Goal: Use online tool/utility: Utilize a website feature to perform a specific function

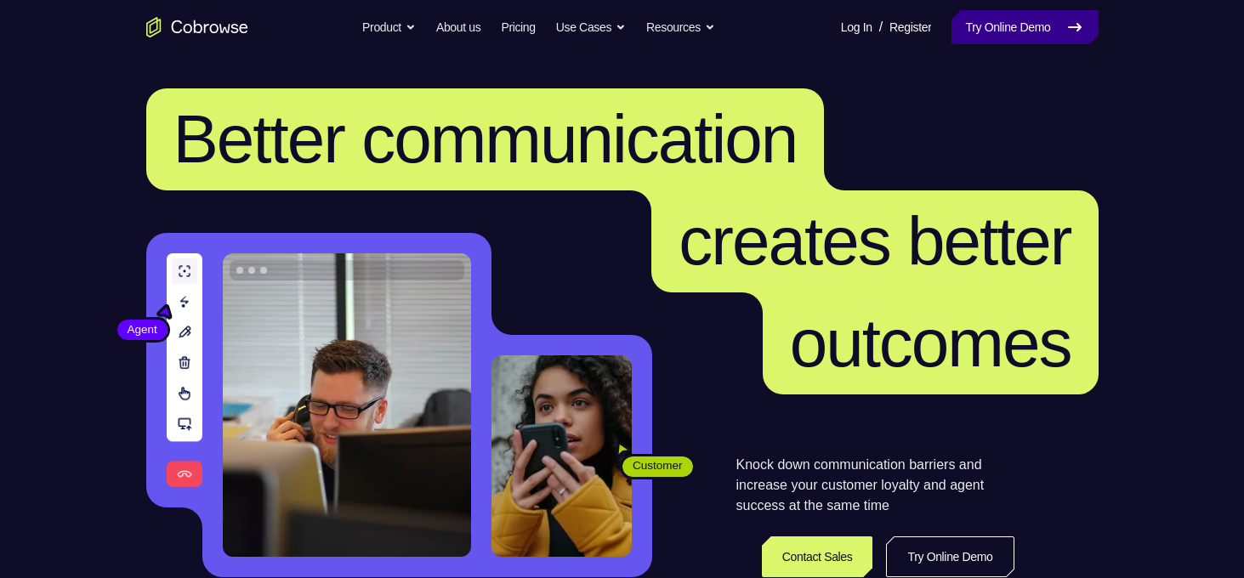
click at [1053, 37] on link "Try Online Demo" at bounding box center [1025, 27] width 146 height 34
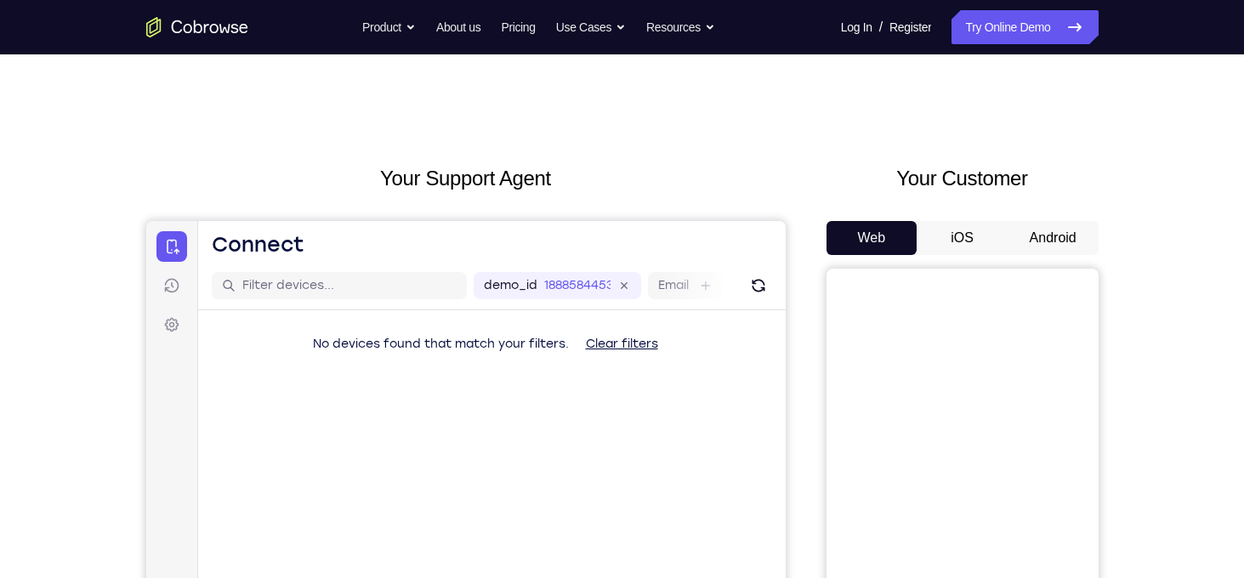
click at [1027, 242] on button "Android" at bounding box center [1053, 238] width 91 height 34
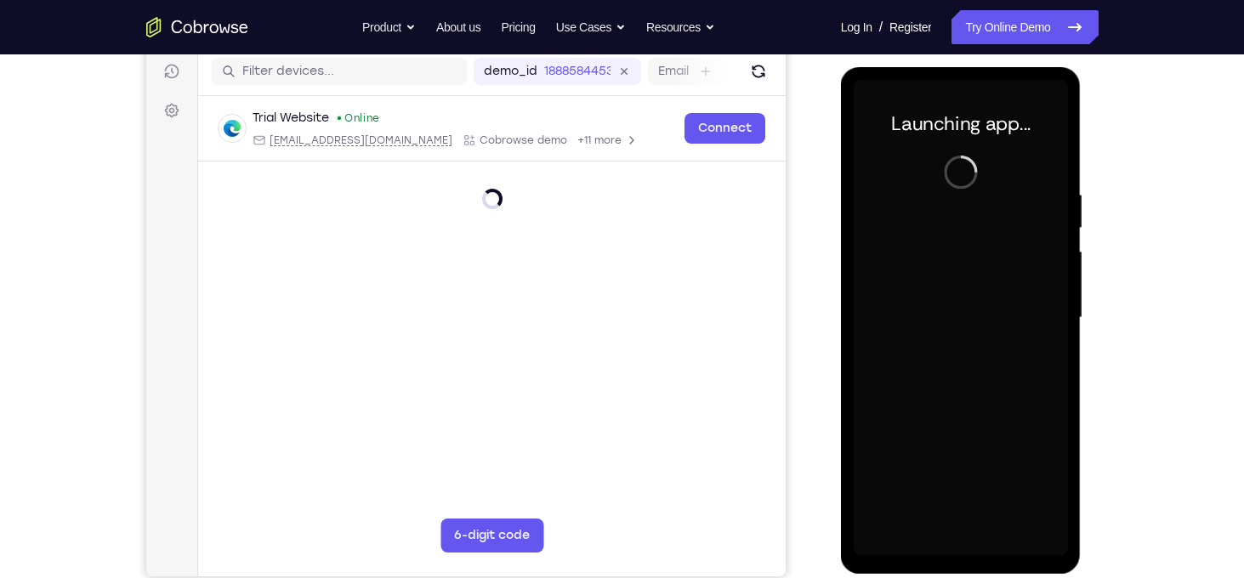
scroll to position [216, 0]
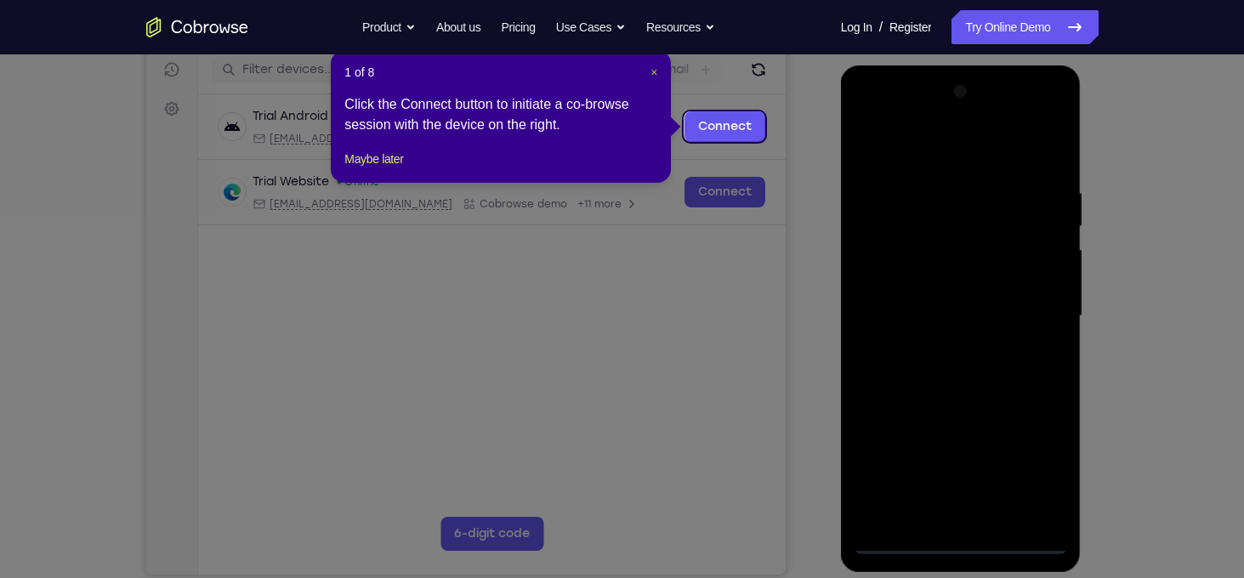
click at [651, 74] on header "1 of 8 ×" at bounding box center [500, 72] width 313 height 17
click at [651, 74] on span "×" at bounding box center [654, 72] width 7 height 14
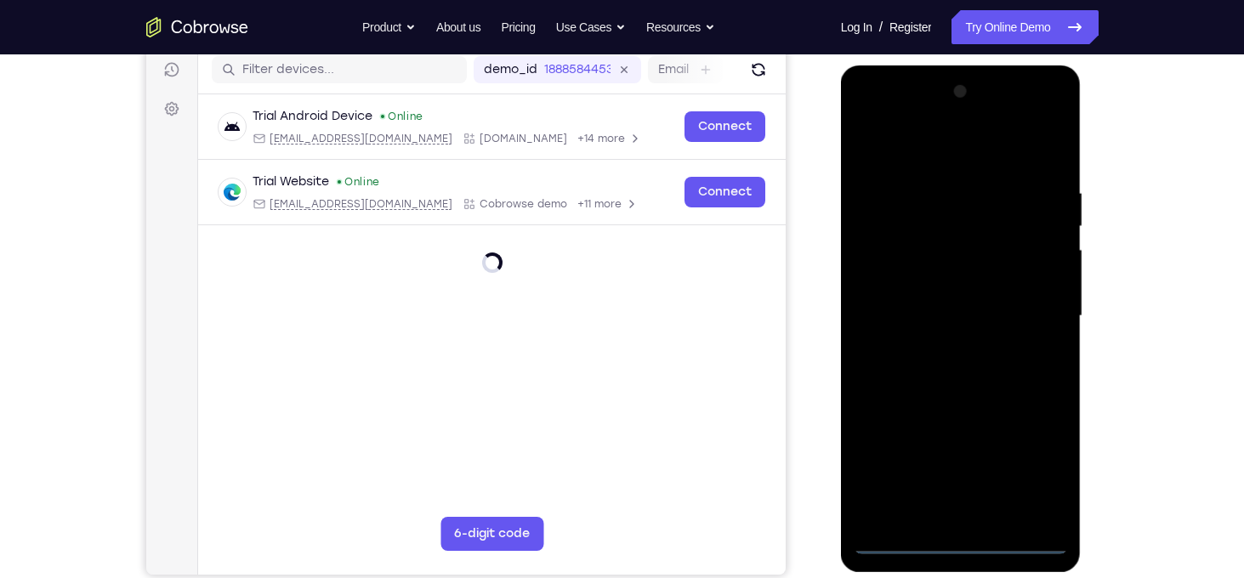
click at [954, 545] on div at bounding box center [961, 316] width 214 height 476
click at [1035, 477] on div at bounding box center [961, 316] width 214 height 476
click at [923, 157] on div at bounding box center [961, 316] width 214 height 476
click at [1024, 303] on div at bounding box center [961, 316] width 214 height 476
click at [941, 348] on div at bounding box center [961, 316] width 214 height 476
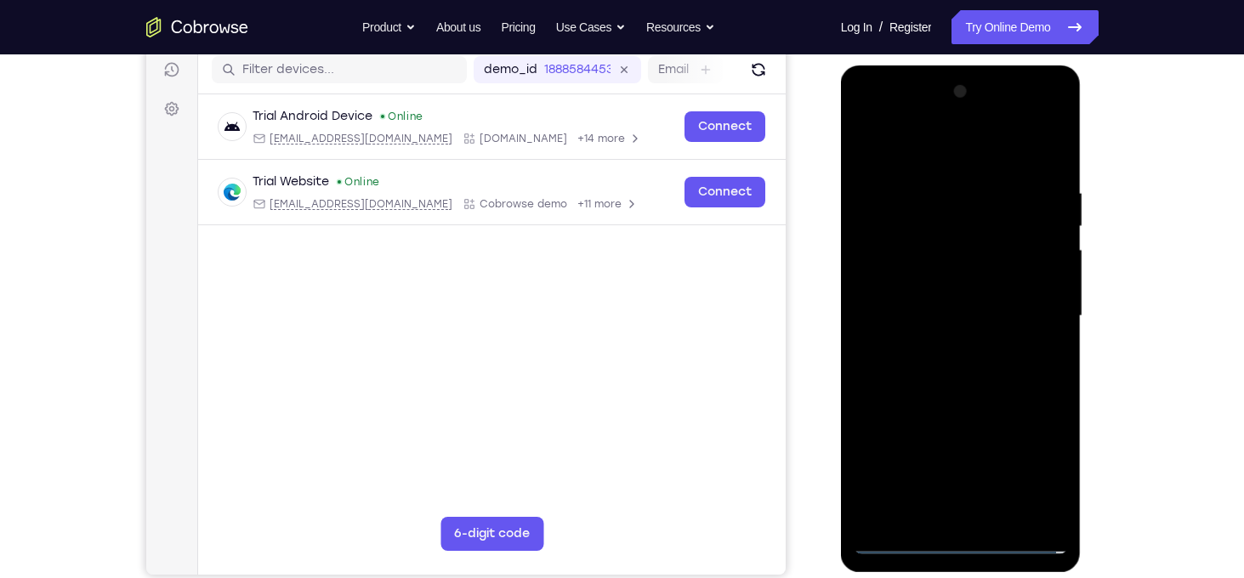
click at [941, 297] on div at bounding box center [961, 316] width 214 height 476
click at [942, 294] on div at bounding box center [961, 316] width 214 height 476
click at [955, 317] on div at bounding box center [961, 316] width 214 height 476
click at [980, 395] on div at bounding box center [961, 316] width 214 height 476
click at [1038, 148] on div at bounding box center [961, 316] width 214 height 476
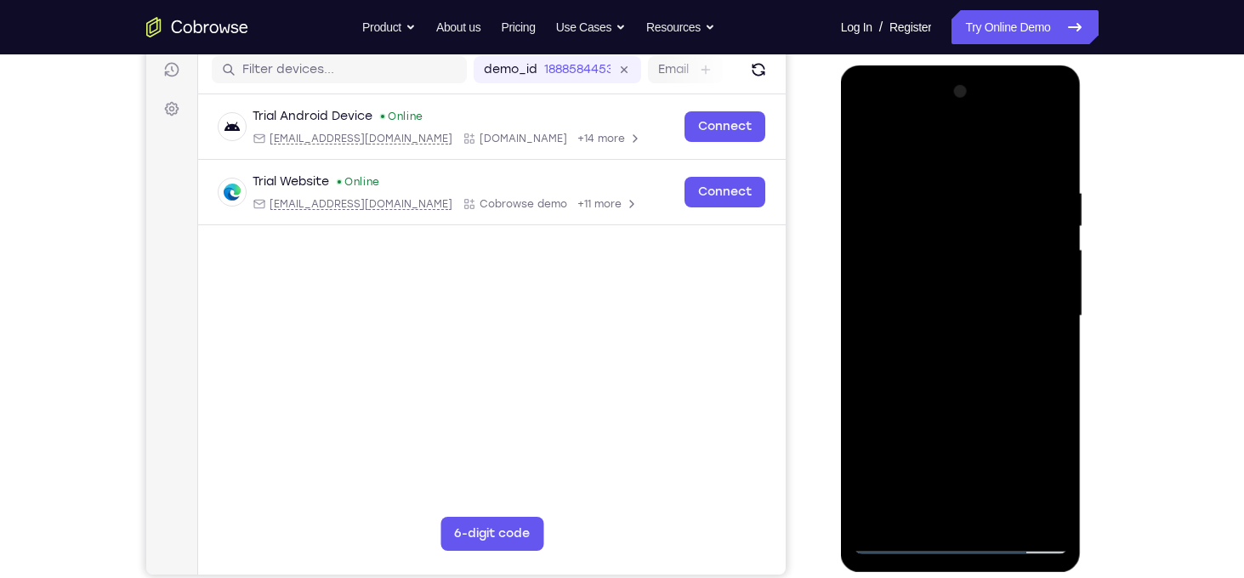
click at [998, 510] on div at bounding box center [961, 316] width 214 height 476
click at [977, 407] on div at bounding box center [961, 316] width 214 height 476
click at [970, 310] on div at bounding box center [961, 316] width 214 height 476
click at [976, 456] on div at bounding box center [961, 316] width 214 height 476
click at [1021, 460] on div at bounding box center [961, 316] width 214 height 476
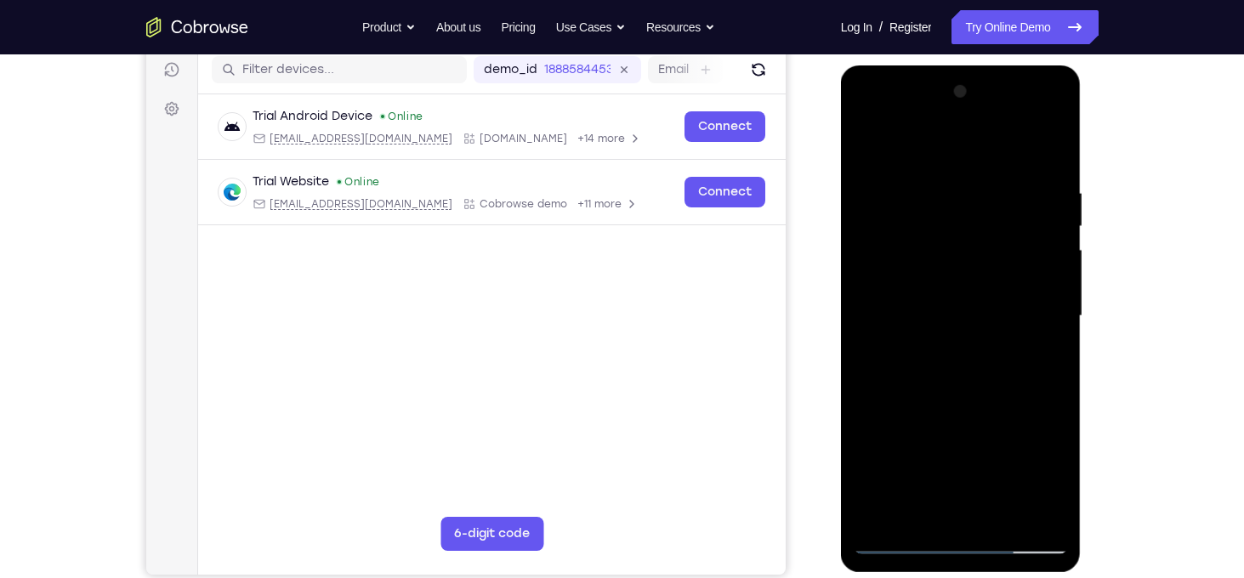
click at [909, 313] on div at bounding box center [961, 316] width 214 height 476
click at [948, 509] on div at bounding box center [961, 316] width 214 height 476
click at [870, 140] on div at bounding box center [961, 316] width 214 height 476
click at [1045, 273] on div at bounding box center [961, 316] width 214 height 476
click at [872, 139] on div at bounding box center [961, 316] width 214 height 476
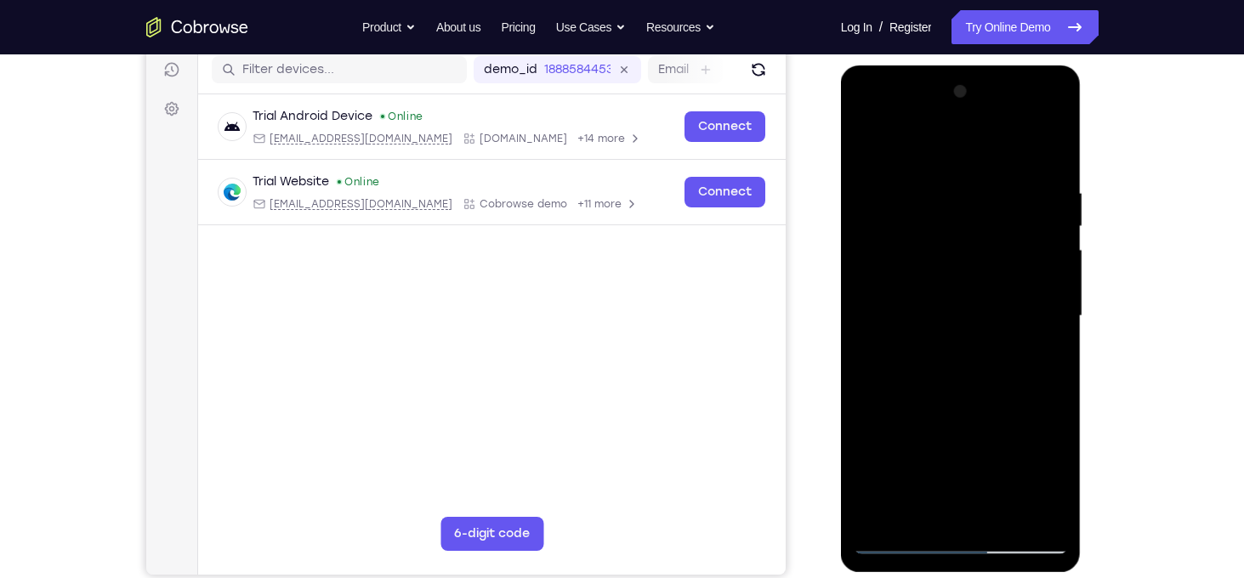
click at [877, 144] on div at bounding box center [961, 316] width 214 height 476
click at [976, 350] on div at bounding box center [961, 316] width 214 height 476
click at [937, 187] on div at bounding box center [961, 316] width 214 height 476
click at [1032, 307] on div at bounding box center [961, 316] width 214 height 476
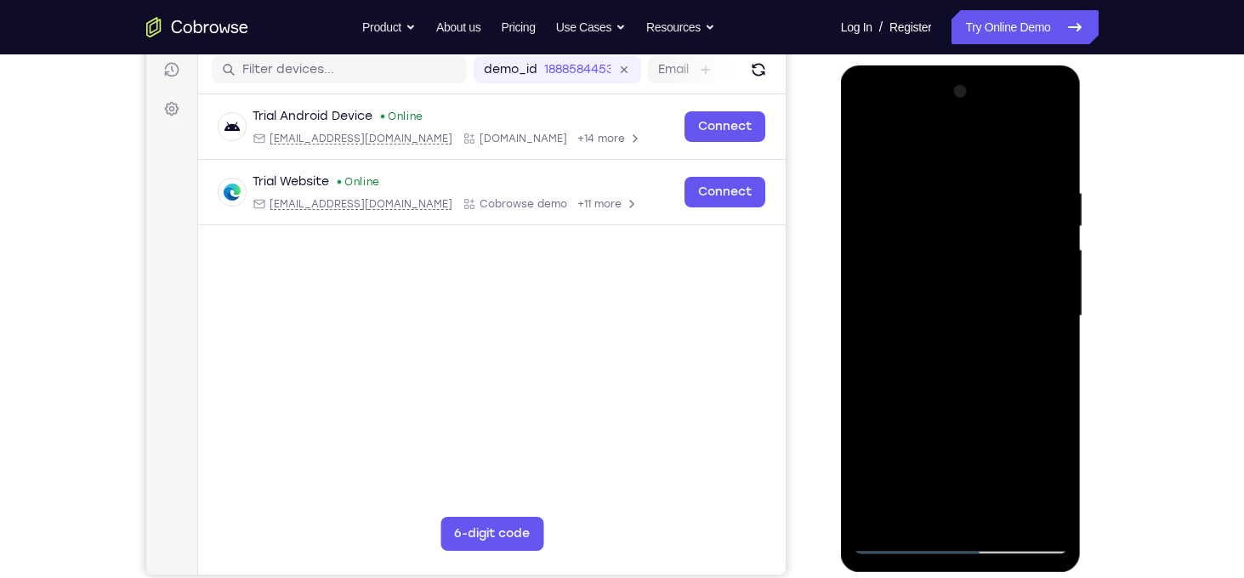
click at [1025, 513] on div at bounding box center [961, 316] width 214 height 476
click at [870, 152] on div at bounding box center [961, 316] width 214 height 476
click at [866, 148] on div at bounding box center [961, 316] width 214 height 476
click at [868, 144] on div at bounding box center [961, 316] width 214 height 476
click at [881, 516] on div at bounding box center [961, 316] width 214 height 476
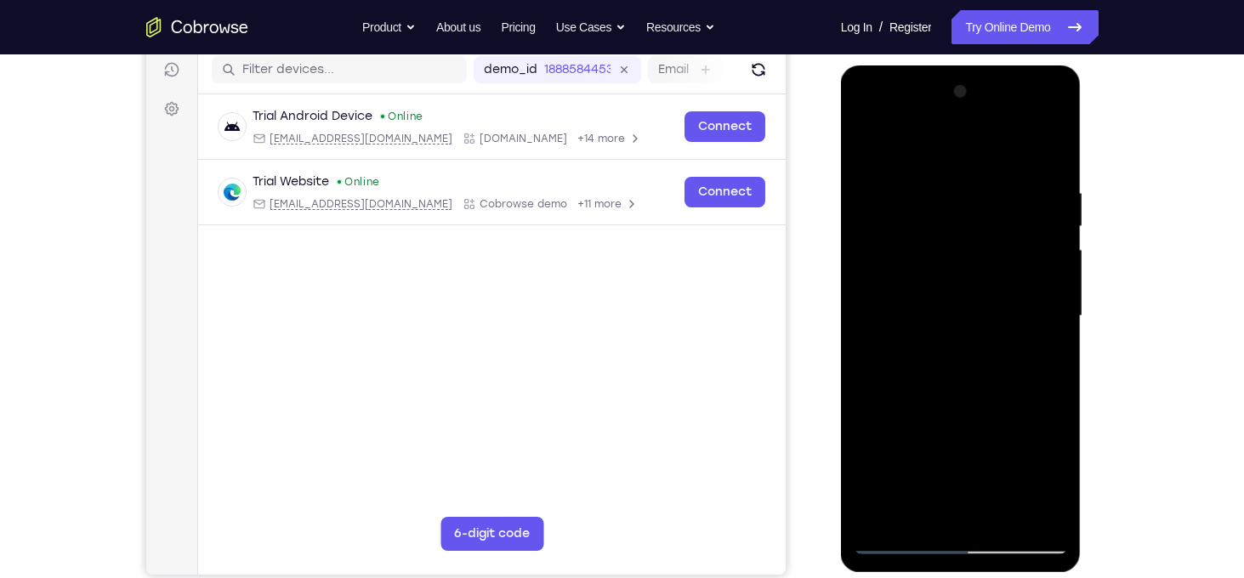
click at [881, 516] on div at bounding box center [961, 316] width 214 height 476
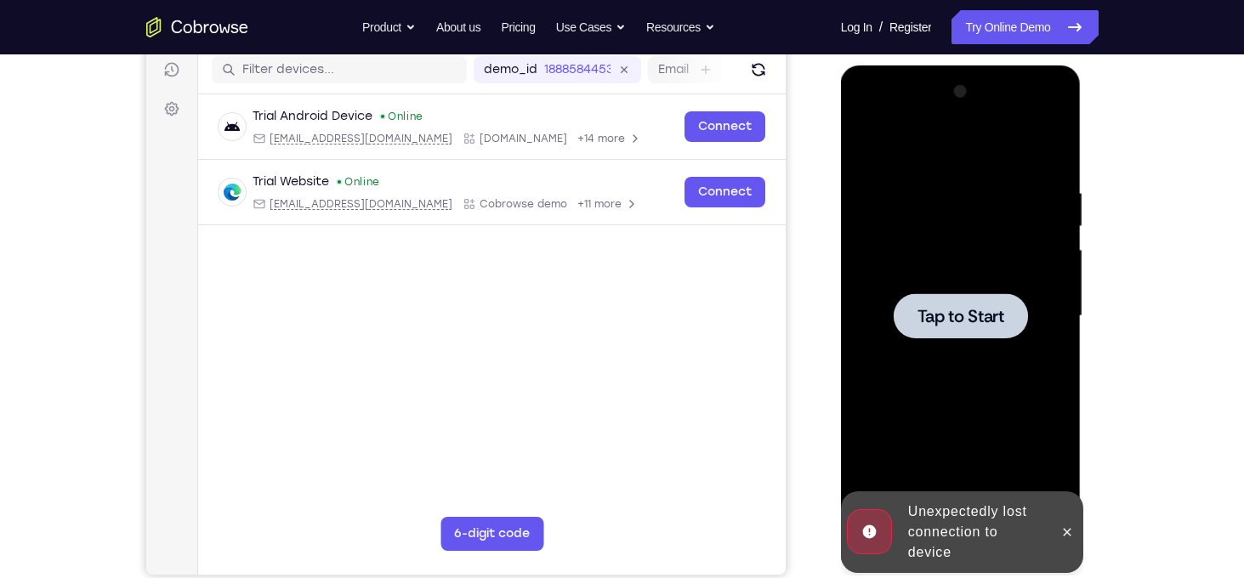
click at [876, 147] on div at bounding box center [961, 316] width 214 height 476
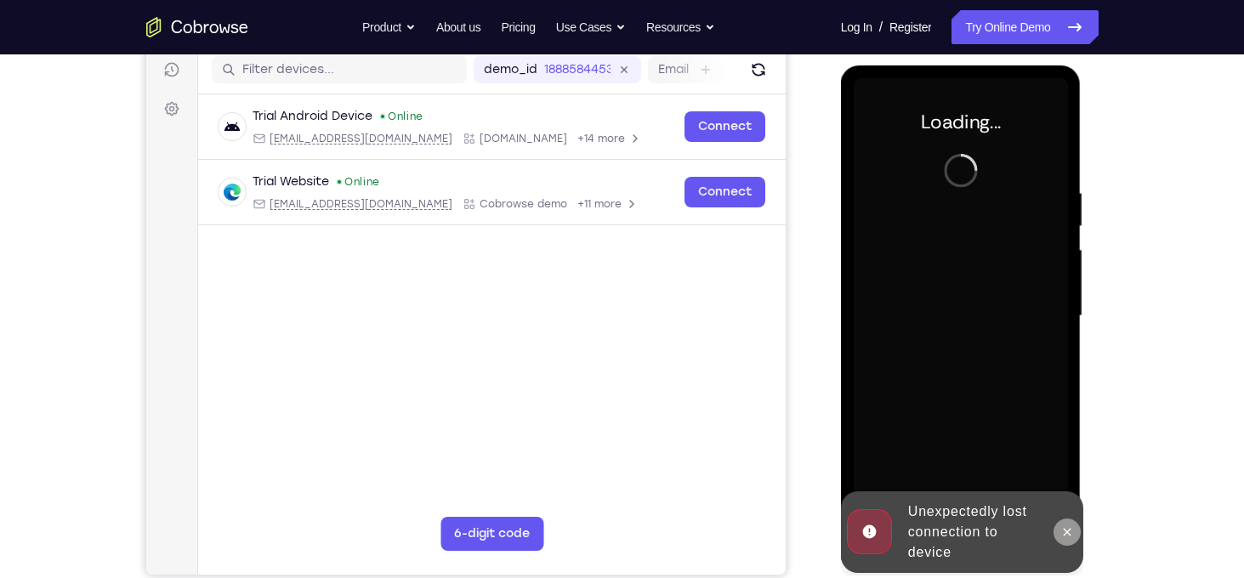
click at [1059, 528] on button at bounding box center [1067, 532] width 27 height 27
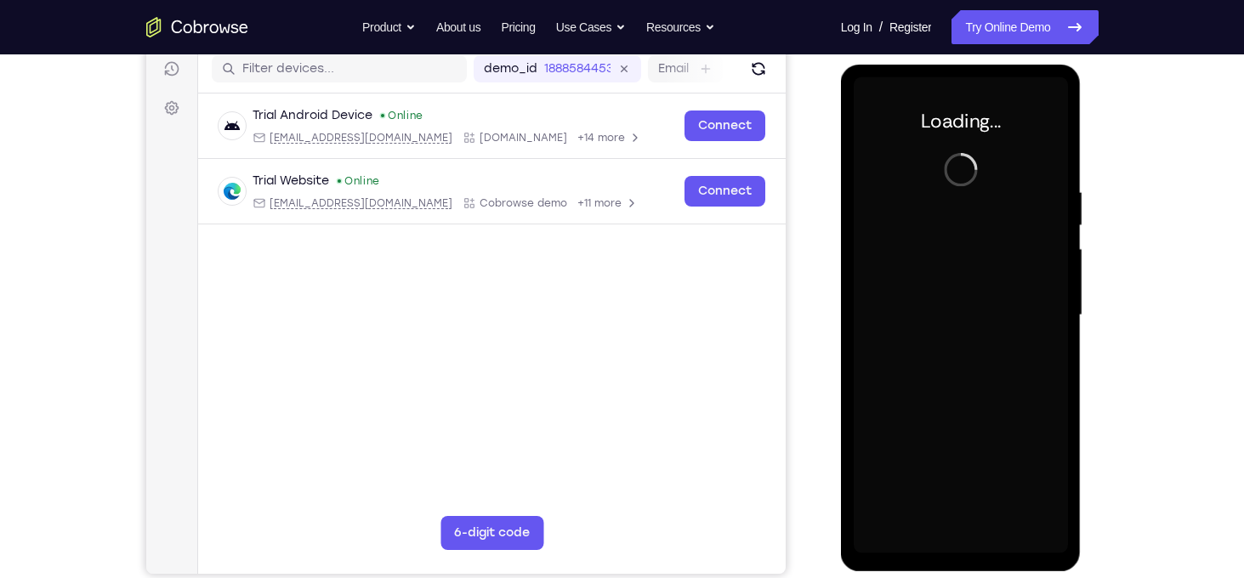
scroll to position [218, 0]
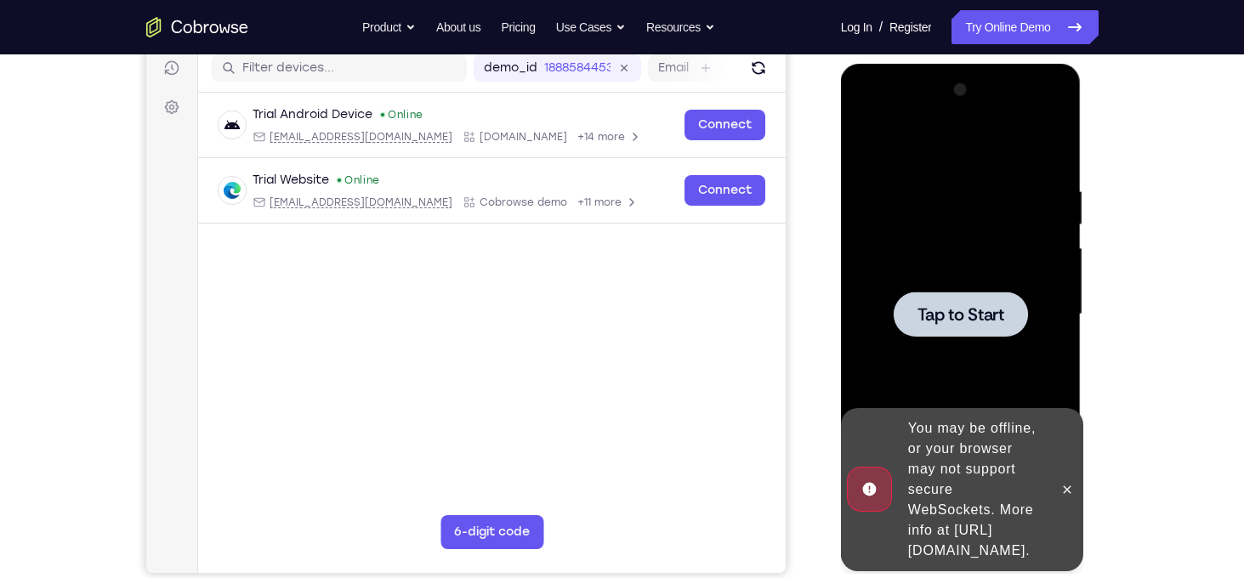
click at [995, 300] on div at bounding box center [961, 314] width 134 height 45
click at [1073, 483] on icon at bounding box center [1068, 490] width 14 height 14
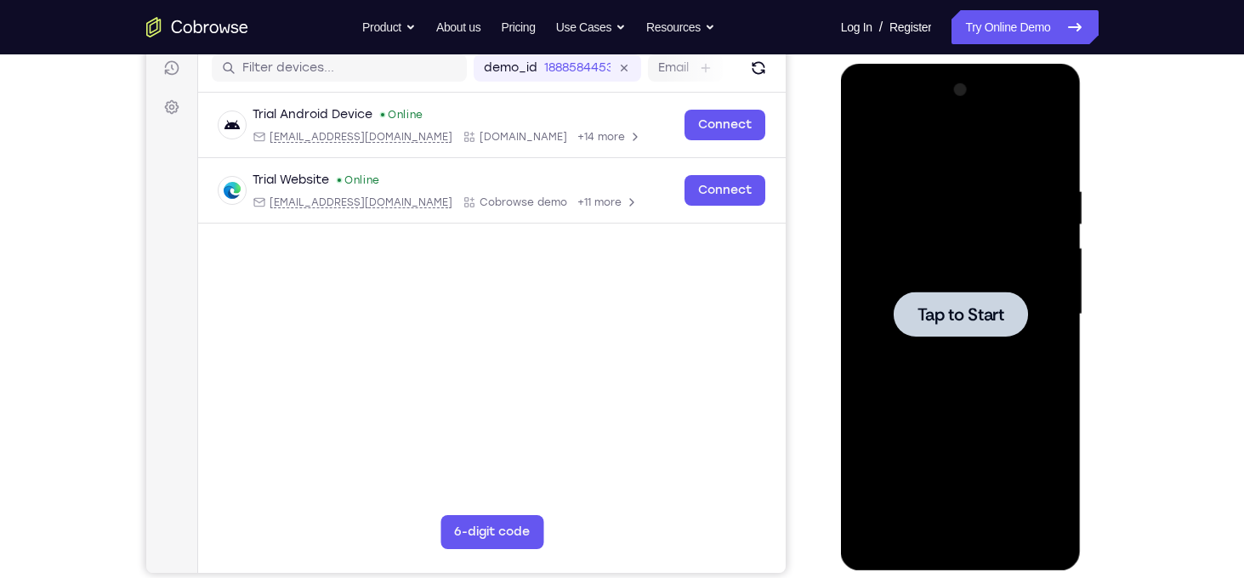
click at [984, 288] on div at bounding box center [961, 315] width 214 height 476
click at [988, 333] on div at bounding box center [961, 314] width 134 height 45
click at [959, 301] on div at bounding box center [961, 314] width 134 height 45
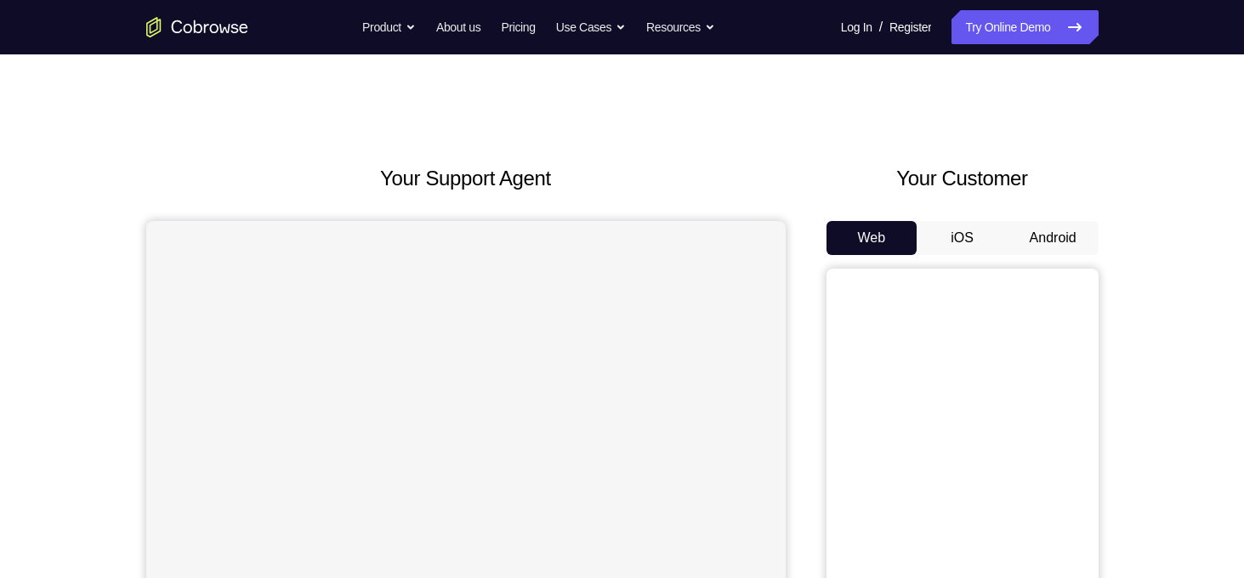
click at [1063, 236] on button "Android" at bounding box center [1053, 238] width 91 height 34
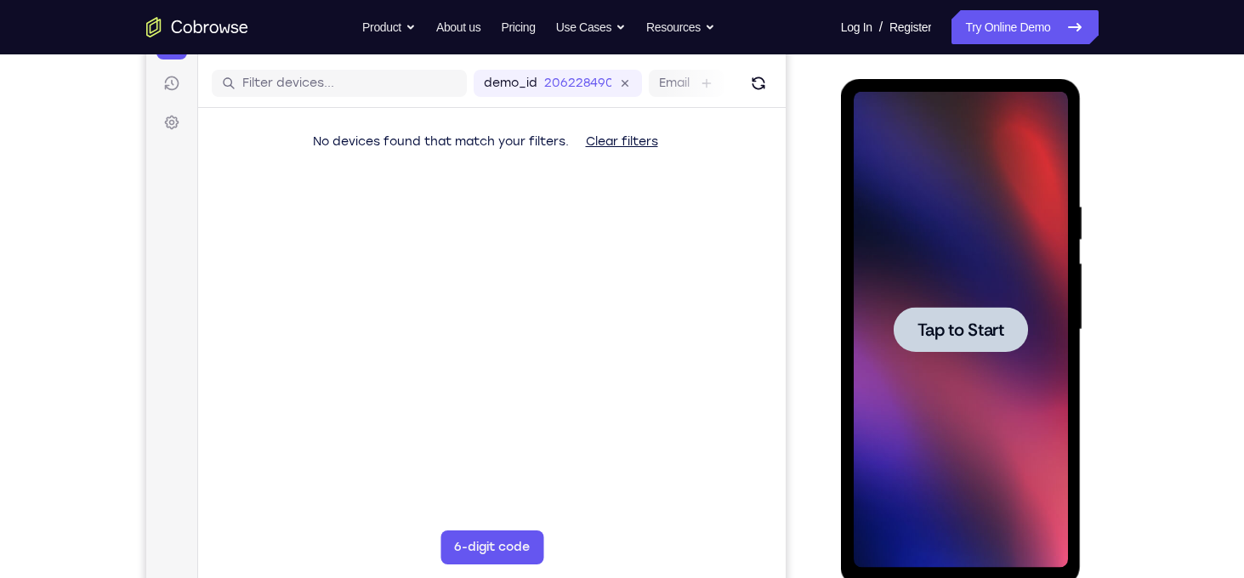
scroll to position [203, 0]
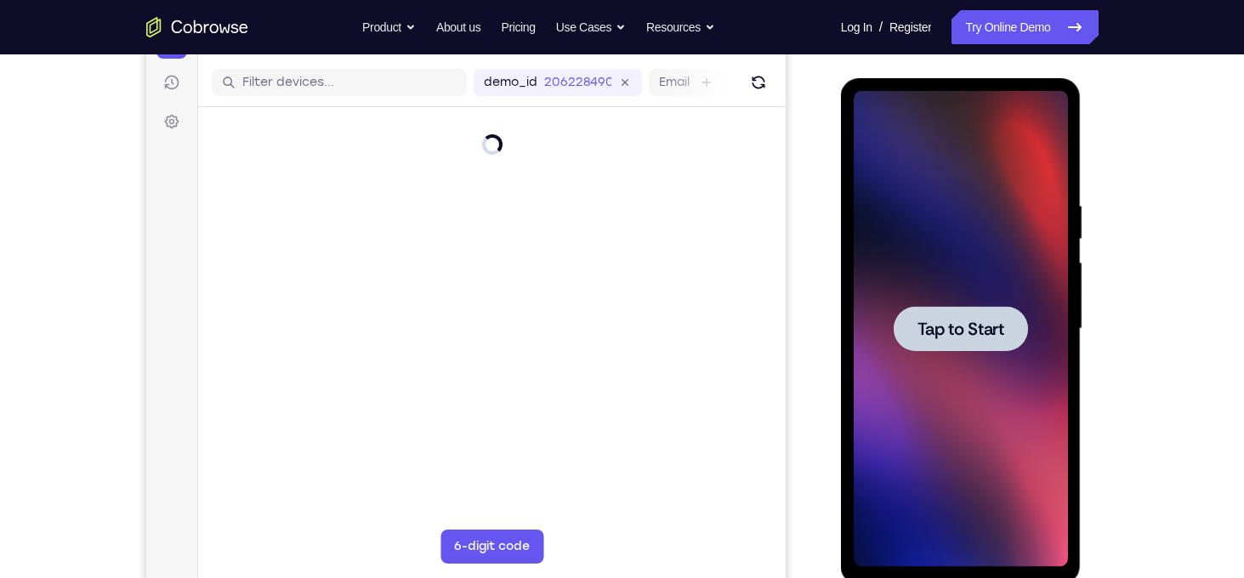
click at [982, 330] on span "Tap to Start" at bounding box center [961, 329] width 87 height 17
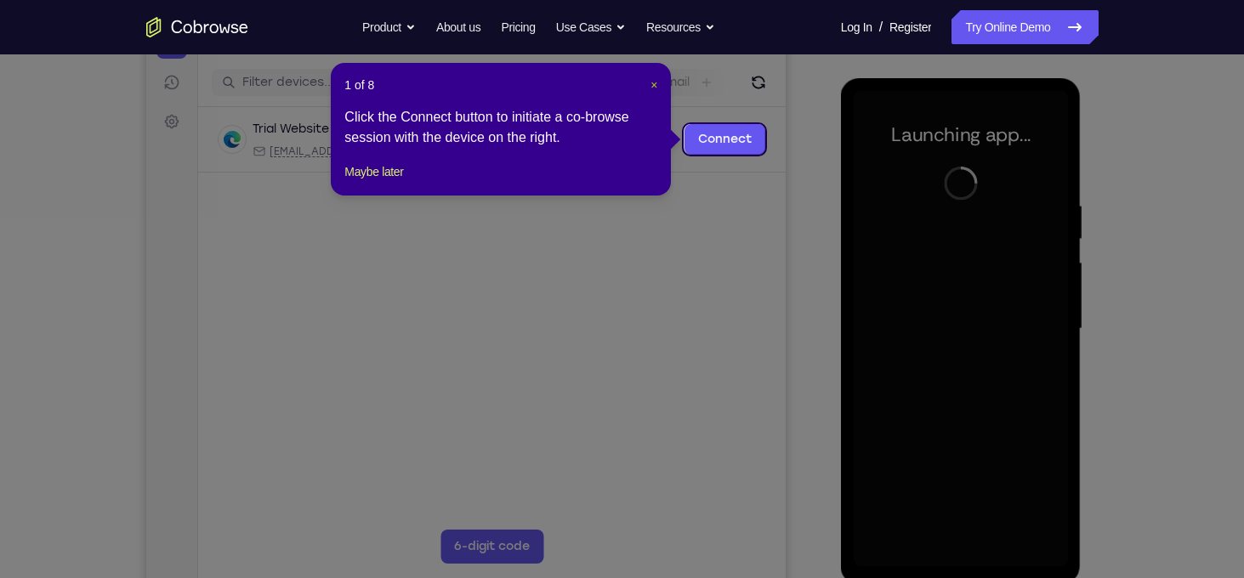
click at [651, 87] on span "×" at bounding box center [654, 85] width 7 height 14
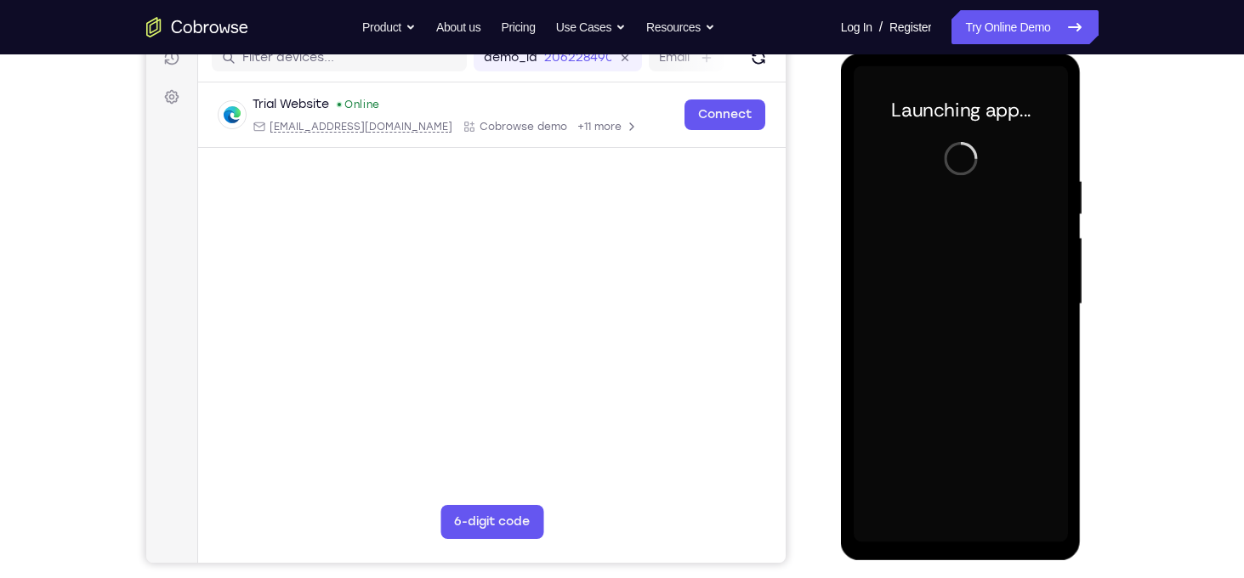
scroll to position [228, 0]
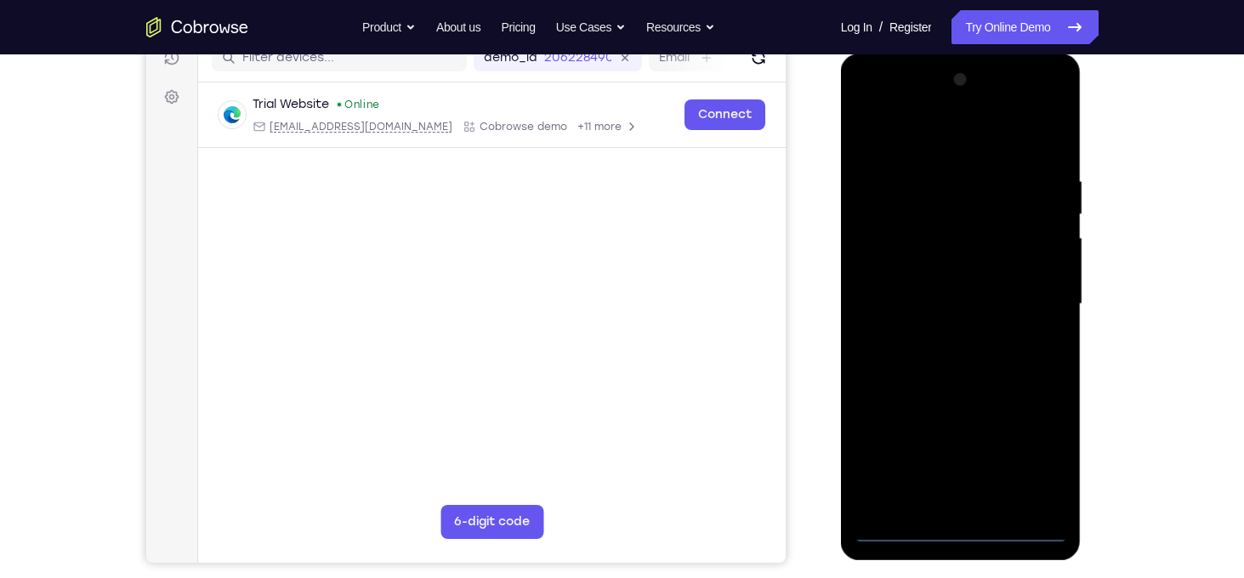
click at [965, 526] on div at bounding box center [961, 304] width 214 height 476
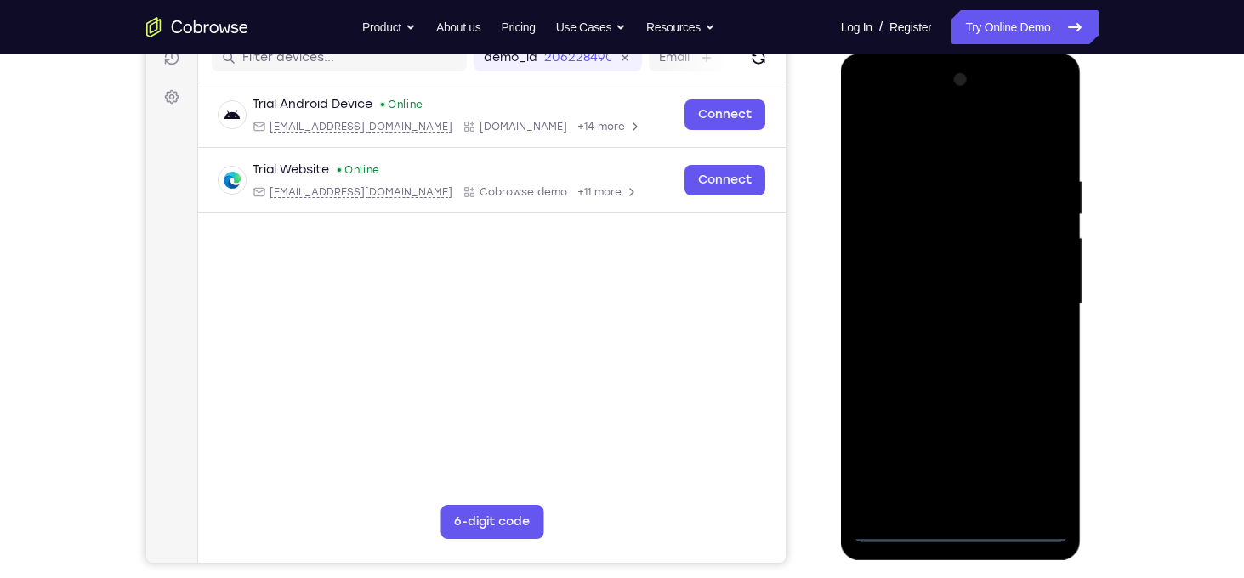
click at [1035, 461] on div at bounding box center [961, 304] width 214 height 476
click at [932, 149] on div at bounding box center [961, 304] width 214 height 476
click at [1048, 299] on div at bounding box center [961, 304] width 214 height 476
click at [947, 340] on div at bounding box center [961, 304] width 214 height 476
click at [961, 285] on div at bounding box center [961, 304] width 214 height 476
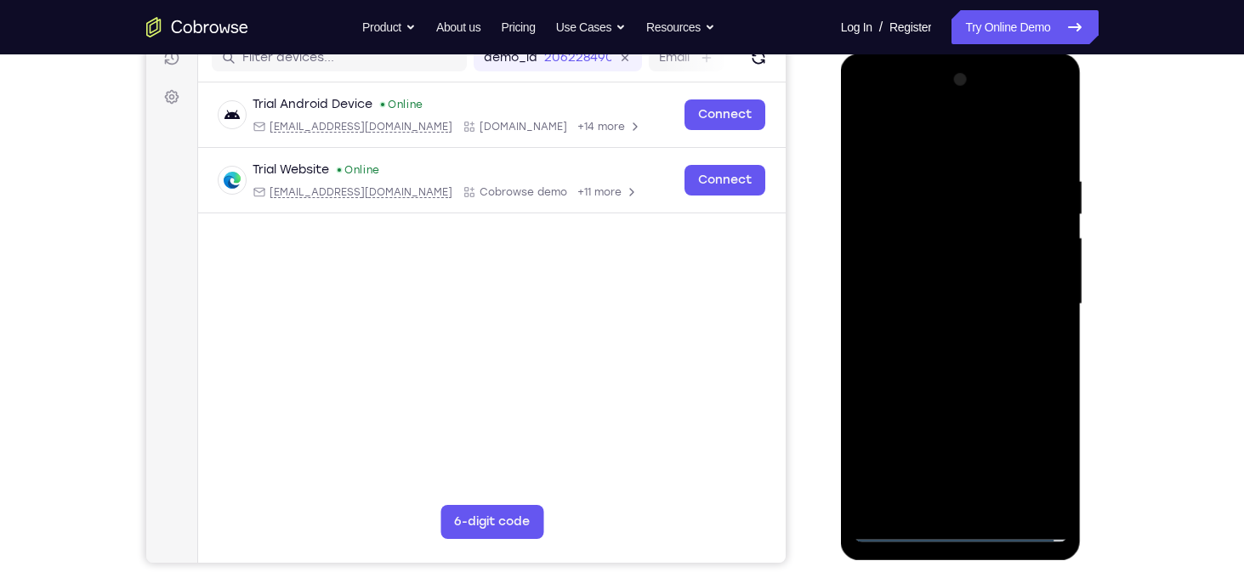
click at [959, 278] on div at bounding box center [961, 304] width 214 height 476
click at [988, 300] on div at bounding box center [961, 304] width 214 height 476
click at [975, 381] on div at bounding box center [961, 304] width 214 height 476
click at [998, 504] on div at bounding box center [961, 304] width 214 height 476
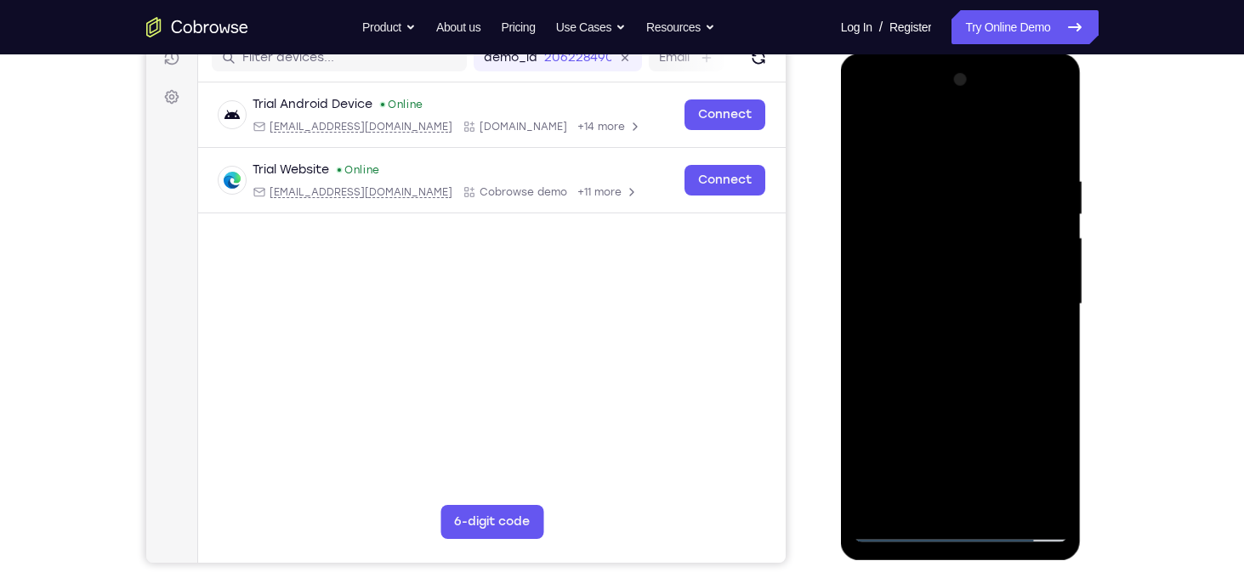
click at [952, 393] on div at bounding box center [961, 304] width 214 height 476
click at [953, 328] on div at bounding box center [961, 304] width 214 height 476
click at [965, 500] on div at bounding box center [961, 304] width 214 height 476
click at [1040, 136] on div at bounding box center [961, 304] width 214 height 476
click at [875, 134] on div at bounding box center [961, 304] width 214 height 476
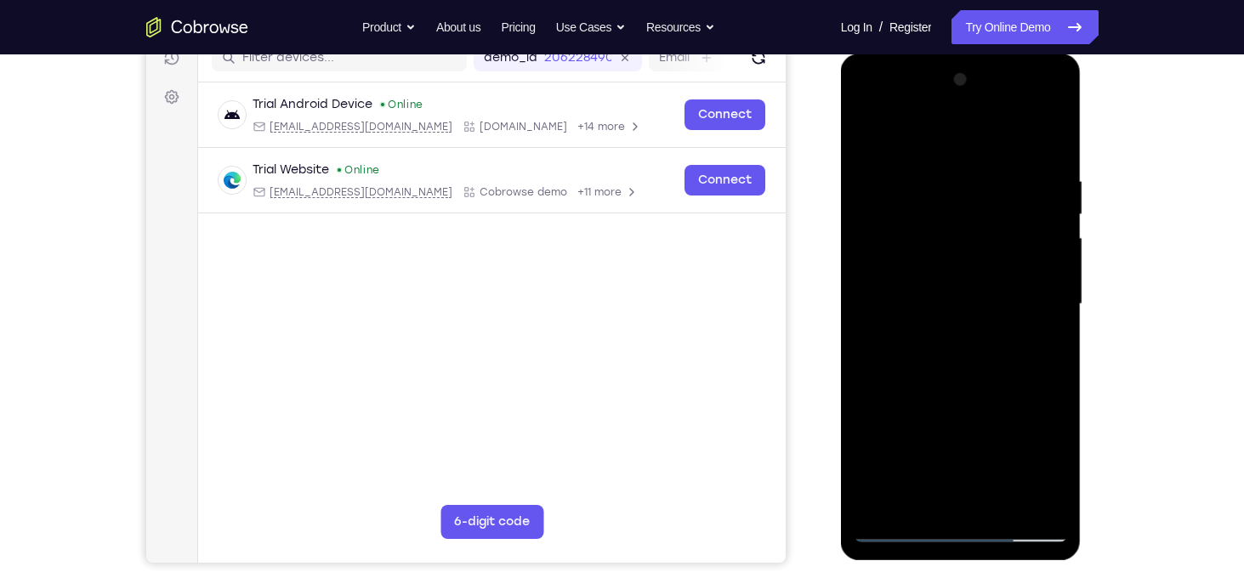
click at [1052, 270] on div at bounding box center [961, 304] width 214 height 476
click at [885, 137] on div at bounding box center [961, 304] width 214 height 476
click at [873, 126] on div at bounding box center [961, 304] width 214 height 476
click at [1056, 128] on div at bounding box center [961, 304] width 214 height 476
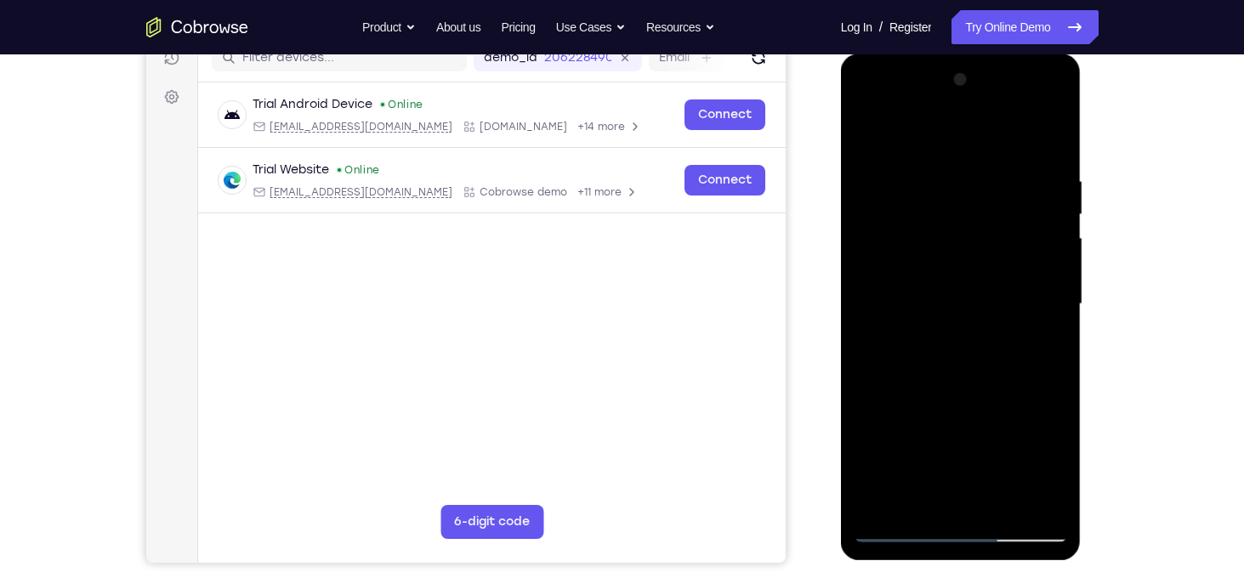
drag, startPoint x: 1000, startPoint y: 181, endPoint x: 996, endPoint y: 447, distance: 265.4
click at [996, 447] on div at bounding box center [961, 304] width 214 height 476
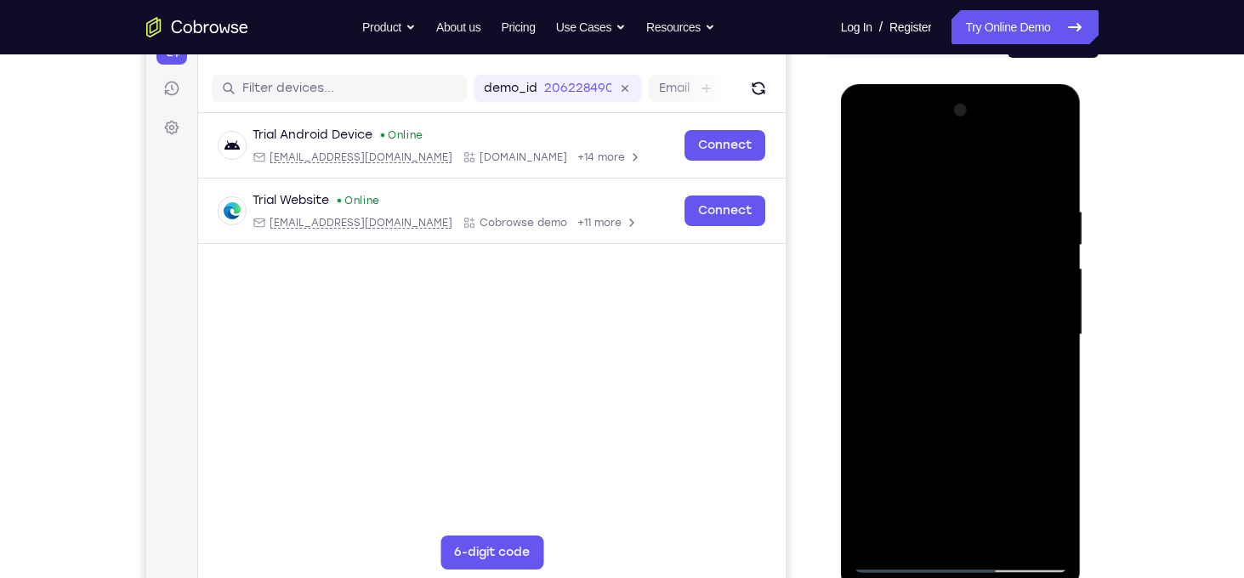
scroll to position [194, 0]
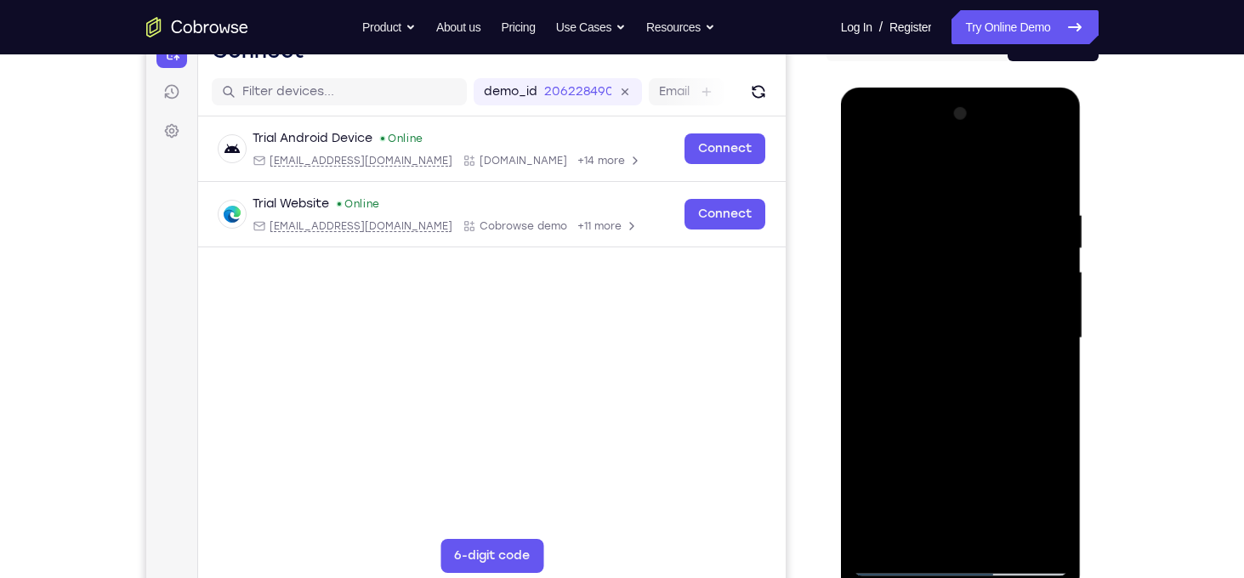
drag, startPoint x: 949, startPoint y: 190, endPoint x: 953, endPoint y: 545, distance: 355.5
click at [953, 545] on div at bounding box center [961, 338] width 214 height 476
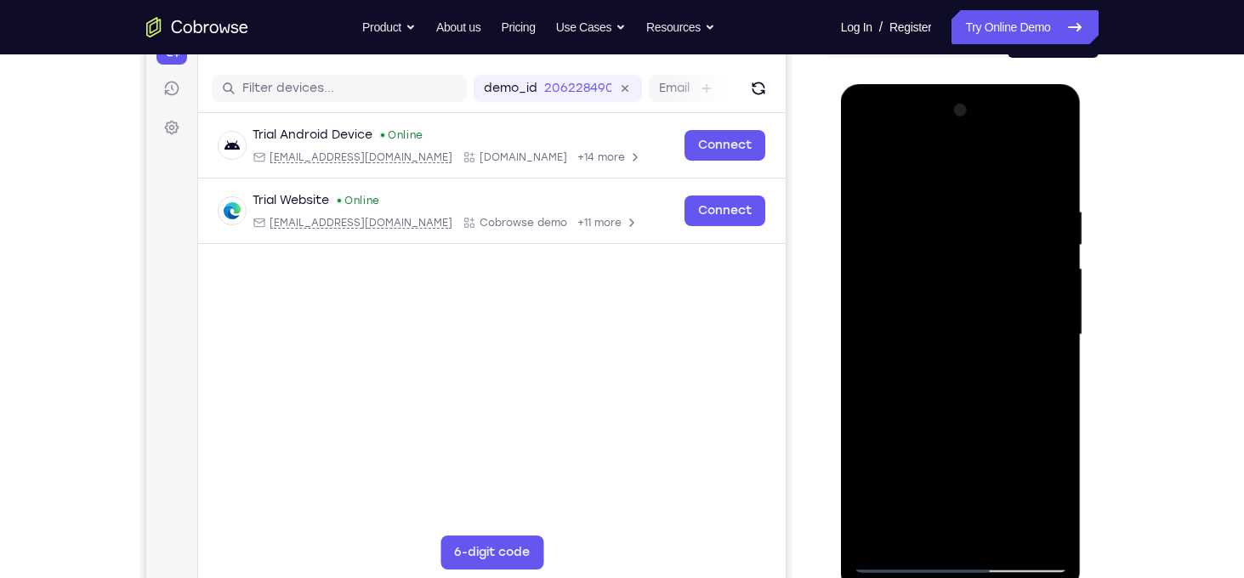
scroll to position [202, 0]
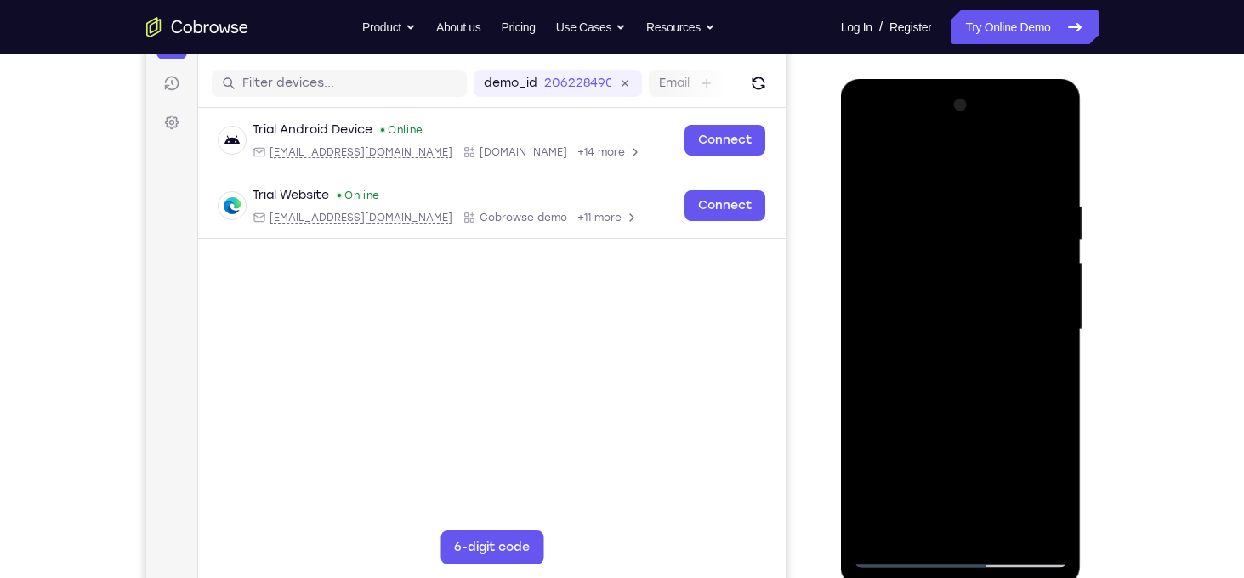
click at [867, 163] on div at bounding box center [961, 330] width 214 height 476
click at [931, 202] on div at bounding box center [961, 330] width 214 height 476
click at [1055, 278] on div at bounding box center [961, 330] width 214 height 476
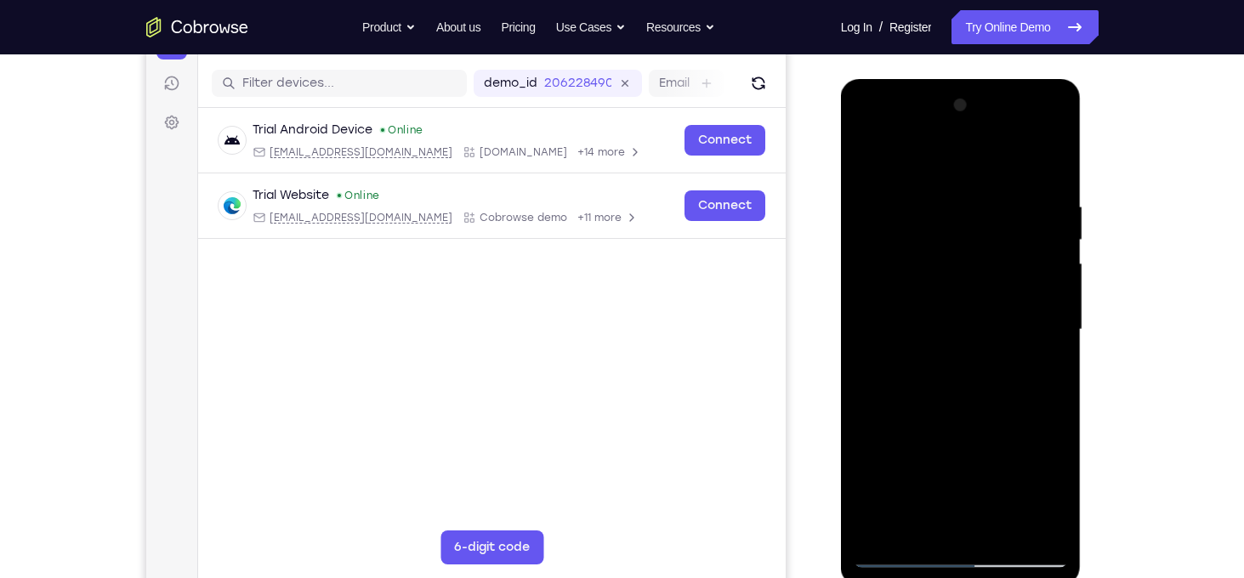
drag, startPoint x: 951, startPoint y: 298, endPoint x: 1202, endPoint y: 295, distance: 250.9
click at [1084, 295] on html "Online web based iOS Simulators and Android Emulators. Run iPhone, iPad, Mobile…" at bounding box center [962, 334] width 242 height 510
click at [875, 344] on div at bounding box center [961, 330] width 214 height 476
click at [1053, 355] on div at bounding box center [961, 330] width 214 height 476
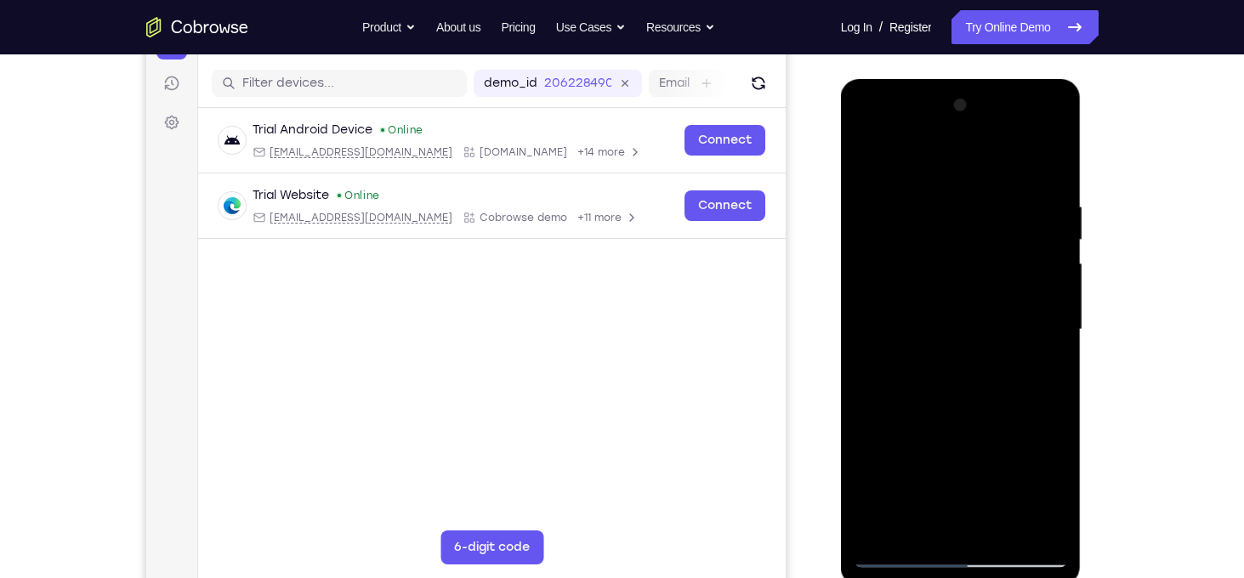
drag, startPoint x: 999, startPoint y: 191, endPoint x: 984, endPoint y: 567, distance: 376.2
click at [984, 567] on div at bounding box center [961, 332] width 241 height 507
drag, startPoint x: 961, startPoint y: 200, endPoint x: 973, endPoint y: 344, distance: 145.1
click at [973, 344] on div at bounding box center [961, 330] width 214 height 476
click at [1038, 196] on div at bounding box center [961, 330] width 214 height 476
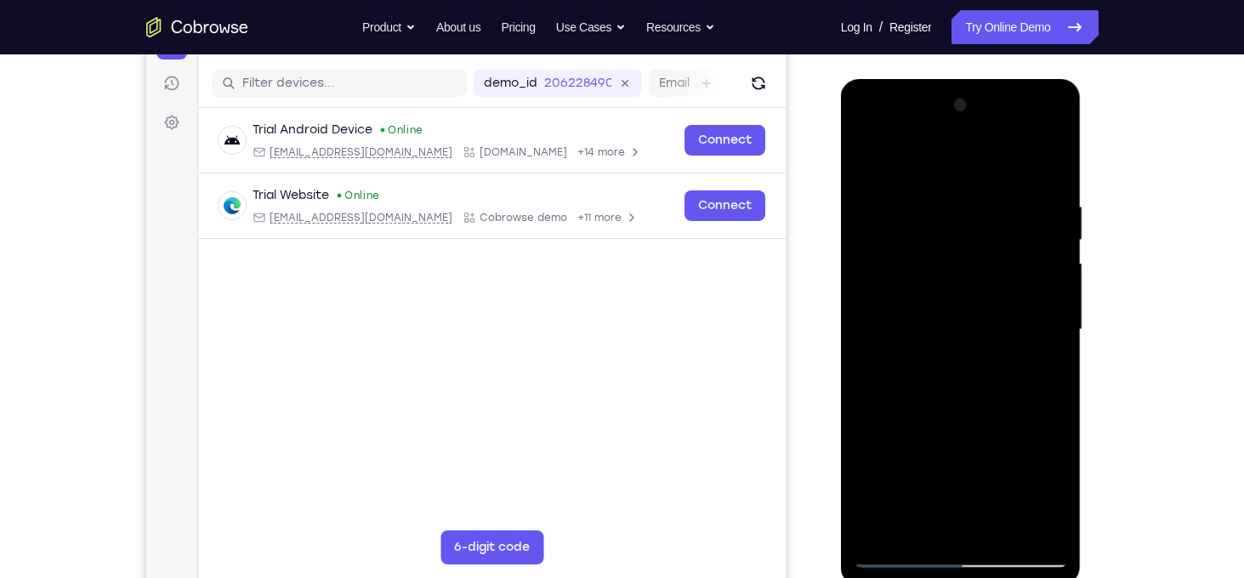
click at [1034, 325] on div at bounding box center [961, 330] width 214 height 476
click at [1044, 297] on div at bounding box center [961, 330] width 214 height 476
click at [1028, 260] on div at bounding box center [961, 330] width 214 height 476
click at [1037, 258] on div at bounding box center [961, 330] width 214 height 476
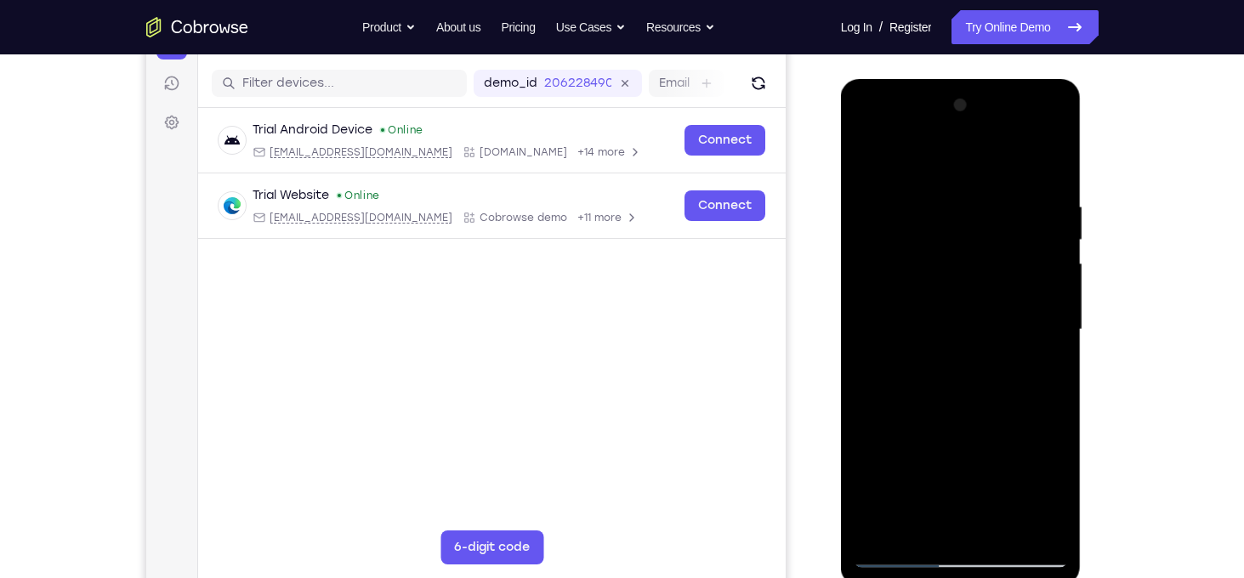
click at [1048, 228] on div at bounding box center [961, 330] width 214 height 476
click at [1048, 164] on div at bounding box center [961, 330] width 214 height 476
drag, startPoint x: 958, startPoint y: 190, endPoint x: 957, endPoint y: 443, distance: 253.4
click at [957, 443] on div at bounding box center [961, 330] width 214 height 476
drag, startPoint x: 933, startPoint y: 409, endPoint x: 936, endPoint y: 341, distance: 68.1
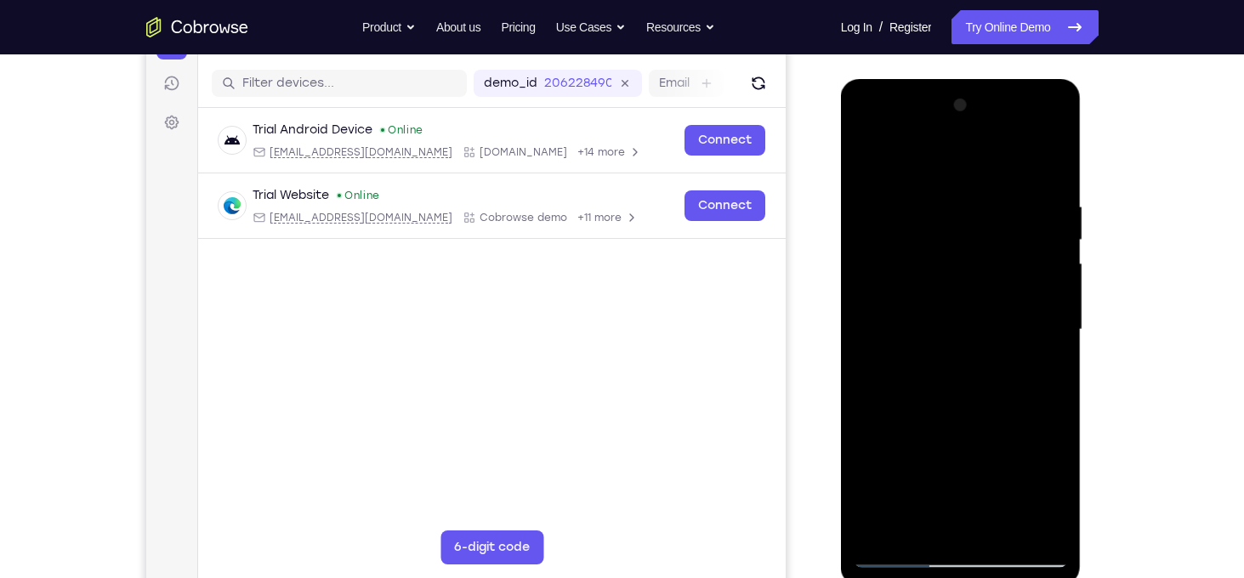
click at [936, 341] on div at bounding box center [961, 330] width 214 height 476
click at [867, 343] on div at bounding box center [961, 330] width 214 height 476
click at [1060, 350] on div at bounding box center [961, 330] width 214 height 476
click at [1060, 344] on div at bounding box center [961, 330] width 214 height 476
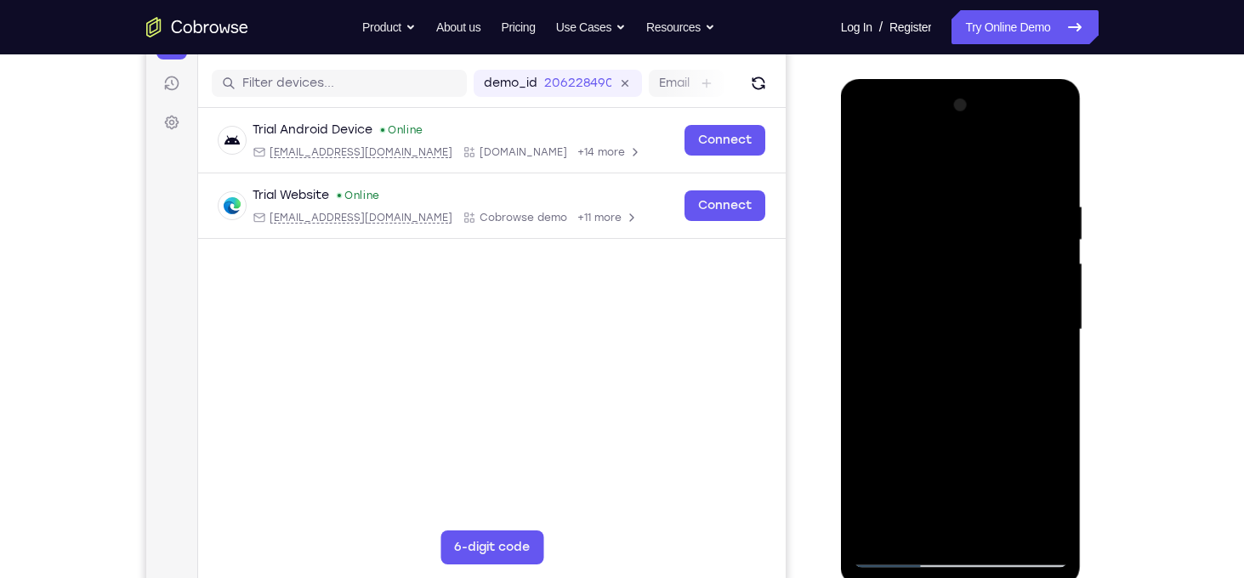
click at [1060, 344] on div at bounding box center [961, 330] width 214 height 476
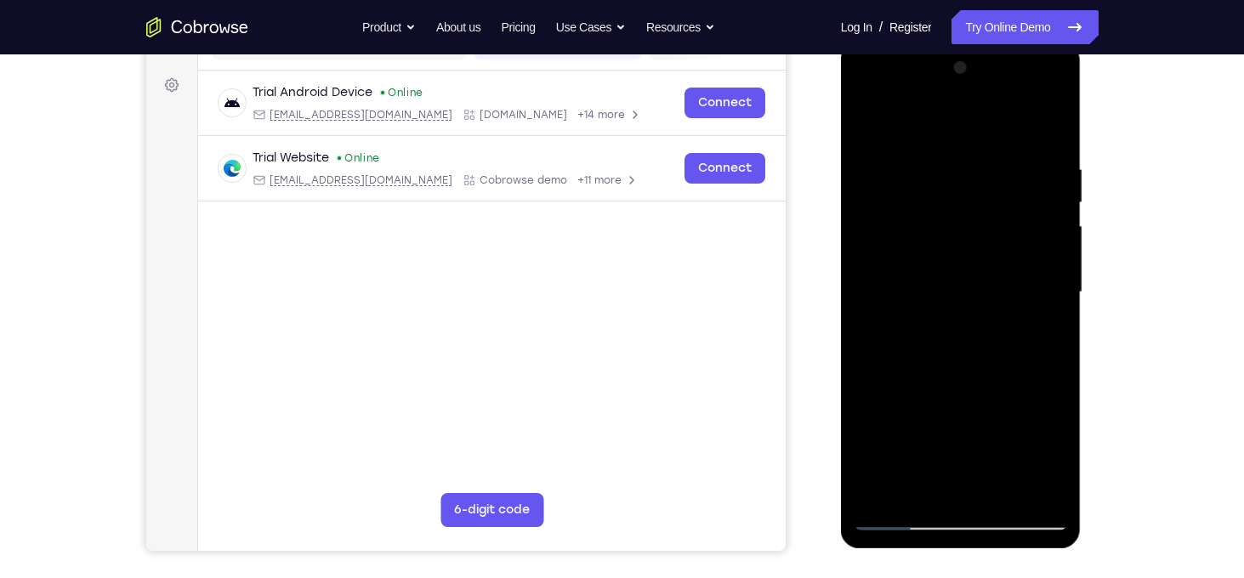
scroll to position [228, 0]
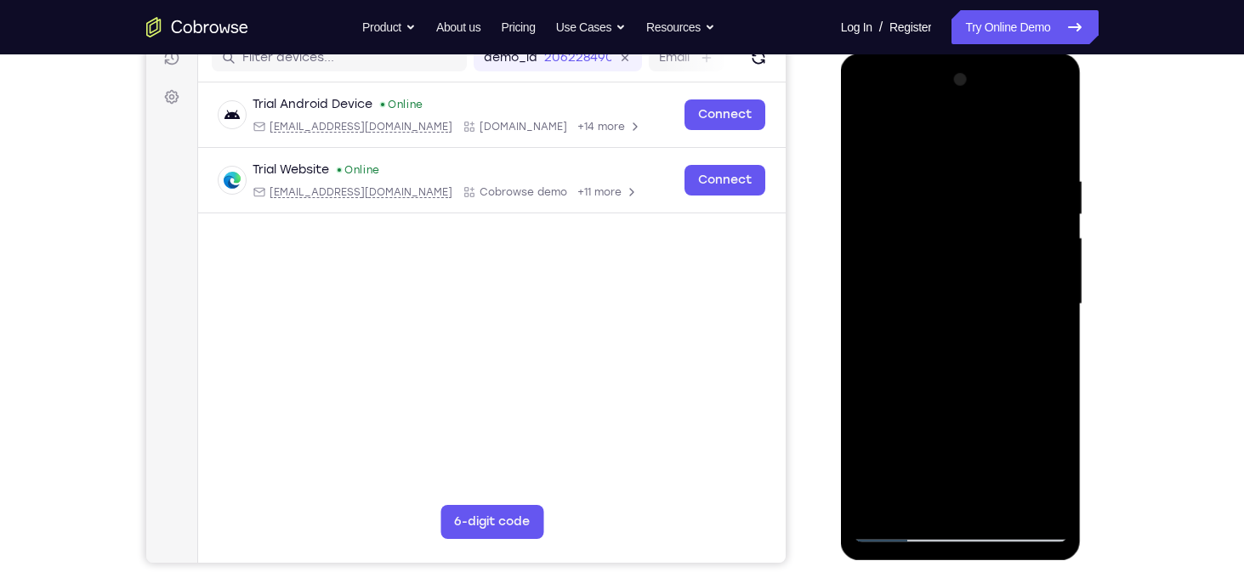
drag, startPoint x: 948, startPoint y: 283, endPoint x: 943, endPoint y: 350, distance: 67.4
click at [943, 350] on div at bounding box center [961, 304] width 214 height 476
drag, startPoint x: 969, startPoint y: 183, endPoint x: 974, endPoint y: 298, distance: 114.9
click at [974, 298] on div at bounding box center [961, 304] width 214 height 476
drag, startPoint x: 963, startPoint y: 316, endPoint x: 954, endPoint y: 186, distance: 130.4
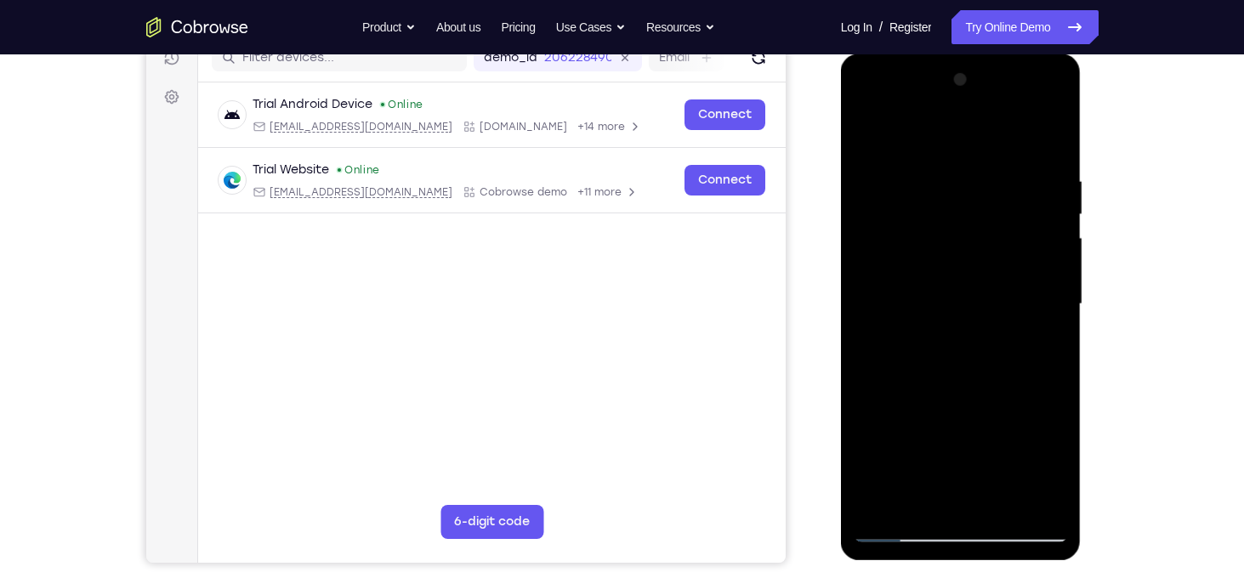
click at [954, 186] on div at bounding box center [961, 304] width 214 height 476
drag, startPoint x: 965, startPoint y: 362, endPoint x: 997, endPoint y: 128, distance: 236.0
click at [997, 128] on div at bounding box center [961, 304] width 214 height 476
click at [919, 433] on div at bounding box center [961, 304] width 214 height 476
click at [876, 135] on div at bounding box center [961, 304] width 214 height 476
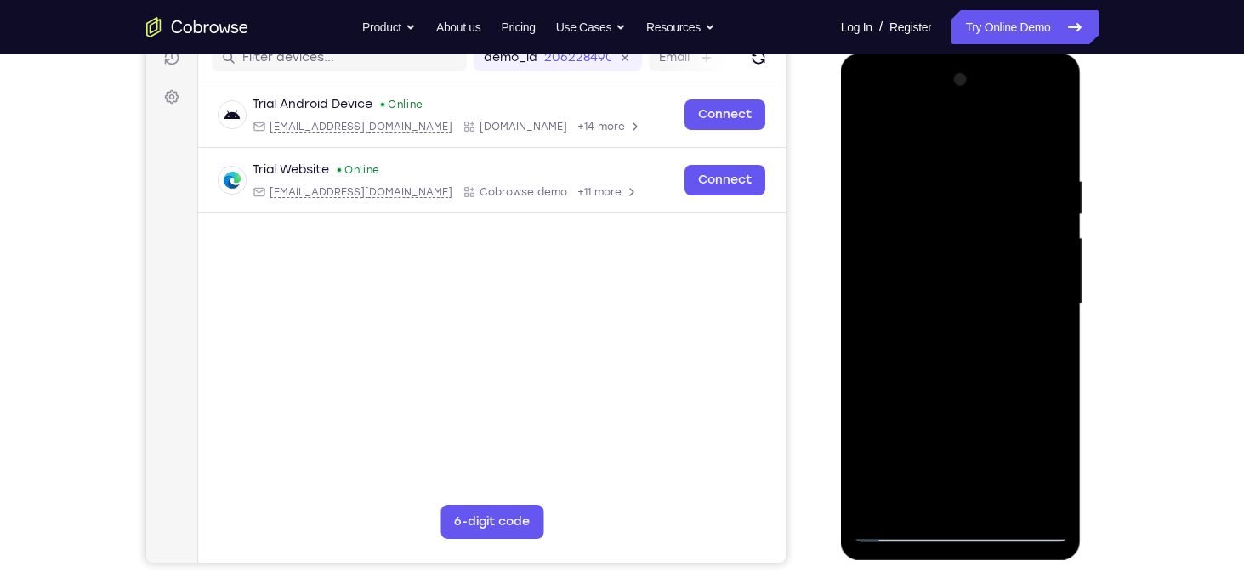
click at [889, 502] on div at bounding box center [961, 304] width 214 height 476
drag, startPoint x: 964, startPoint y: 152, endPoint x: 1002, endPoint y: 376, distance: 226.9
click at [1002, 376] on div at bounding box center [961, 304] width 214 height 476
drag, startPoint x: 958, startPoint y: 139, endPoint x: 966, endPoint y: 280, distance: 141.4
click at [966, 280] on div at bounding box center [961, 304] width 214 height 476
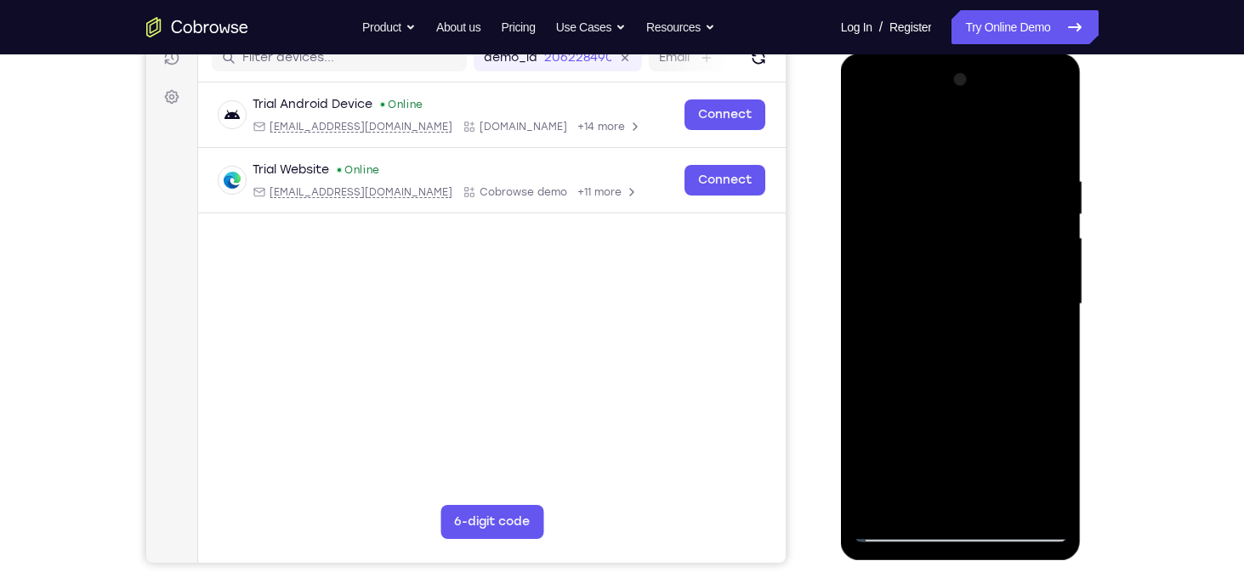
click at [1052, 132] on div at bounding box center [961, 304] width 214 height 476
click at [868, 131] on div at bounding box center [961, 304] width 214 height 476
click at [1008, 503] on div at bounding box center [961, 304] width 214 height 476
click at [1061, 213] on div at bounding box center [961, 304] width 214 height 476
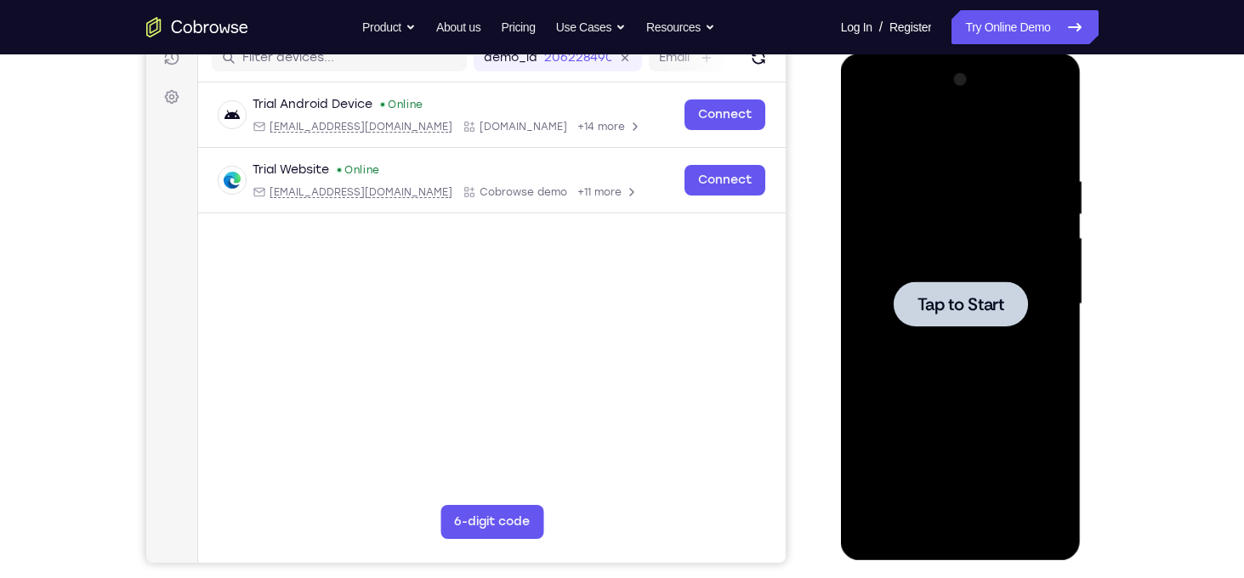
click at [968, 311] on span "Tap to Start" at bounding box center [961, 304] width 87 height 17
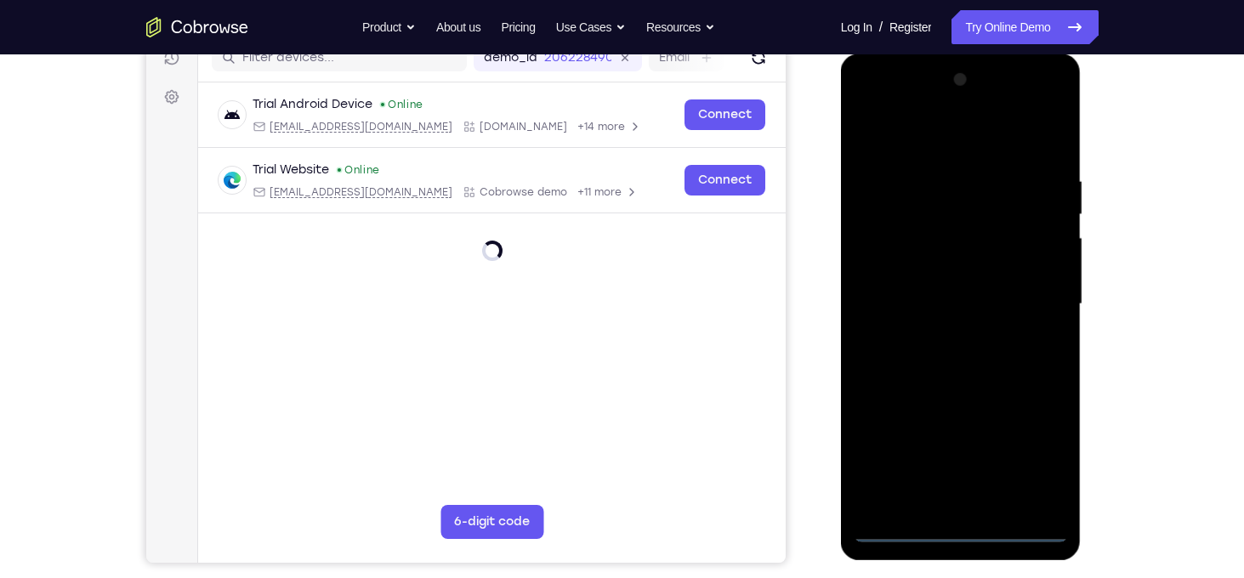
click at [970, 532] on div at bounding box center [961, 304] width 214 height 476
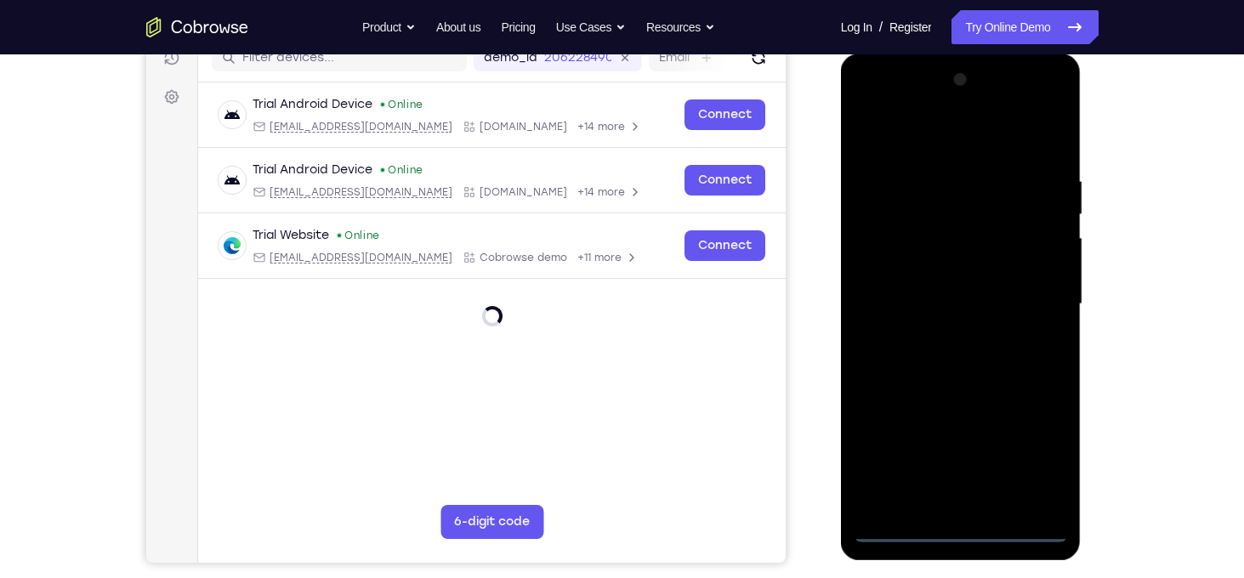
click at [1032, 452] on div at bounding box center [961, 304] width 214 height 476
click at [931, 134] on div at bounding box center [961, 304] width 214 height 476
click at [1039, 299] on div at bounding box center [961, 304] width 214 height 476
click at [937, 333] on div at bounding box center [961, 304] width 214 height 476
click at [944, 285] on div at bounding box center [961, 304] width 214 height 476
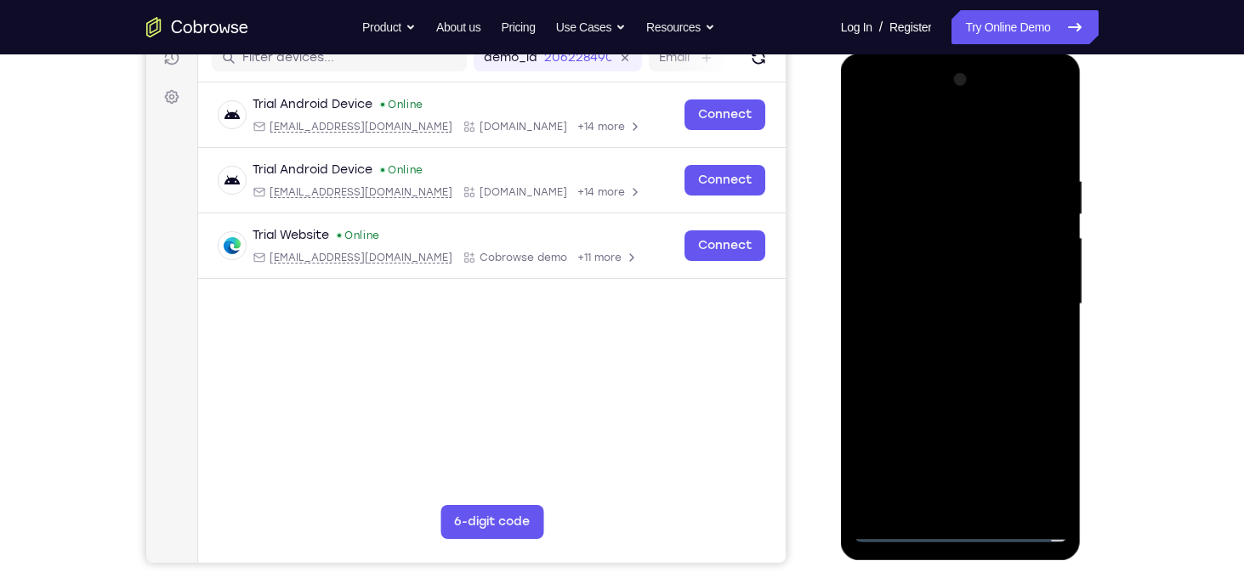
click at [944, 270] on div at bounding box center [961, 304] width 214 height 476
click at [970, 301] on div at bounding box center [961, 304] width 214 height 476
click at [960, 386] on div at bounding box center [961, 304] width 214 height 476
drag, startPoint x: 954, startPoint y: 138, endPoint x: 948, endPoint y: 85, distance: 53.1
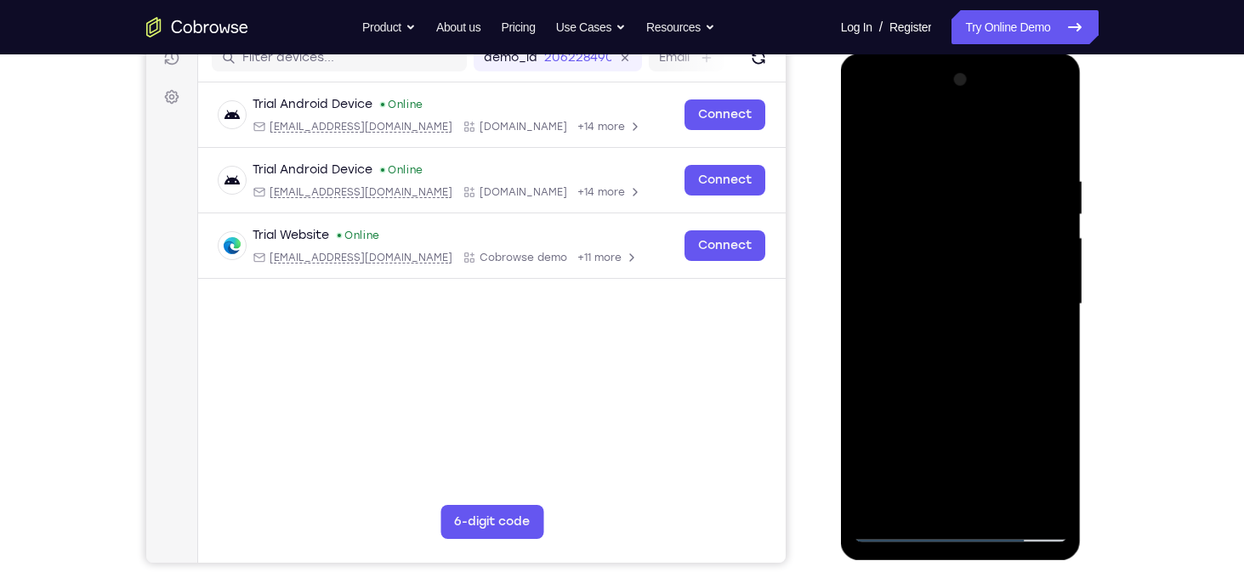
click at [948, 85] on div at bounding box center [961, 304] width 214 height 476
click at [987, 176] on div at bounding box center [961, 304] width 214 height 476
click at [1027, 282] on div at bounding box center [961, 304] width 214 height 476
drag, startPoint x: 1042, startPoint y: 287, endPoint x: 889, endPoint y: 288, distance: 153.1
click at [889, 288] on div at bounding box center [961, 304] width 214 height 476
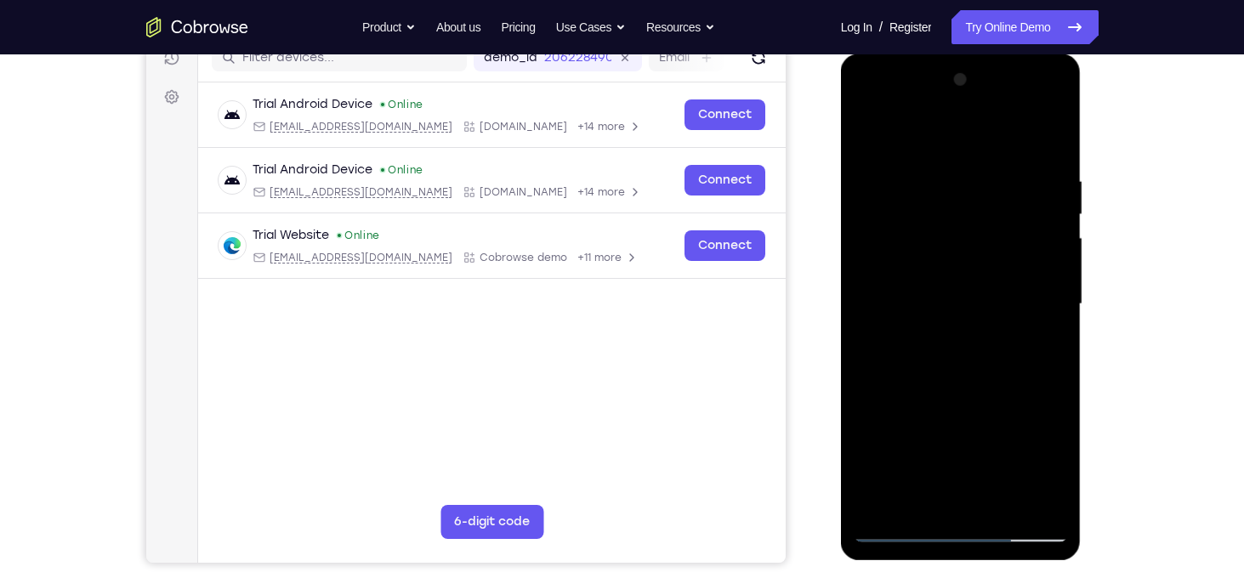
click at [1048, 275] on div at bounding box center [961, 304] width 214 height 476
drag, startPoint x: 1048, startPoint y: 275, endPoint x: 885, endPoint y: 283, distance: 163.5
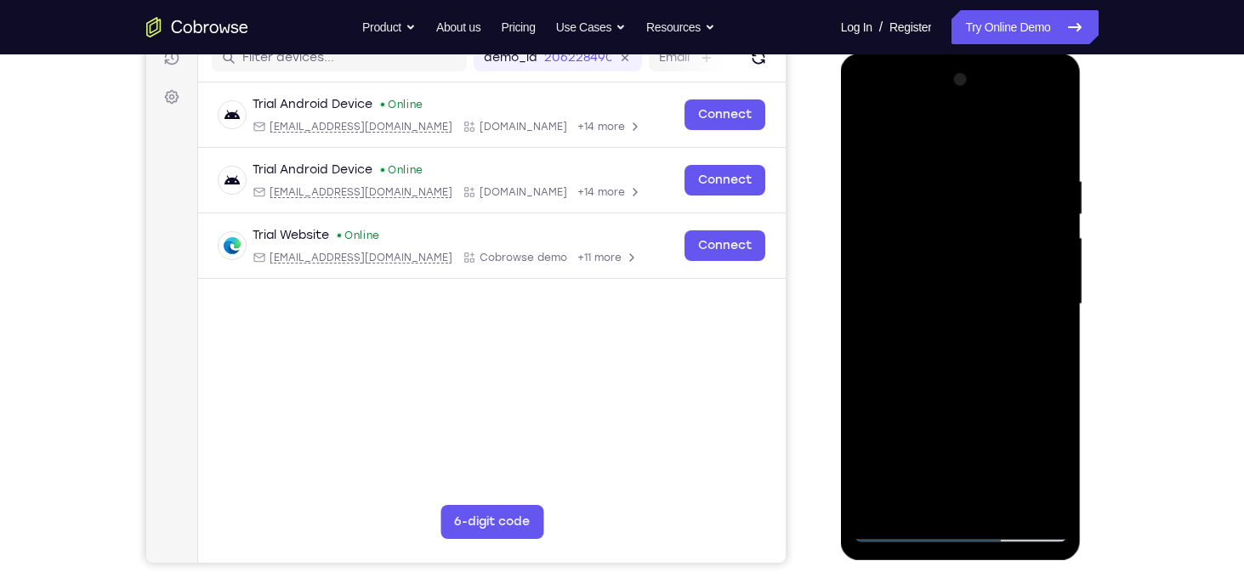
click at [885, 283] on div at bounding box center [961, 304] width 214 height 476
click at [1056, 281] on div at bounding box center [961, 304] width 214 height 476
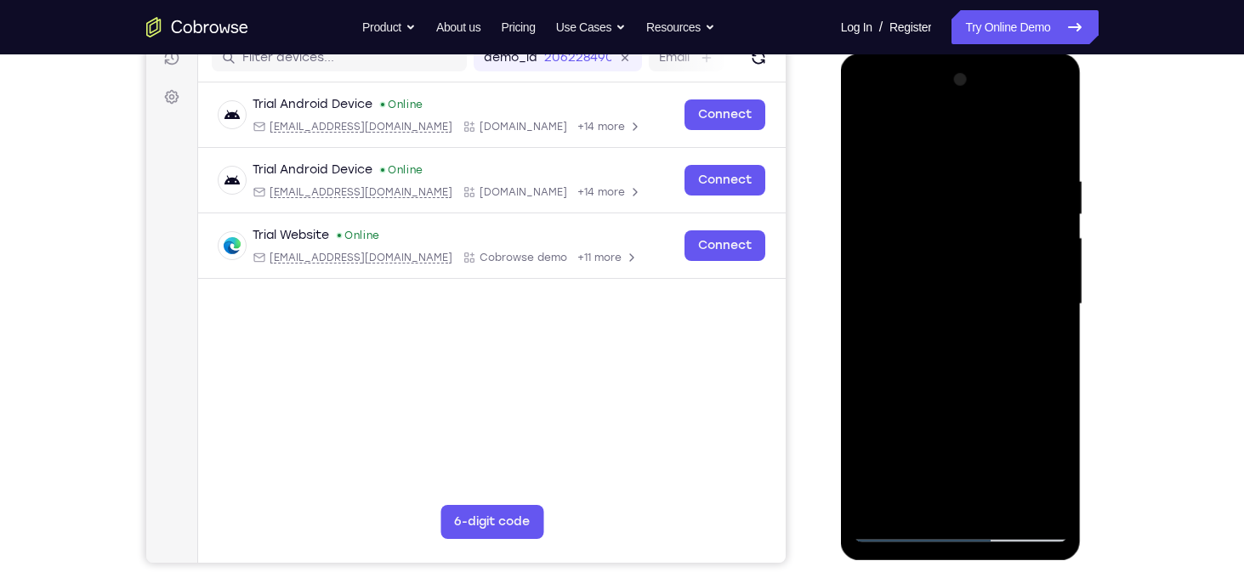
click at [1056, 281] on div at bounding box center [961, 304] width 214 height 476
drag, startPoint x: 1056, startPoint y: 281, endPoint x: 895, endPoint y: 285, distance: 161.6
click at [895, 285] on div at bounding box center [961, 304] width 214 height 476
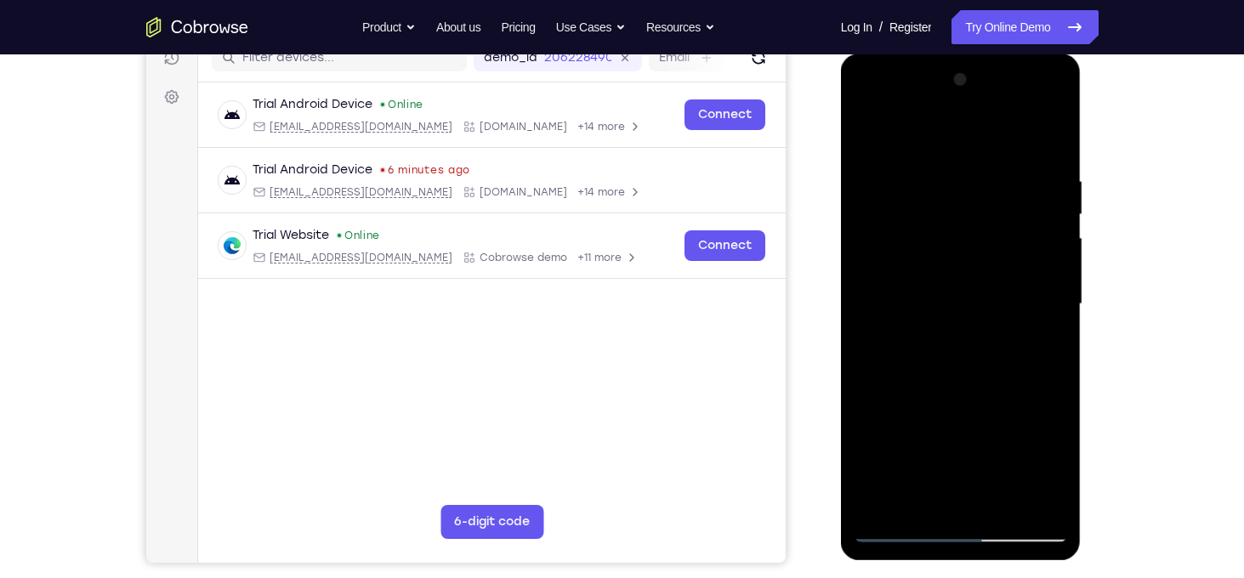
click at [960, 401] on div at bounding box center [961, 304] width 214 height 476
drag, startPoint x: 973, startPoint y: 174, endPoint x: 971, endPoint y: 353, distance: 178.6
click at [971, 353] on div at bounding box center [961, 304] width 214 height 476
drag, startPoint x: 955, startPoint y: 439, endPoint x: 949, endPoint y: 200, distance: 239.1
click at [949, 200] on div at bounding box center [961, 304] width 214 height 476
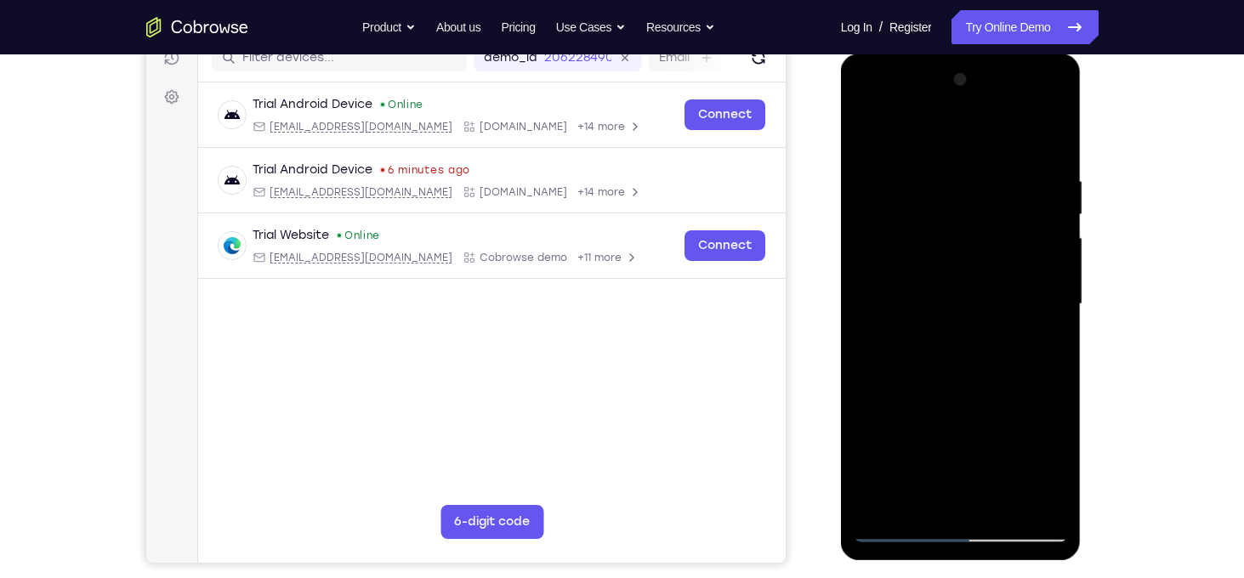
drag, startPoint x: 959, startPoint y: 392, endPoint x: 944, endPoint y: 121, distance: 271.7
click at [944, 121] on div at bounding box center [961, 304] width 214 height 476
drag, startPoint x: 959, startPoint y: 418, endPoint x: 956, endPoint y: 145, distance: 273.0
click at [956, 145] on div at bounding box center [961, 304] width 214 height 476
drag, startPoint x: 956, startPoint y: 397, endPoint x: 939, endPoint y: 181, distance: 216.7
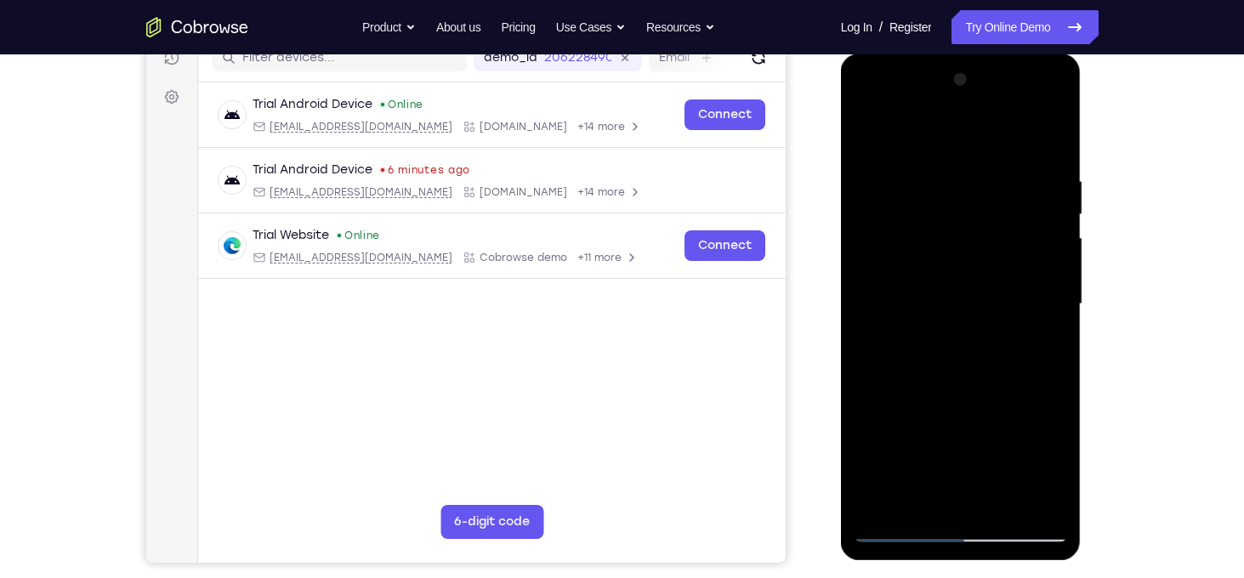
click at [939, 181] on div at bounding box center [961, 304] width 214 height 476
drag, startPoint x: 969, startPoint y: 347, endPoint x: 957, endPoint y: 237, distance: 110.4
click at [957, 237] on div at bounding box center [961, 304] width 214 height 476
click at [1055, 265] on div at bounding box center [961, 304] width 214 height 476
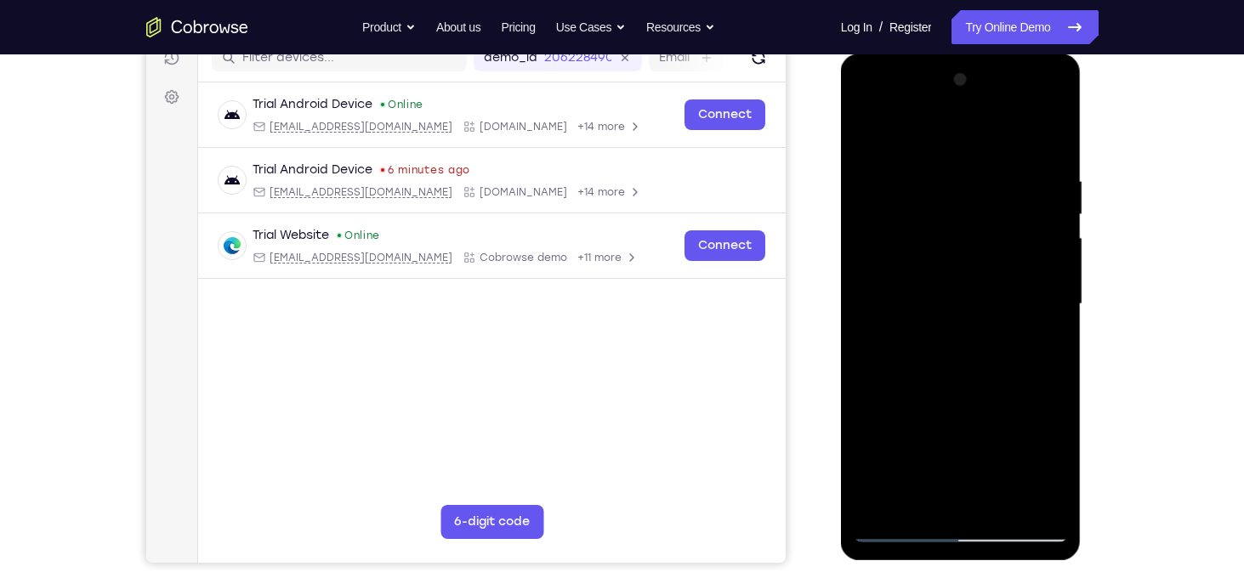
click at [1055, 265] on div at bounding box center [961, 304] width 214 height 476
drag, startPoint x: 979, startPoint y: 441, endPoint x: 977, endPoint y: 284, distance: 157.4
click at [977, 284] on div at bounding box center [961, 304] width 214 height 476
drag, startPoint x: 963, startPoint y: 415, endPoint x: 961, endPoint y: 222, distance: 193.1
click at [961, 222] on div at bounding box center [961, 304] width 214 height 476
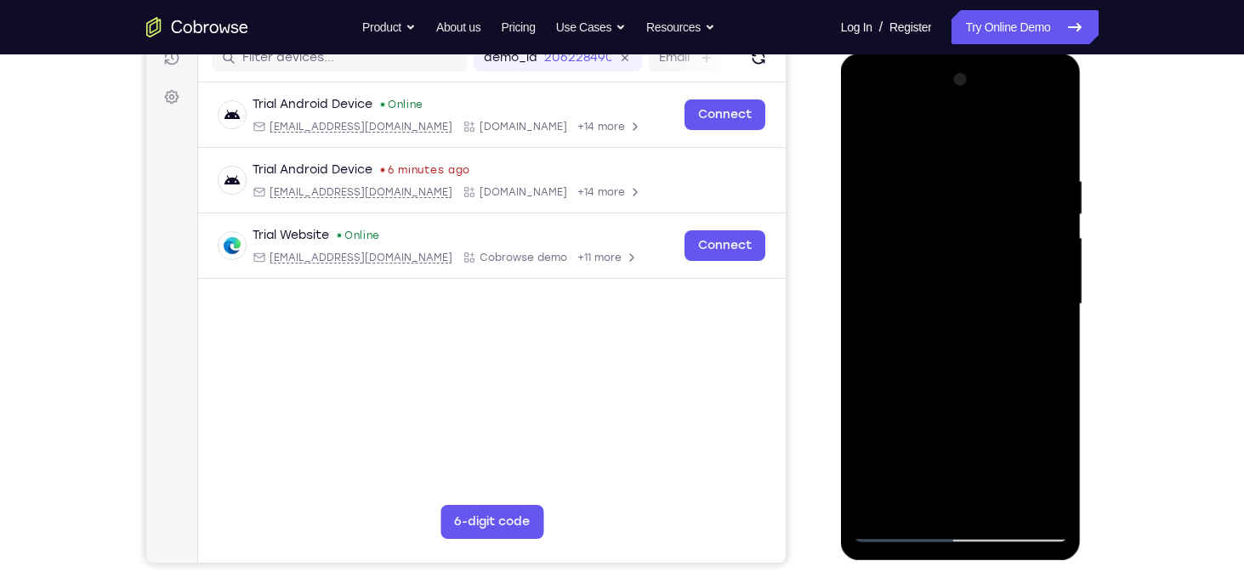
drag, startPoint x: 959, startPoint y: 418, endPoint x: 972, endPoint y: 186, distance: 231.7
click at [972, 186] on div at bounding box center [961, 304] width 214 height 476
drag, startPoint x: 961, startPoint y: 388, endPoint x: 957, endPoint y: 105, distance: 283.2
click at [957, 105] on div at bounding box center [961, 304] width 214 height 476
drag, startPoint x: 981, startPoint y: 424, endPoint x: 969, endPoint y: 191, distance: 234.2
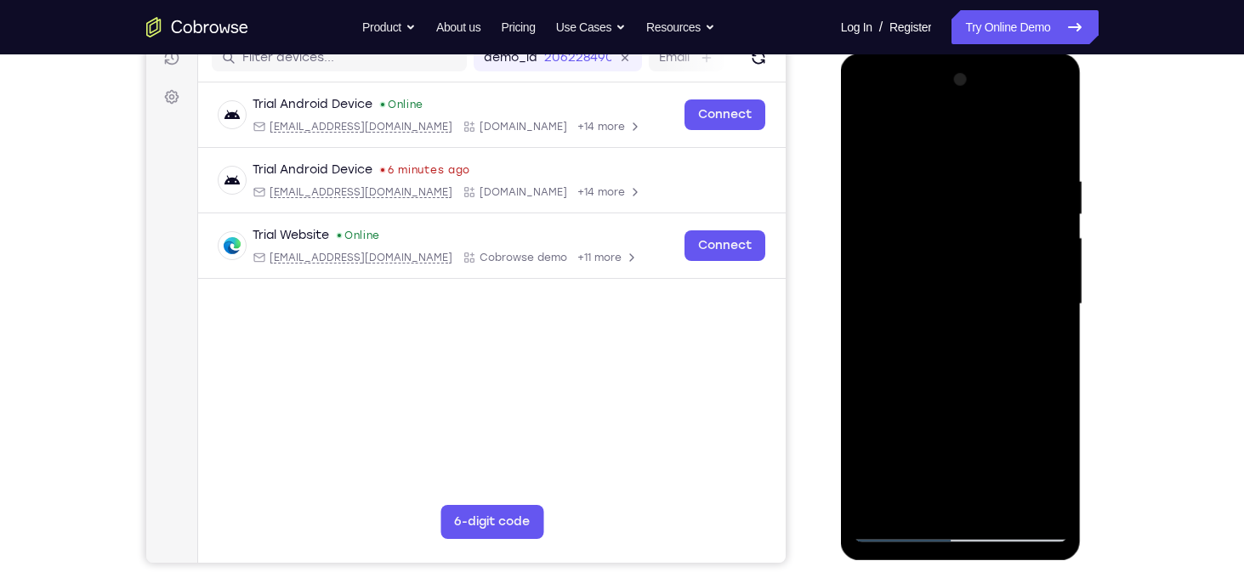
click at [969, 191] on div at bounding box center [961, 304] width 214 height 476
drag, startPoint x: 951, startPoint y: 425, endPoint x: 958, endPoint y: 126, distance: 299.5
click at [958, 126] on div at bounding box center [961, 304] width 214 height 476
drag, startPoint x: 968, startPoint y: 393, endPoint x: 970, endPoint y: 186, distance: 206.7
click at [970, 186] on div at bounding box center [961, 304] width 214 height 476
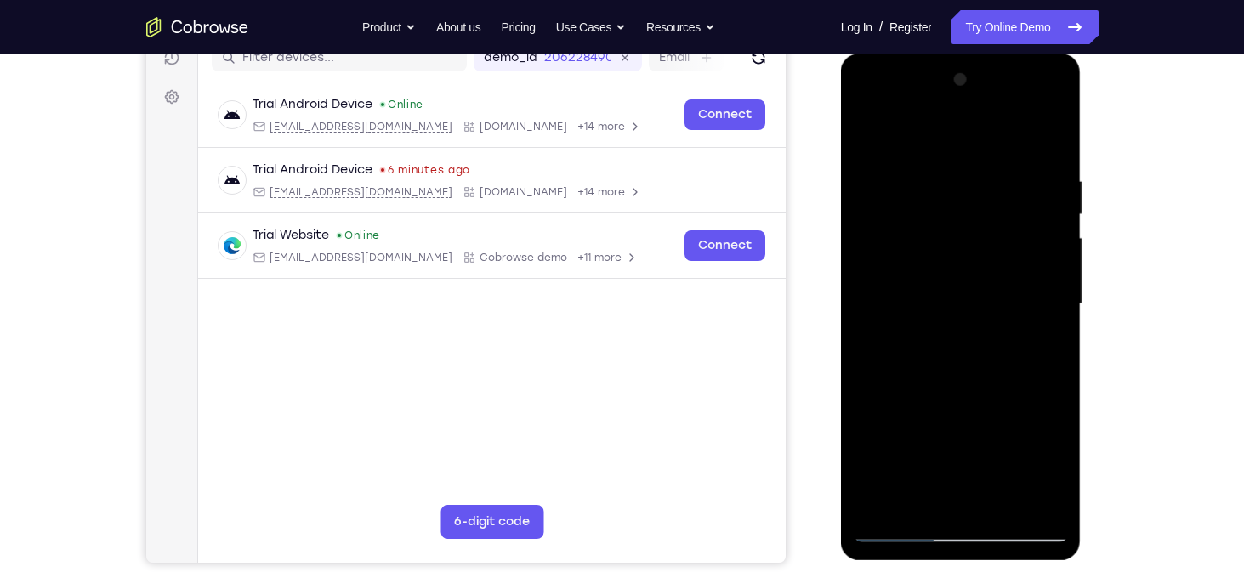
drag, startPoint x: 967, startPoint y: 448, endPoint x: 954, endPoint y: 190, distance: 258.9
click at [954, 190] on div at bounding box center [961, 304] width 214 height 476
drag, startPoint x: 964, startPoint y: 441, endPoint x: 964, endPoint y: 367, distance: 73.1
click at [964, 367] on div at bounding box center [961, 304] width 214 height 476
click at [869, 417] on div at bounding box center [961, 304] width 214 height 476
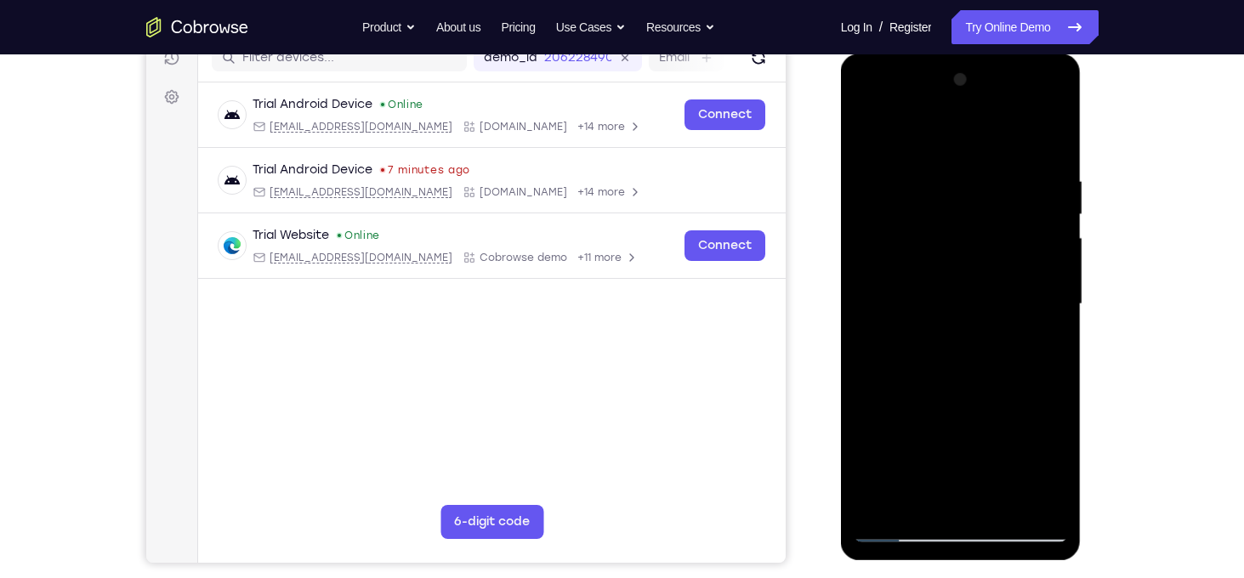
drag, startPoint x: 977, startPoint y: 431, endPoint x: 968, endPoint y: 60, distance: 370.9
click at [968, 60] on div at bounding box center [961, 307] width 241 height 507
drag, startPoint x: 987, startPoint y: 377, endPoint x: 979, endPoint y: 199, distance: 178.0
click at [979, 199] on div at bounding box center [961, 304] width 214 height 476
drag, startPoint x: 998, startPoint y: 378, endPoint x: 1015, endPoint y: 169, distance: 209.1
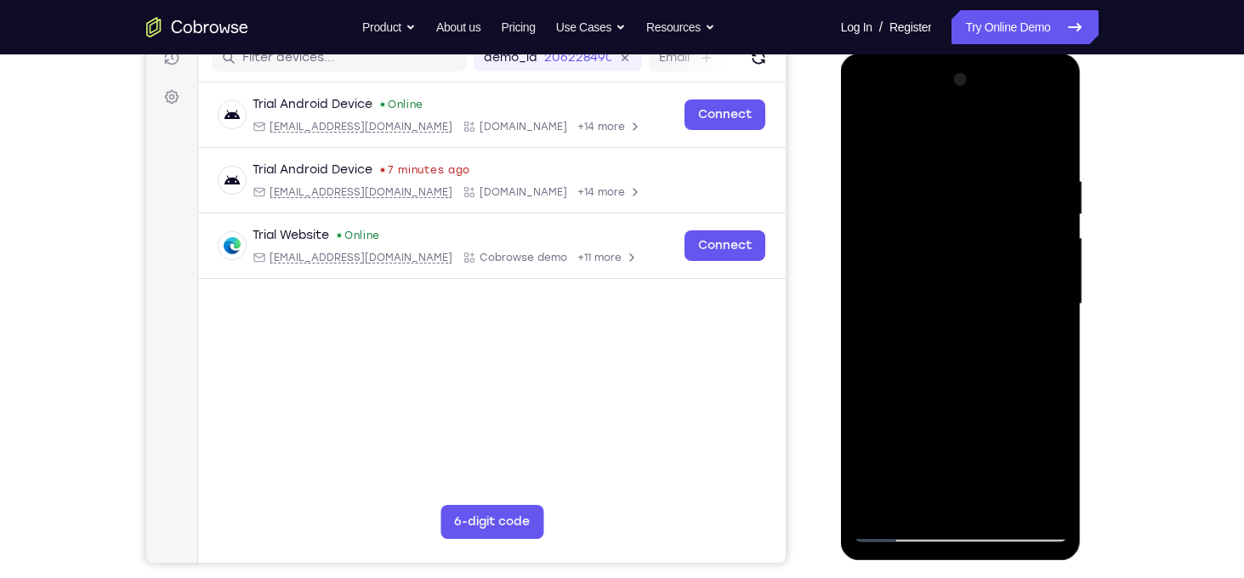
click at [1015, 169] on div at bounding box center [961, 304] width 214 height 476
drag, startPoint x: 987, startPoint y: 448, endPoint x: 979, endPoint y: 301, distance: 147.4
click at [979, 301] on div at bounding box center [961, 304] width 214 height 476
drag, startPoint x: 975, startPoint y: 445, endPoint x: 981, endPoint y: 192, distance: 252.7
click at [981, 192] on div at bounding box center [961, 304] width 214 height 476
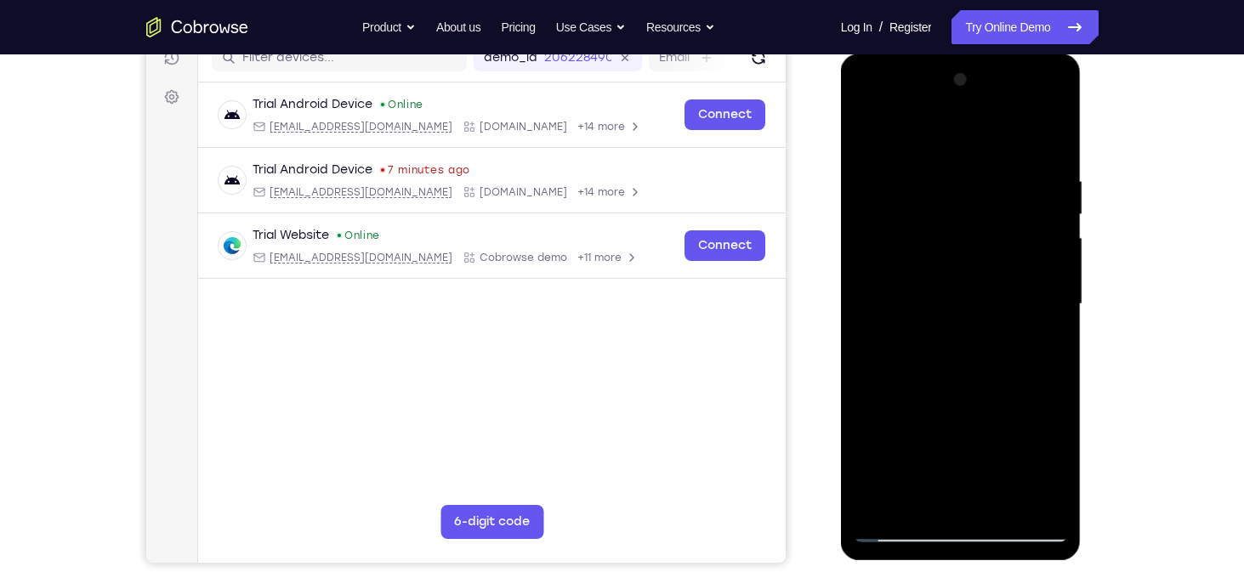
drag, startPoint x: 971, startPoint y: 431, endPoint x: 964, endPoint y: 145, distance: 286.7
click at [964, 145] on div at bounding box center [961, 304] width 214 height 476
drag, startPoint x: 961, startPoint y: 389, endPoint x: 956, endPoint y: 184, distance: 205.0
click at [956, 184] on div at bounding box center [961, 304] width 214 height 476
drag, startPoint x: 973, startPoint y: 437, endPoint x: 957, endPoint y: 265, distance: 172.6
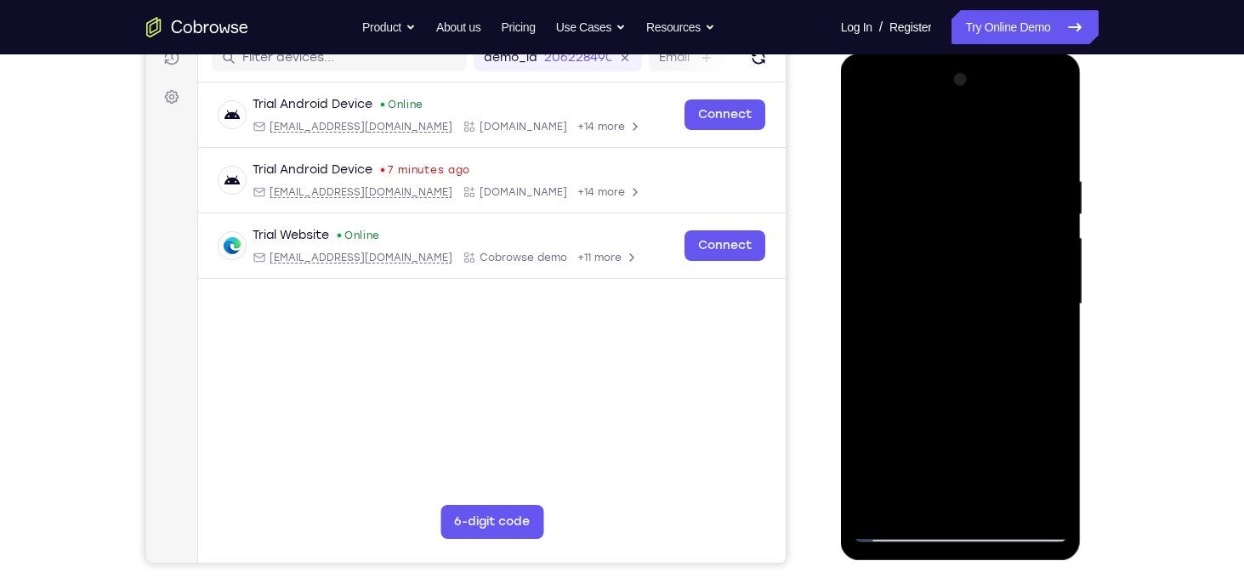
click at [957, 265] on div at bounding box center [961, 304] width 214 height 476
drag, startPoint x: 962, startPoint y: 421, endPoint x: 950, endPoint y: 269, distance: 152.7
click at [950, 269] on div at bounding box center [961, 304] width 214 height 476
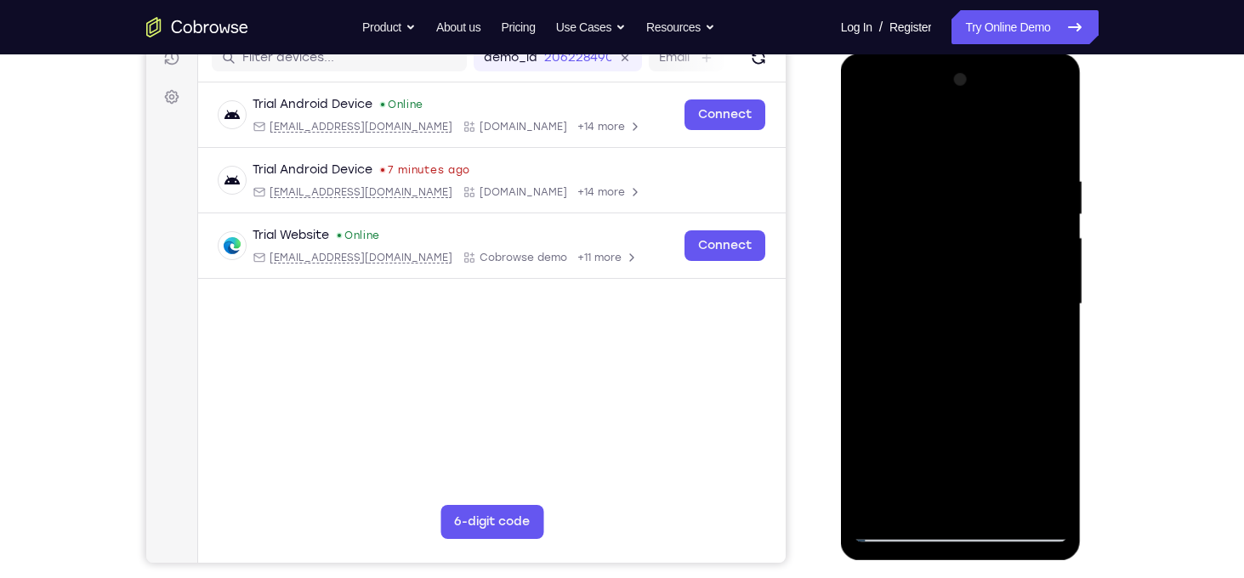
drag, startPoint x: 967, startPoint y: 425, endPoint x: 943, endPoint y: 156, distance: 270.7
click at [943, 156] on div at bounding box center [961, 304] width 214 height 476
drag, startPoint x: 1014, startPoint y: 425, endPoint x: 984, endPoint y: 213, distance: 213.9
click at [984, 213] on div at bounding box center [961, 304] width 214 height 476
drag, startPoint x: 972, startPoint y: 396, endPoint x: 991, endPoint y: 152, distance: 244.8
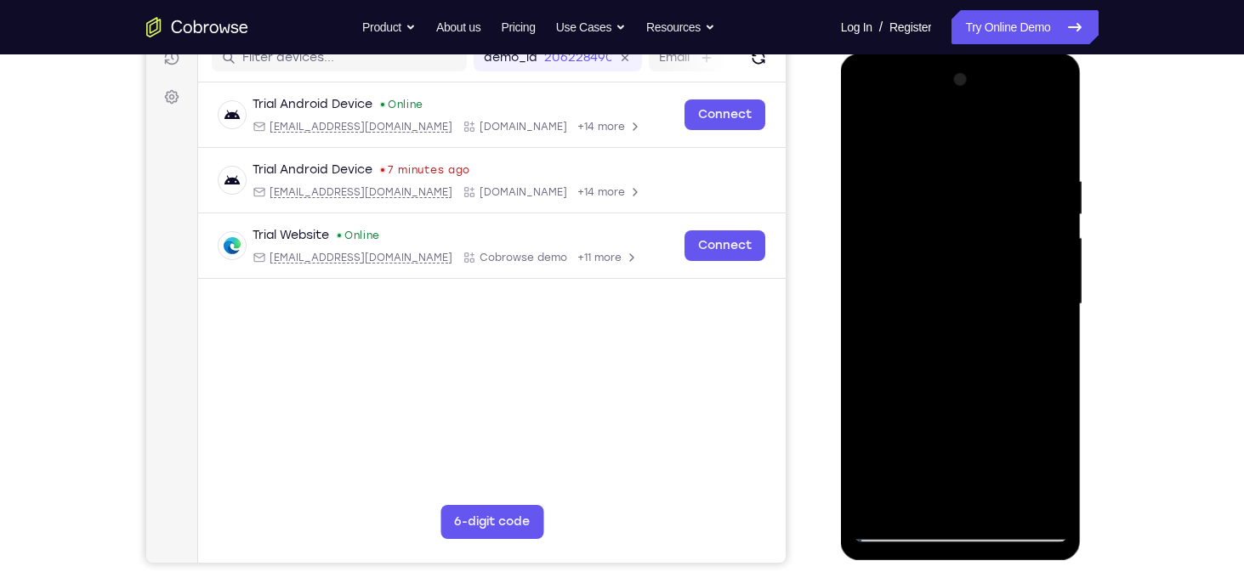
click at [991, 152] on div at bounding box center [961, 304] width 214 height 476
drag, startPoint x: 990, startPoint y: 459, endPoint x: 977, endPoint y: 234, distance: 225.7
click at [977, 234] on div at bounding box center [961, 304] width 214 height 476
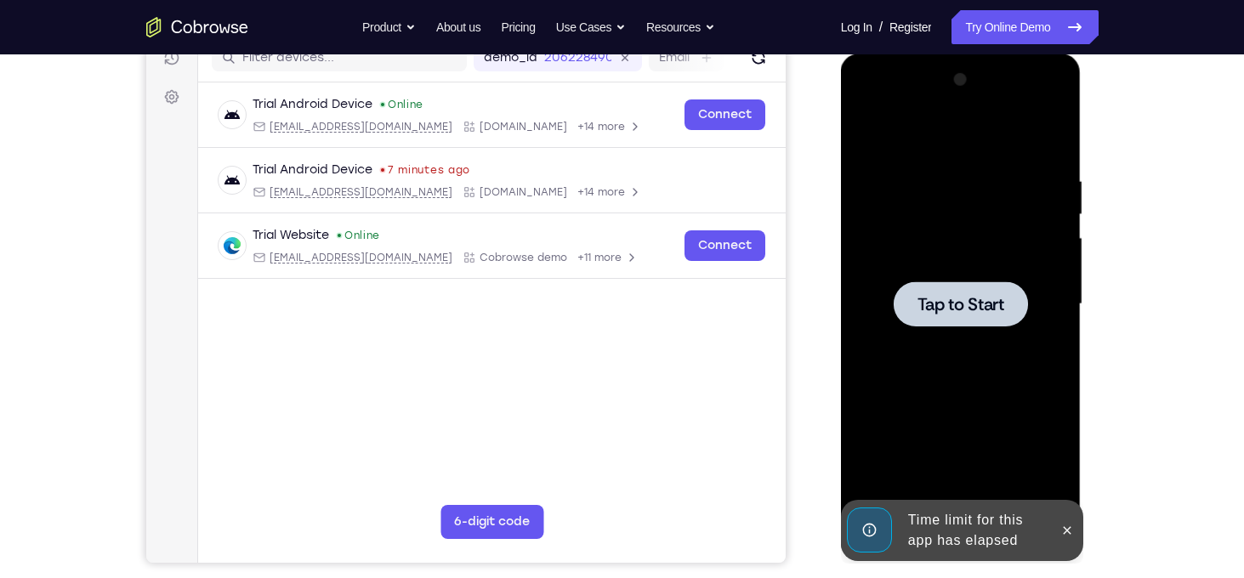
drag, startPoint x: 980, startPoint y: 448, endPoint x: 959, endPoint y: 482, distance: 39.7
click at [959, 54] on div "Tap to Start" at bounding box center [961, 54] width 241 height 0
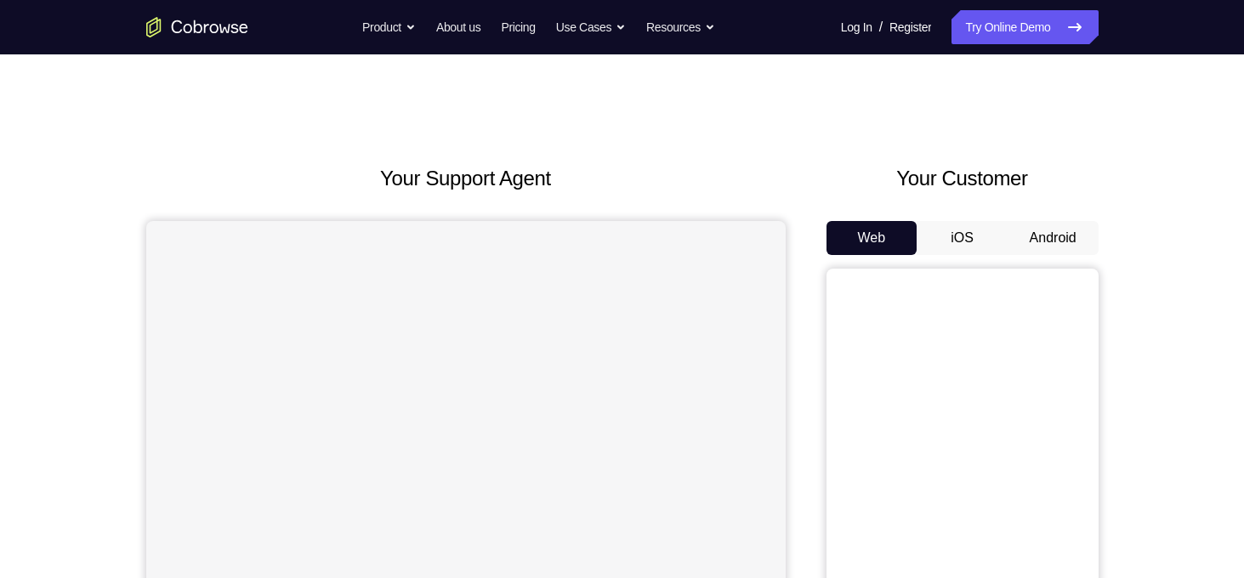
click at [1076, 250] on button "Android" at bounding box center [1053, 238] width 91 height 34
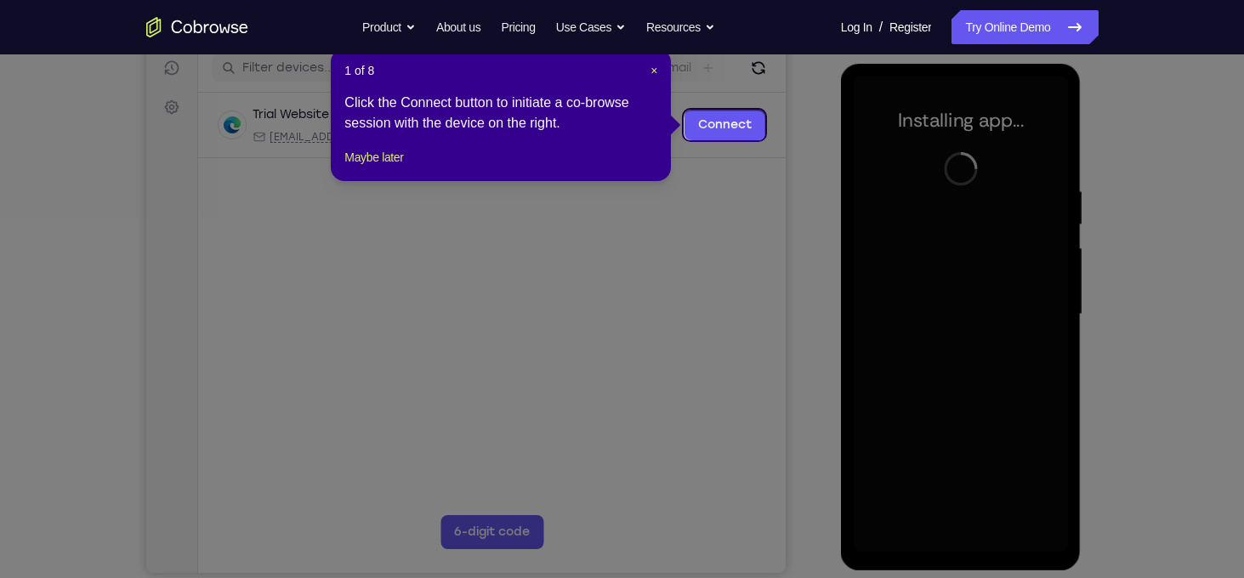
scroll to position [200, 0]
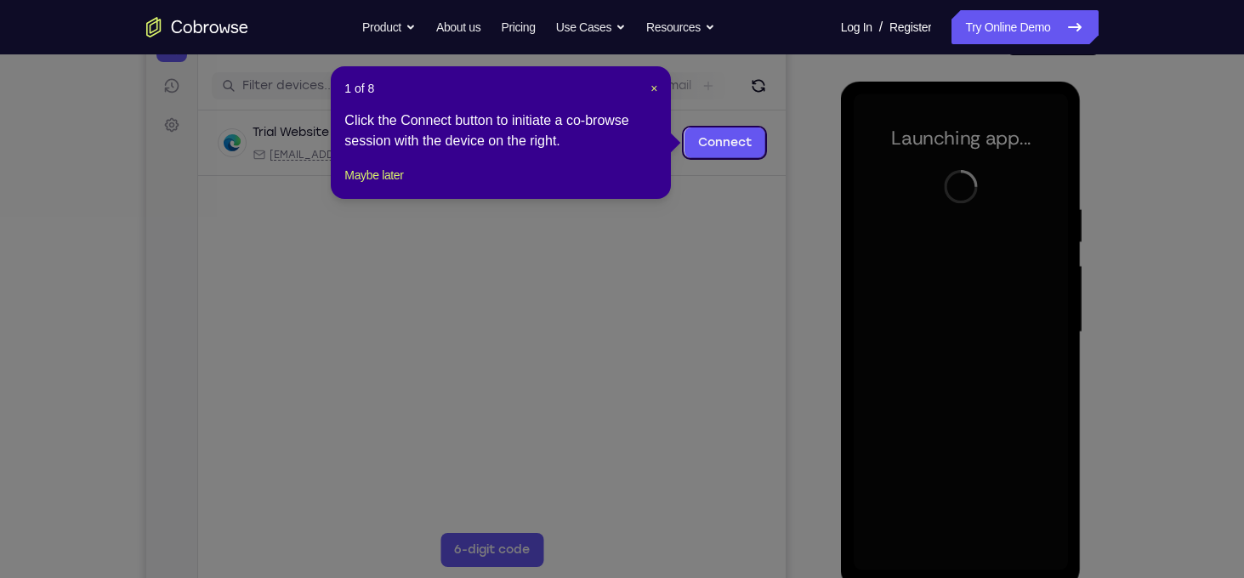
click at [648, 87] on header "1 of 8 ×" at bounding box center [500, 88] width 313 height 17
click at [651, 88] on span "×" at bounding box center [654, 89] width 7 height 14
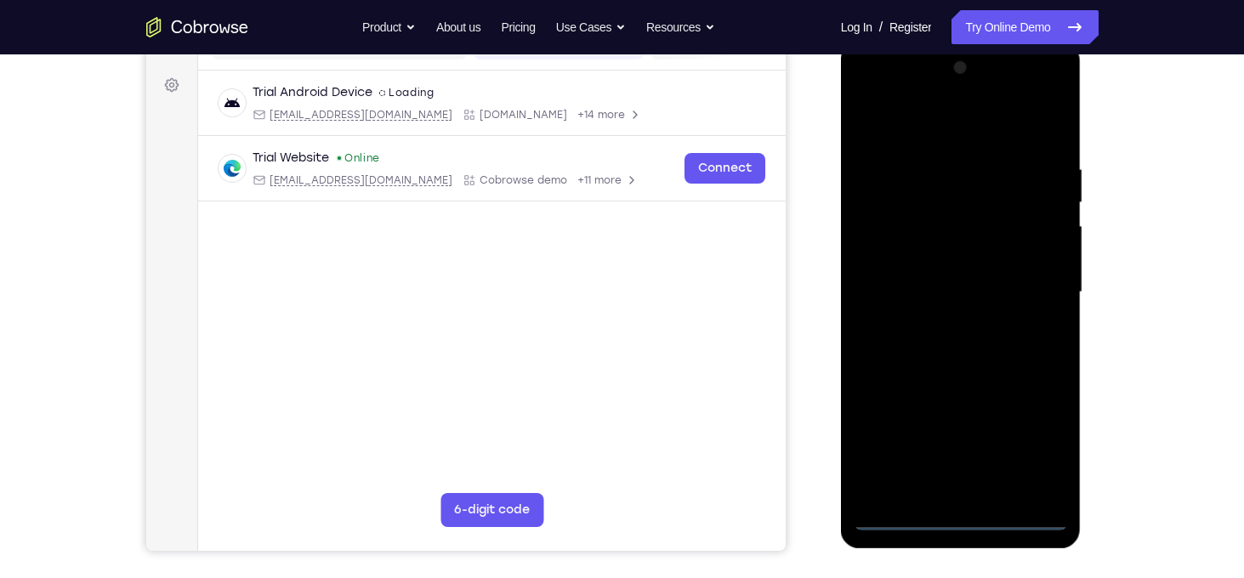
scroll to position [238, 0]
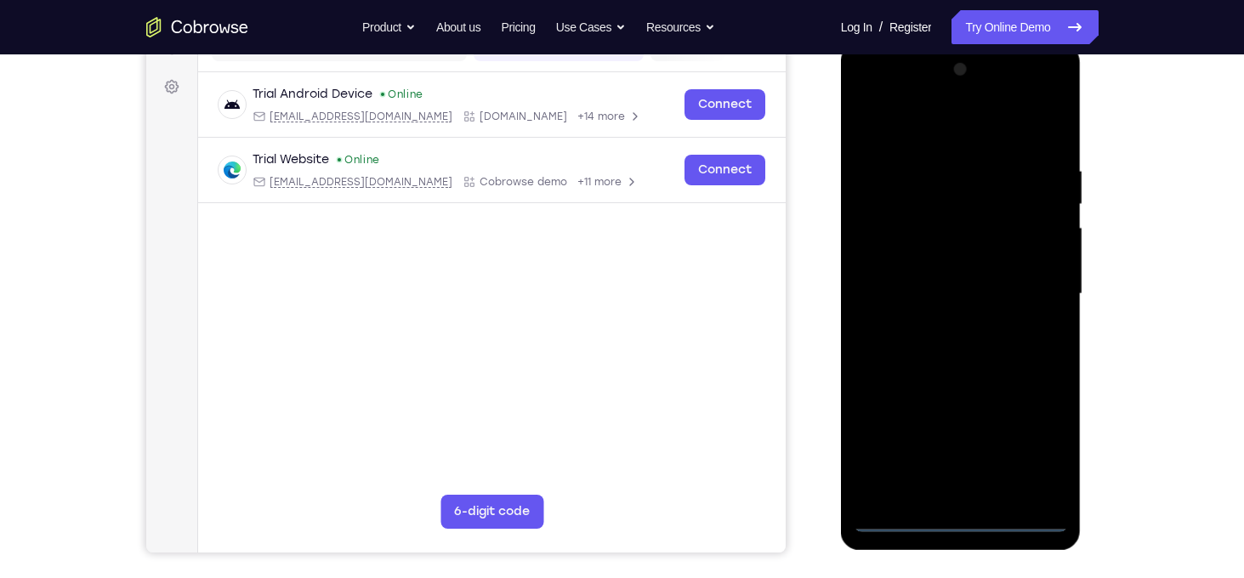
click at [972, 516] on div at bounding box center [961, 294] width 214 height 476
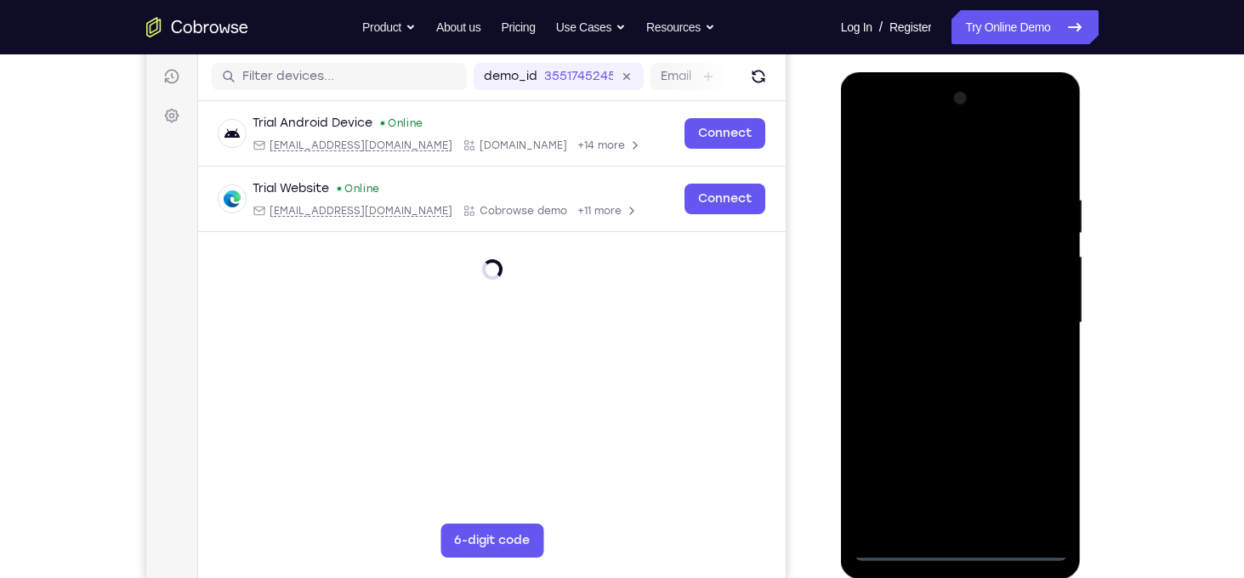
scroll to position [206, 0]
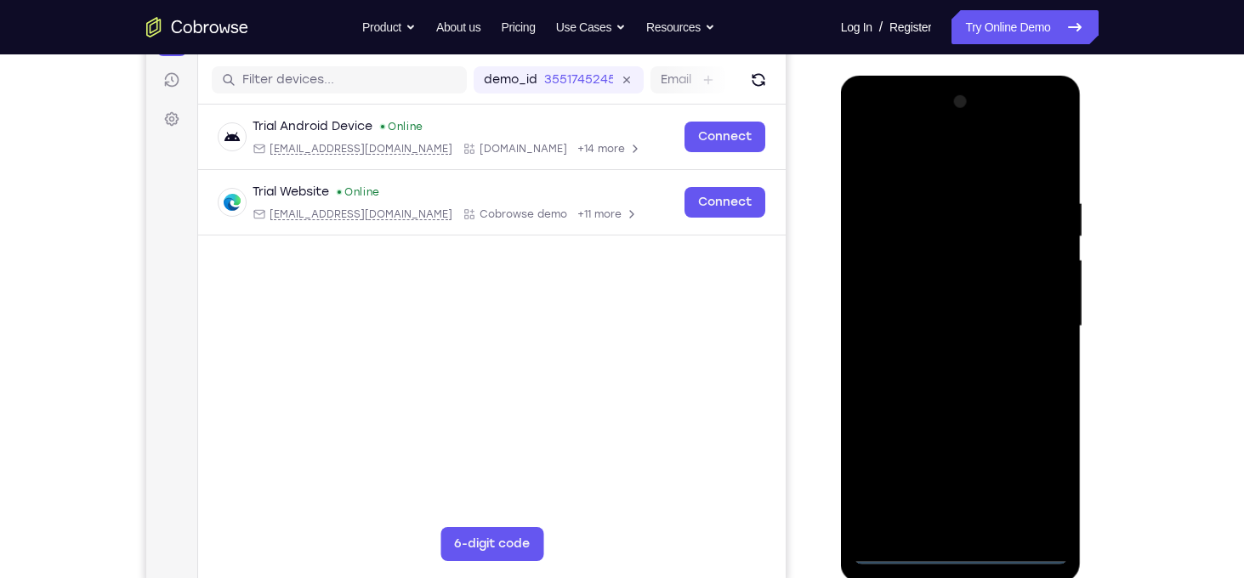
click at [1045, 494] on div at bounding box center [961, 326] width 214 height 476
click at [936, 174] on div at bounding box center [961, 326] width 214 height 476
click at [1025, 314] on div at bounding box center [961, 326] width 214 height 476
click at [947, 358] on div at bounding box center [961, 326] width 214 height 476
click at [959, 291] on div at bounding box center [961, 326] width 214 height 476
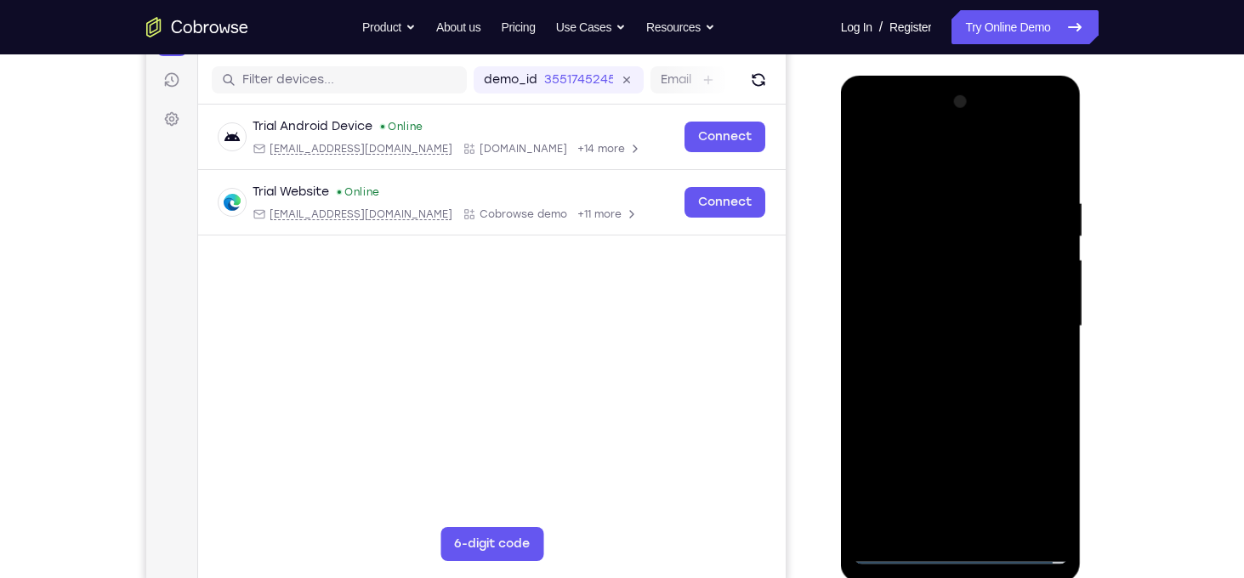
click at [957, 296] on div at bounding box center [961, 326] width 214 height 476
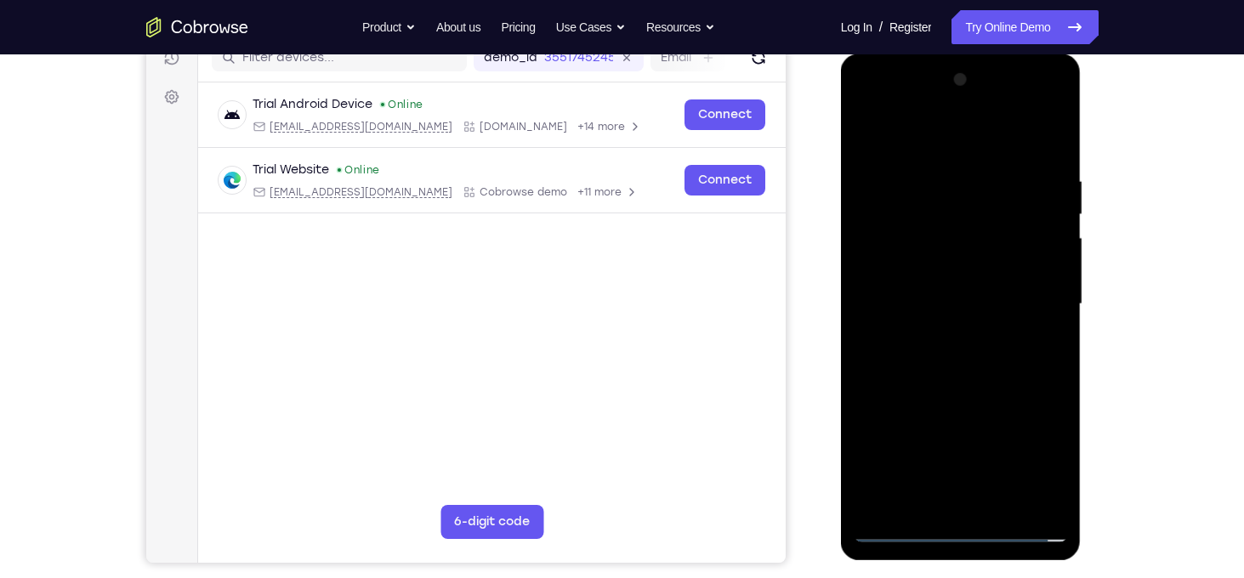
scroll to position [224, 0]
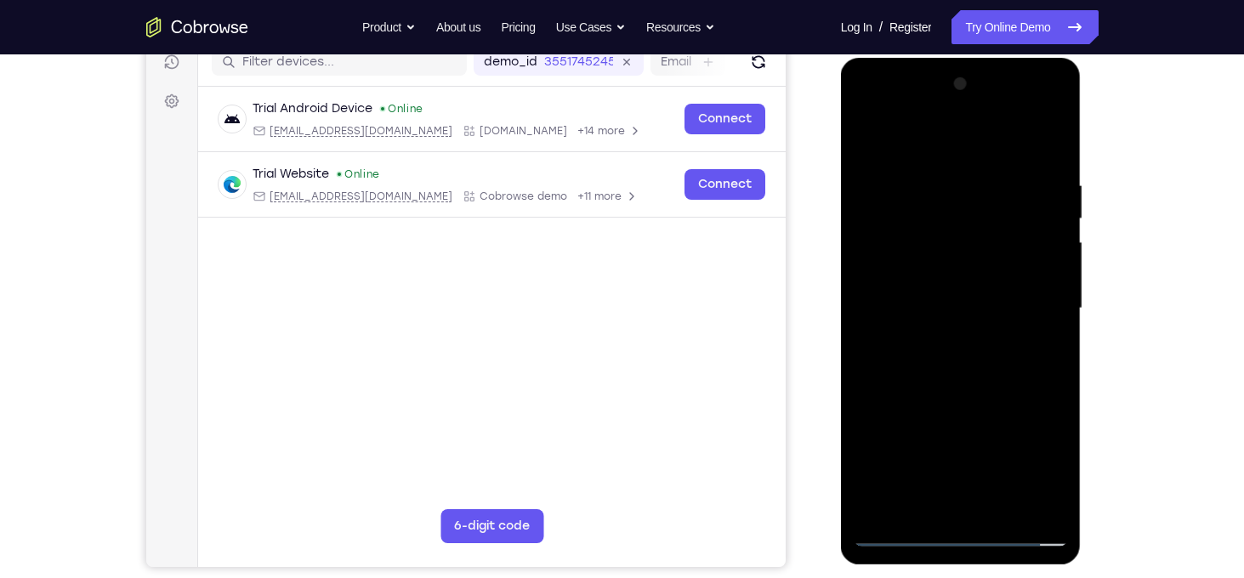
click at [1045, 276] on div at bounding box center [961, 309] width 214 height 476
click at [1021, 313] on div at bounding box center [961, 309] width 214 height 476
click at [986, 384] on div at bounding box center [961, 309] width 214 height 476
drag, startPoint x: 1015, startPoint y: 150, endPoint x: 993, endPoint y: 35, distance: 116.9
click at [993, 58] on html "Online web based iOS Simulators and Android Emulators. Run iPhone, iPad, Mobile…" at bounding box center [962, 313] width 242 height 510
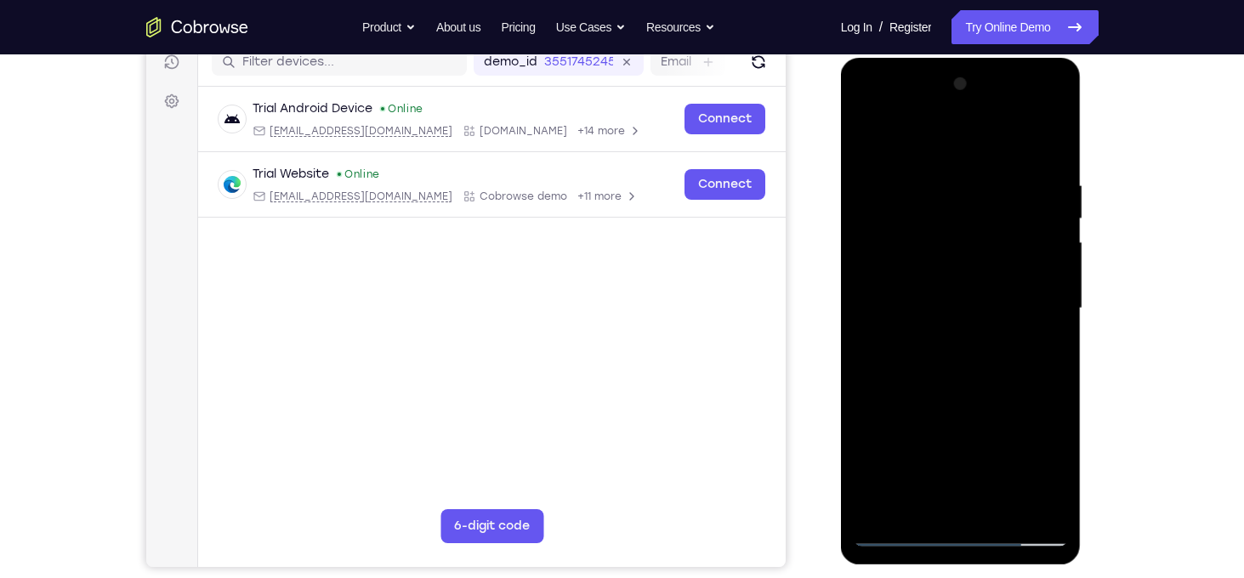
drag, startPoint x: 998, startPoint y: 383, endPoint x: 995, endPoint y: 346, distance: 36.7
click at [995, 346] on div at bounding box center [961, 309] width 214 height 476
drag, startPoint x: 996, startPoint y: 398, endPoint x: 998, endPoint y: 270, distance: 127.6
click at [998, 270] on div at bounding box center [961, 309] width 214 height 476
drag, startPoint x: 989, startPoint y: 432, endPoint x: 997, endPoint y: 246, distance: 186.4
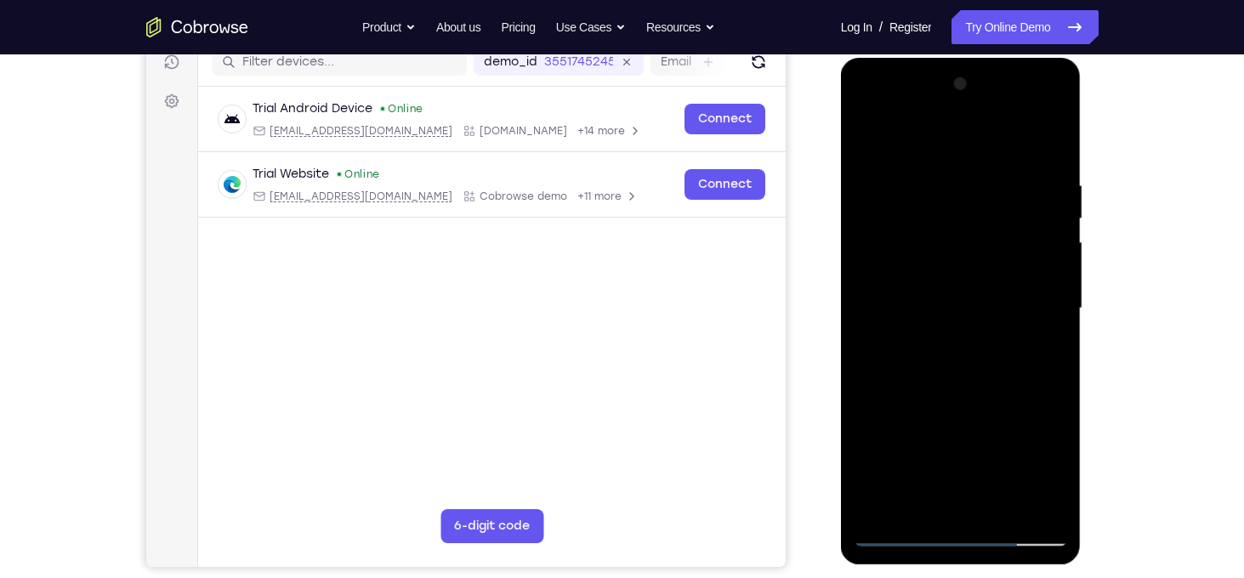
click at [997, 246] on div at bounding box center [961, 309] width 214 height 476
click at [1003, 510] on div at bounding box center [961, 309] width 214 height 476
click at [987, 402] on div at bounding box center [961, 309] width 214 height 476
drag, startPoint x: 976, startPoint y: 241, endPoint x: 978, endPoint y: 460, distance: 219.4
click at [978, 460] on div at bounding box center [961, 309] width 214 height 476
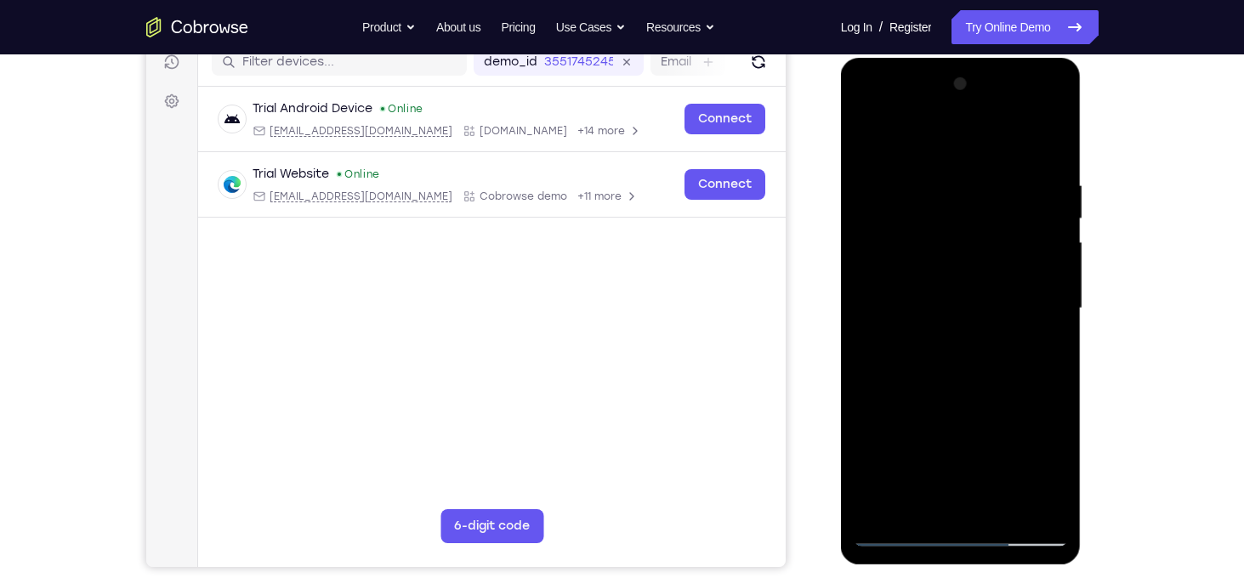
click at [1004, 303] on div at bounding box center [961, 309] width 214 height 476
click at [872, 140] on div at bounding box center [961, 309] width 214 height 476
drag, startPoint x: 950, startPoint y: 481, endPoint x: 943, endPoint y: 227, distance: 254.4
click at [943, 227] on div at bounding box center [961, 309] width 214 height 476
drag, startPoint x: 947, startPoint y: 480, endPoint x: 944, endPoint y: 306, distance: 173.5
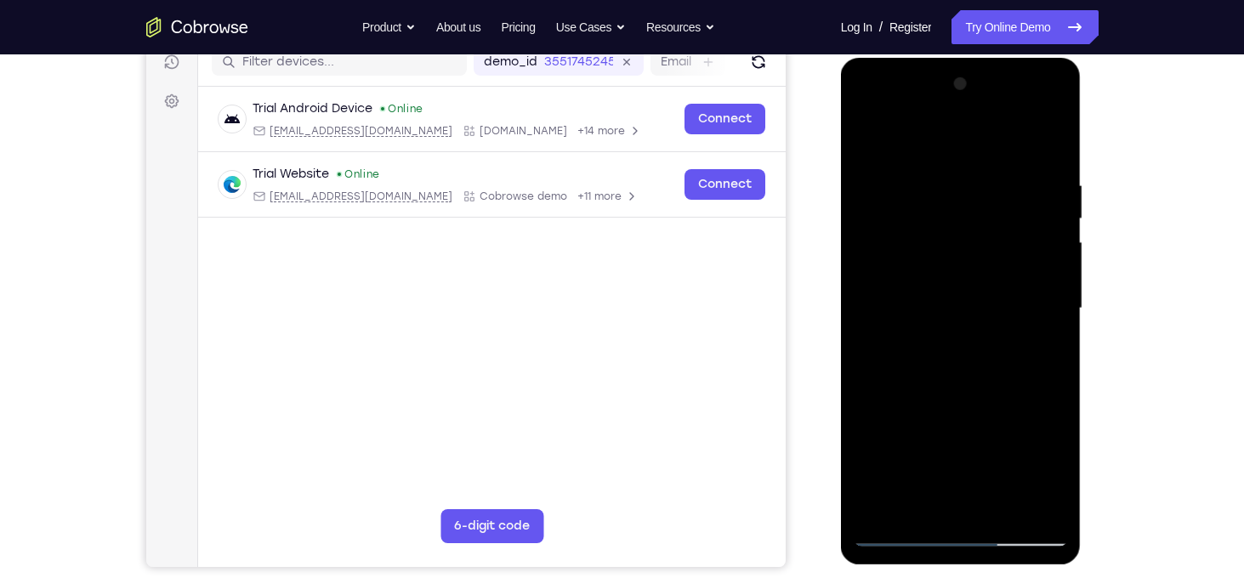
click at [944, 306] on div at bounding box center [961, 309] width 214 height 476
drag, startPoint x: 968, startPoint y: 462, endPoint x: 960, endPoint y: 316, distance: 145.6
click at [960, 316] on div at bounding box center [961, 309] width 214 height 476
drag, startPoint x: 947, startPoint y: 499, endPoint x: 960, endPoint y: 239, distance: 260.6
click at [960, 239] on div at bounding box center [961, 309] width 214 height 476
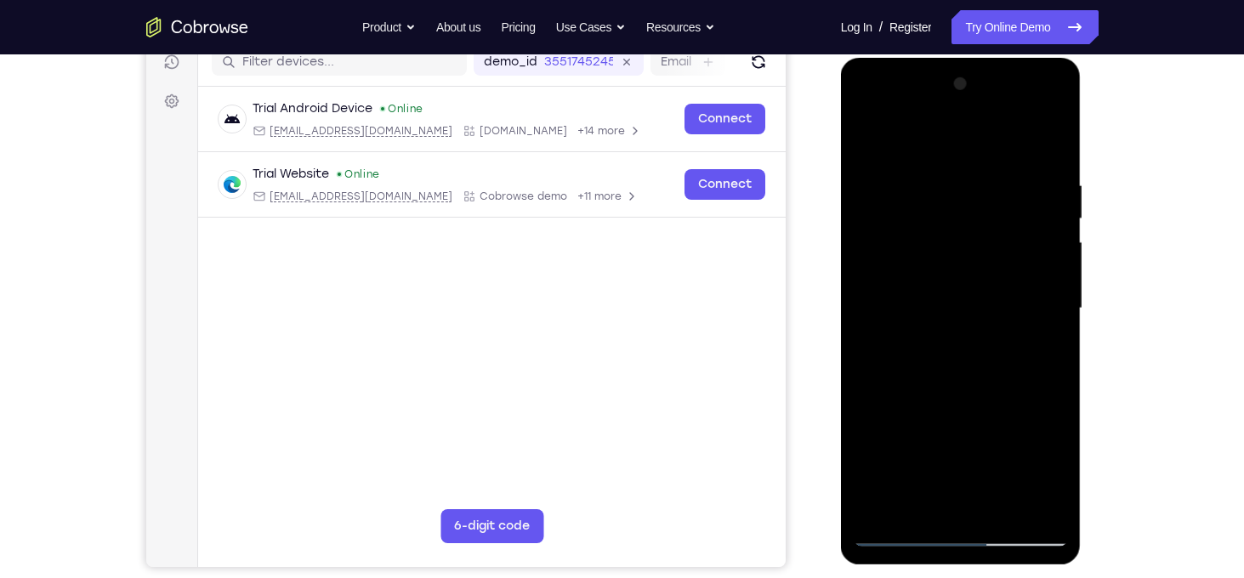
drag, startPoint x: 973, startPoint y: 490, endPoint x: 977, endPoint y: 312, distance: 177.8
click at [977, 312] on div at bounding box center [961, 309] width 214 height 476
drag, startPoint x: 968, startPoint y: 490, endPoint x: 970, endPoint y: 304, distance: 185.4
click at [970, 304] on div at bounding box center [961, 309] width 214 height 476
drag, startPoint x: 970, startPoint y: 476, endPoint x: 986, endPoint y: 277, distance: 199.6
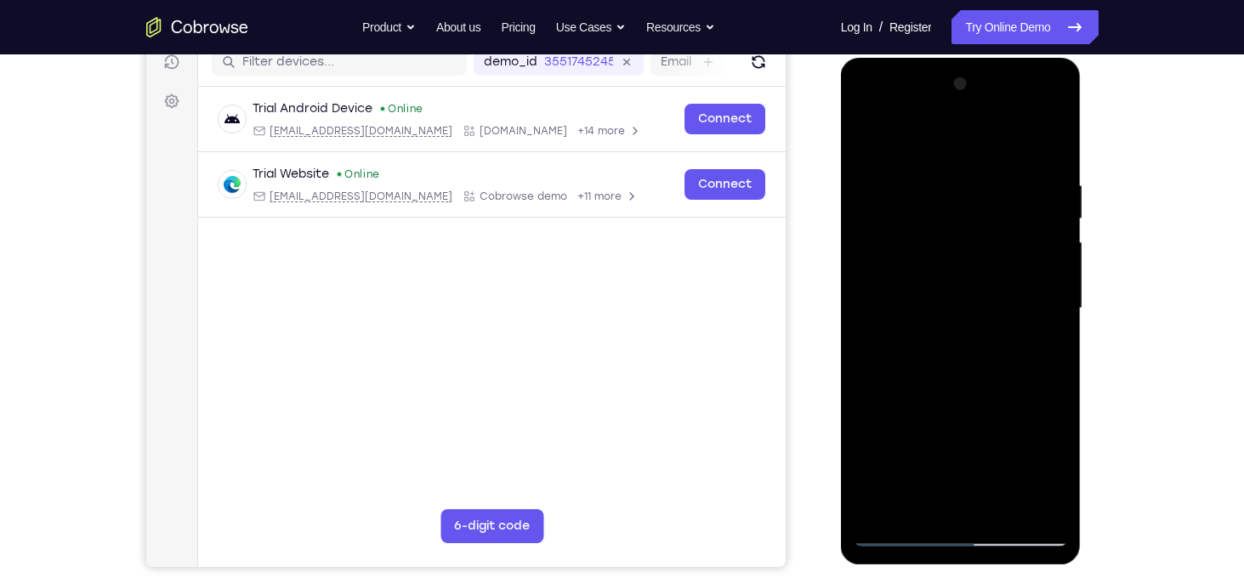
click at [986, 277] on div at bounding box center [961, 309] width 214 height 476
drag, startPoint x: 982, startPoint y: 466, endPoint x: 1028, endPoint y: 208, distance: 261.8
click at [1028, 208] on div at bounding box center [961, 309] width 214 height 476
drag, startPoint x: 976, startPoint y: 482, endPoint x: 1013, endPoint y: 282, distance: 204.0
click at [1013, 282] on div at bounding box center [961, 309] width 214 height 476
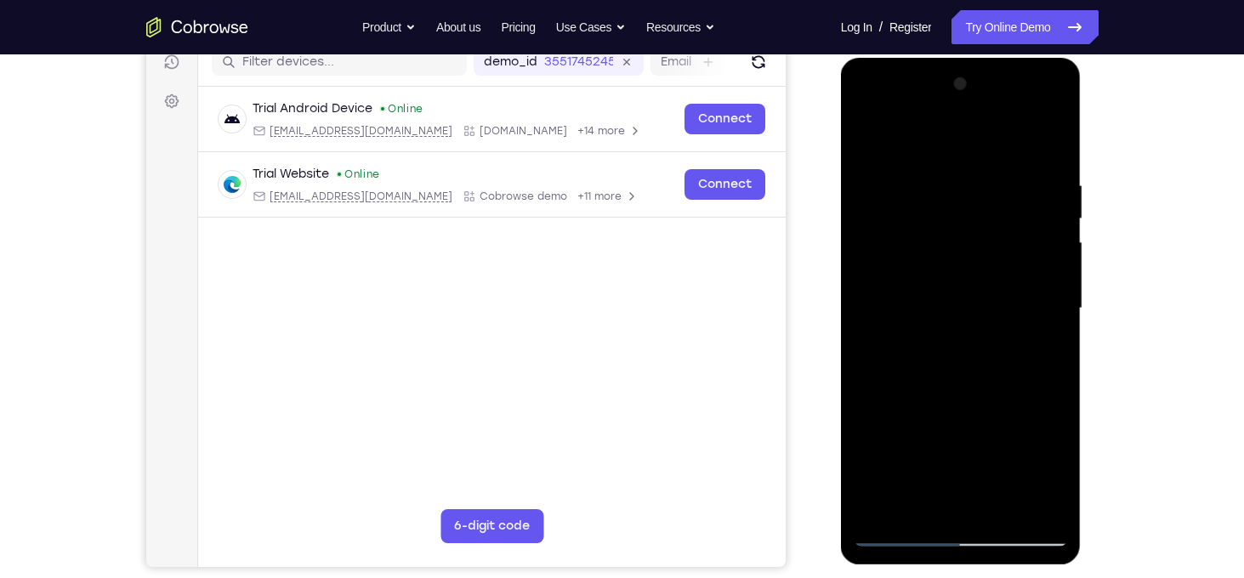
drag, startPoint x: 978, startPoint y: 478, endPoint x: 1015, endPoint y: 256, distance: 225.0
click at [1015, 256] on div at bounding box center [961, 309] width 214 height 476
drag, startPoint x: 964, startPoint y: 483, endPoint x: 977, endPoint y: 333, distance: 151.2
click at [977, 333] on div at bounding box center [961, 309] width 214 height 476
drag, startPoint x: 975, startPoint y: 492, endPoint x: 984, endPoint y: 307, distance: 185.6
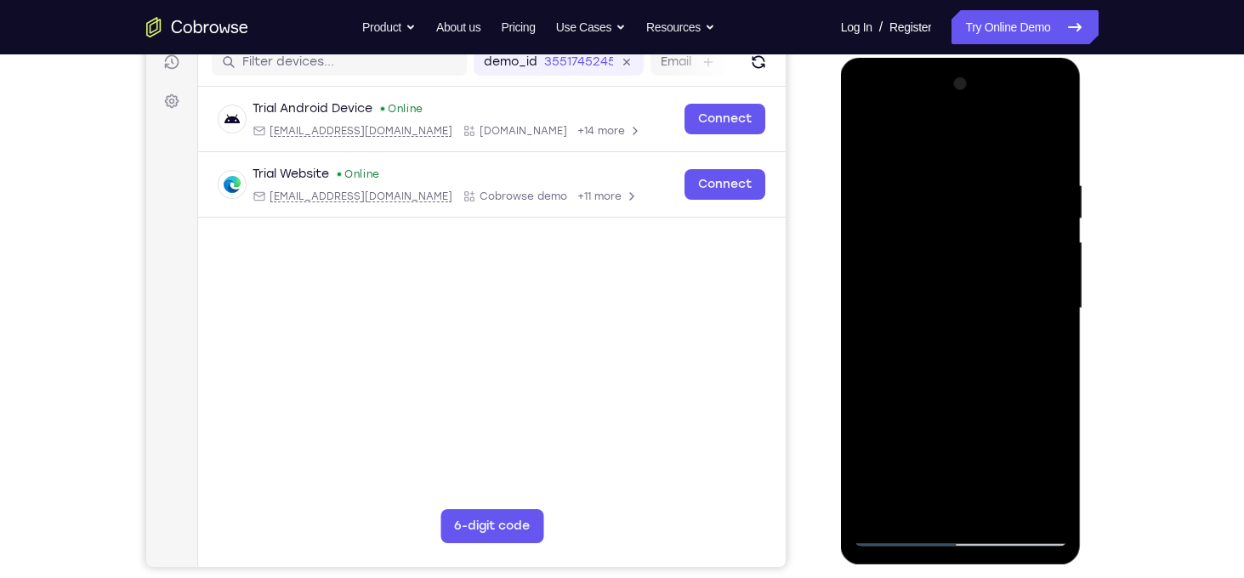
click at [984, 307] on div at bounding box center [961, 309] width 214 height 476
drag, startPoint x: 971, startPoint y: 463, endPoint x: 990, endPoint y: 310, distance: 153.4
click at [990, 310] on div at bounding box center [961, 309] width 214 height 476
click at [877, 133] on div at bounding box center [961, 309] width 214 height 476
drag, startPoint x: 979, startPoint y: 402, endPoint x: 953, endPoint y: 102, distance: 301.3
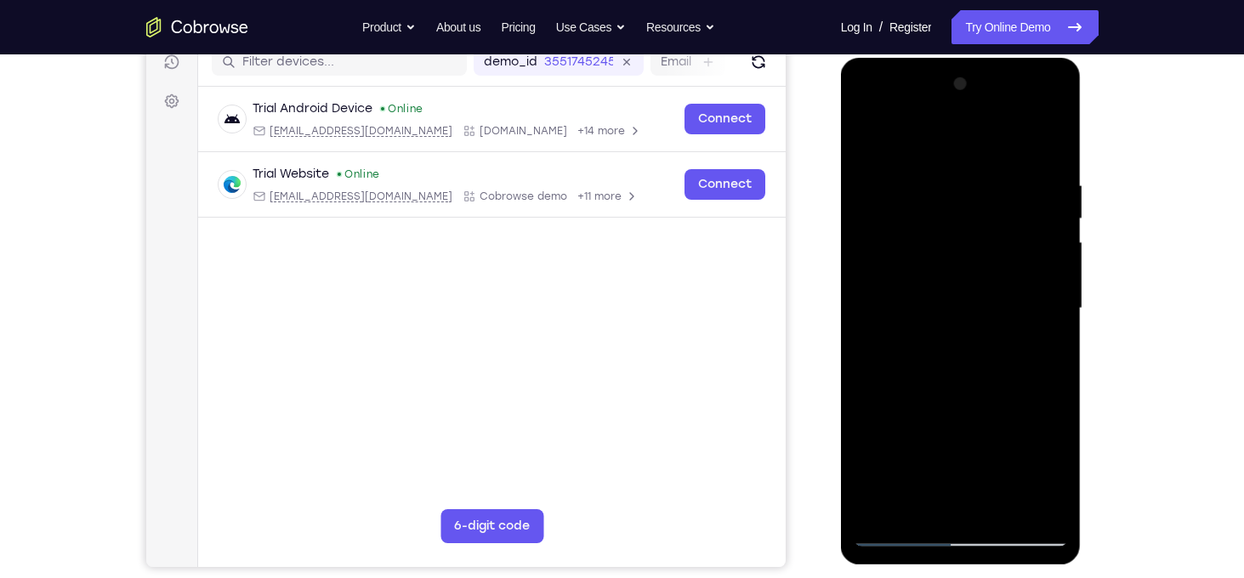
click at [953, 102] on div at bounding box center [961, 309] width 214 height 476
drag, startPoint x: 994, startPoint y: 398, endPoint x: 972, endPoint y: 91, distance: 307.8
click at [972, 91] on div at bounding box center [961, 309] width 214 height 476
drag, startPoint x: 976, startPoint y: 304, endPoint x: 970, endPoint y: 378, distance: 74.2
click at [970, 378] on div at bounding box center [961, 309] width 214 height 476
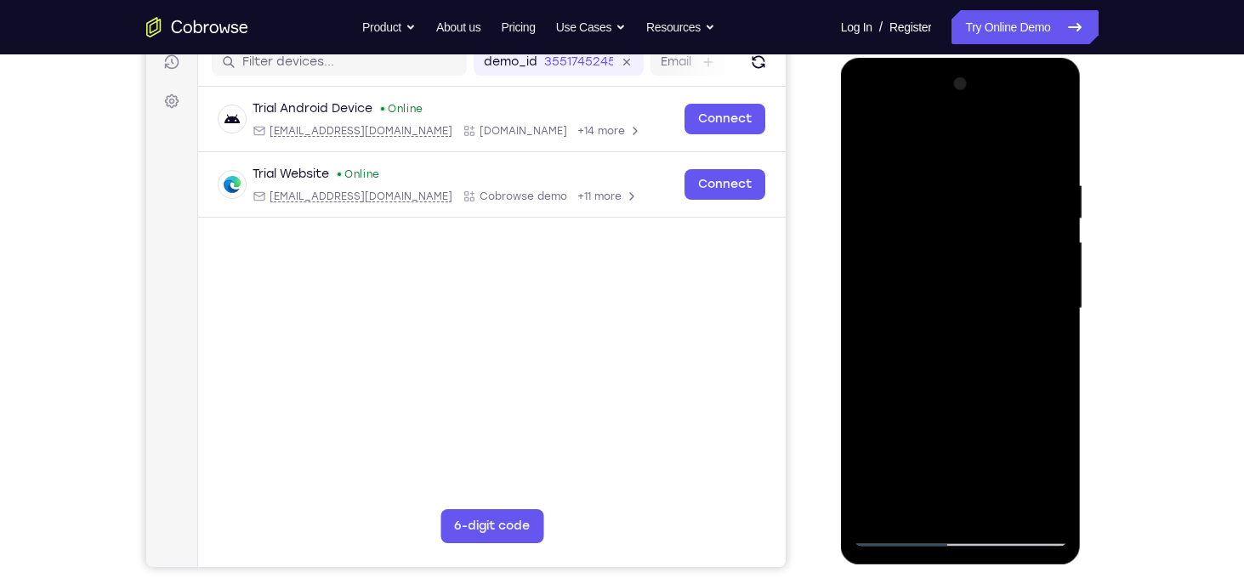
click at [986, 312] on div at bounding box center [961, 309] width 214 height 476
click at [1055, 276] on div at bounding box center [961, 309] width 214 height 476
click at [1048, 275] on div at bounding box center [961, 309] width 214 height 476
drag, startPoint x: 1015, startPoint y: 382, endPoint x: 1018, endPoint y: 160, distance: 222.0
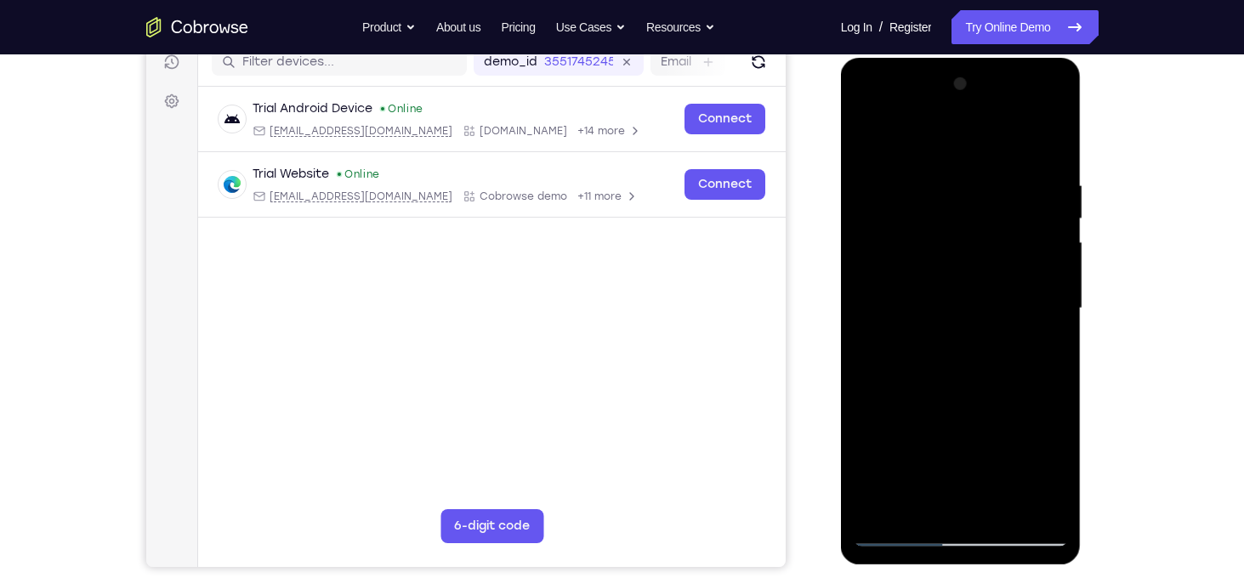
click at [1018, 160] on div at bounding box center [961, 309] width 214 height 476
drag, startPoint x: 1015, startPoint y: 447, endPoint x: 1009, endPoint y: 221, distance: 225.5
click at [1009, 221] on div at bounding box center [961, 309] width 214 height 476
drag, startPoint x: 1004, startPoint y: 427, endPoint x: 1004, endPoint y: 186, distance: 240.7
click at [1004, 186] on div at bounding box center [961, 309] width 214 height 476
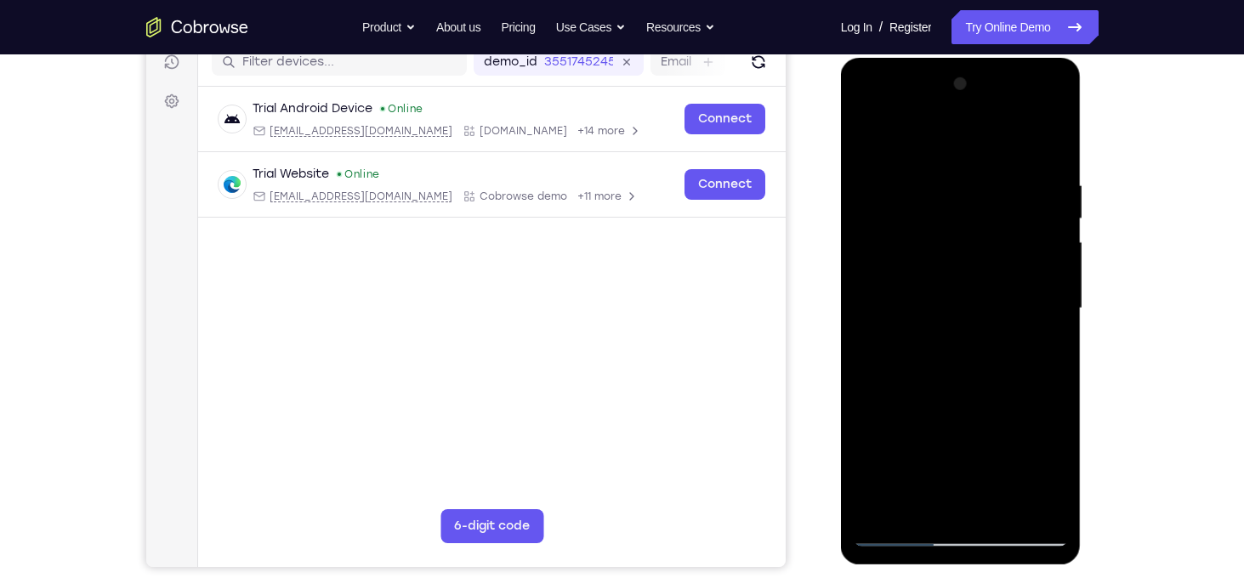
drag, startPoint x: 1004, startPoint y: 437, endPoint x: 1004, endPoint y: 197, distance: 239.8
click at [1004, 197] on div at bounding box center [961, 309] width 214 height 476
drag, startPoint x: 981, startPoint y: 435, endPoint x: 1016, endPoint y: 192, distance: 245.7
click at [1016, 192] on div at bounding box center [961, 309] width 214 height 476
drag, startPoint x: 985, startPoint y: 437, endPoint x: 1010, endPoint y: 179, distance: 258.9
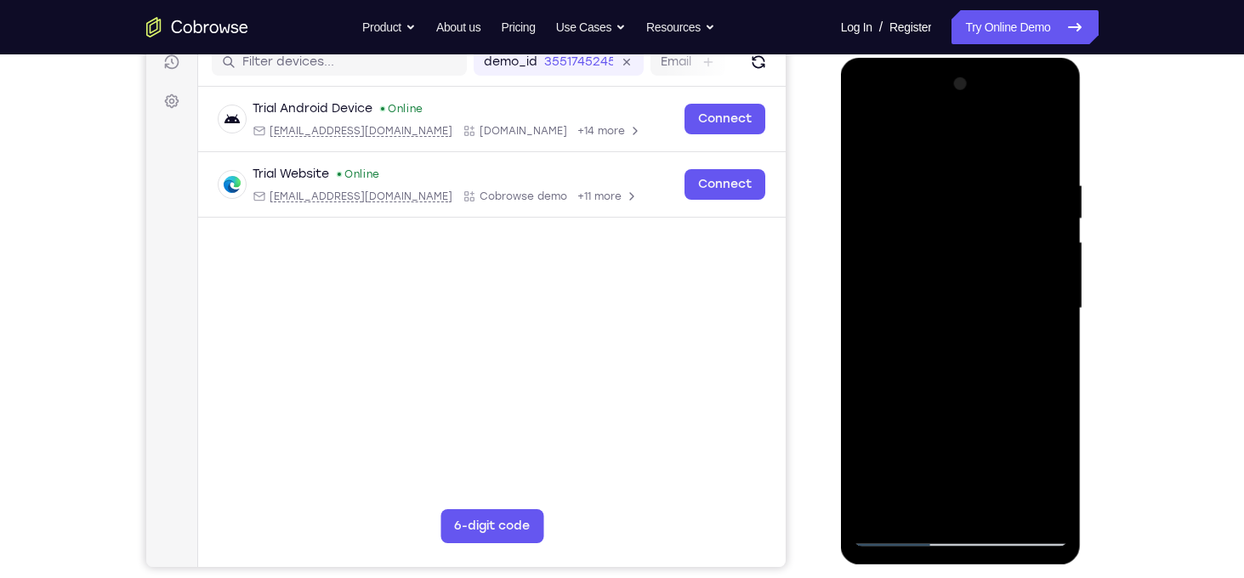
click at [1010, 179] on div at bounding box center [961, 309] width 214 height 476
drag, startPoint x: 984, startPoint y: 406, endPoint x: 1007, endPoint y: 178, distance: 229.1
click at [1007, 178] on div at bounding box center [961, 309] width 214 height 476
drag, startPoint x: 1002, startPoint y: 407, endPoint x: 1010, endPoint y: 155, distance: 251.9
click at [1010, 155] on div at bounding box center [961, 309] width 214 height 476
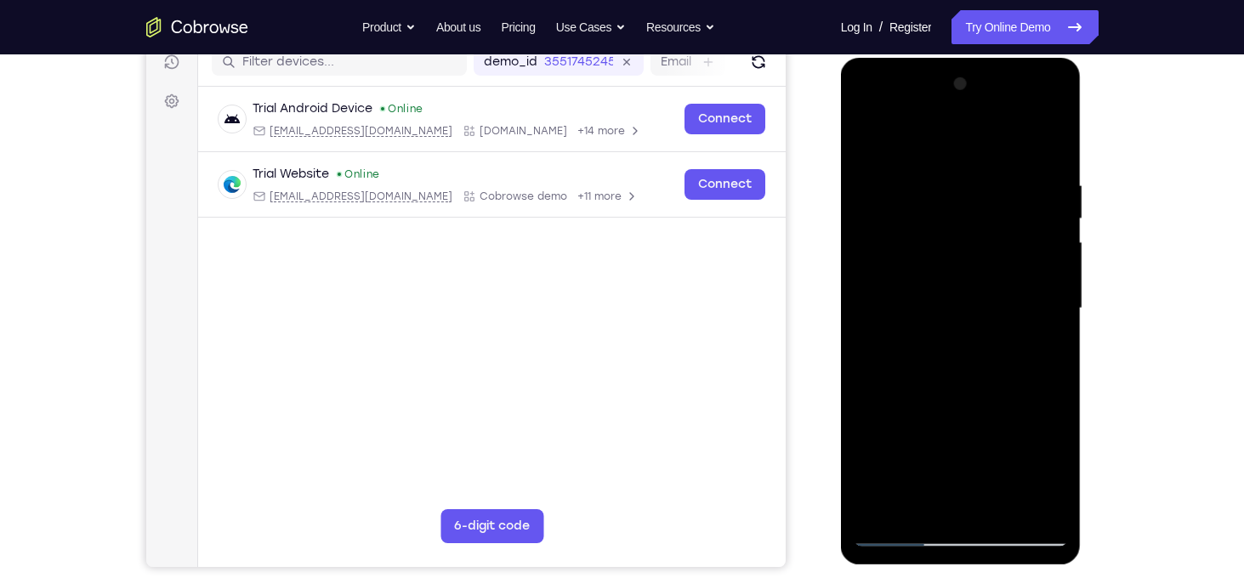
drag, startPoint x: 994, startPoint y: 439, endPoint x: 1008, endPoint y: 134, distance: 305.6
click at [1008, 134] on div at bounding box center [961, 309] width 214 height 476
drag, startPoint x: 989, startPoint y: 406, endPoint x: 1020, endPoint y: 121, distance: 286.6
click at [1020, 121] on div at bounding box center [961, 309] width 214 height 476
drag, startPoint x: 993, startPoint y: 422, endPoint x: 1008, endPoint y: 171, distance: 251.4
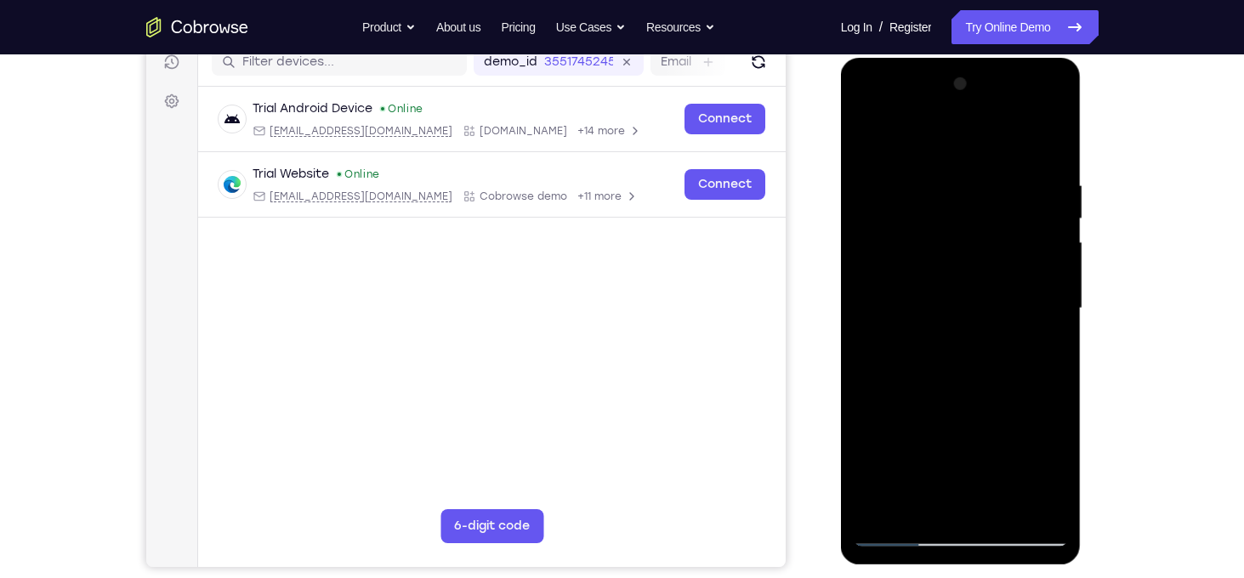
click at [1008, 171] on div at bounding box center [961, 309] width 214 height 476
drag, startPoint x: 994, startPoint y: 358, endPoint x: 1004, endPoint y: 161, distance: 197.6
click at [1004, 161] on div at bounding box center [961, 309] width 214 height 476
drag, startPoint x: 992, startPoint y: 425, endPoint x: 1010, endPoint y: 139, distance: 286.3
click at [1010, 139] on div at bounding box center [961, 309] width 214 height 476
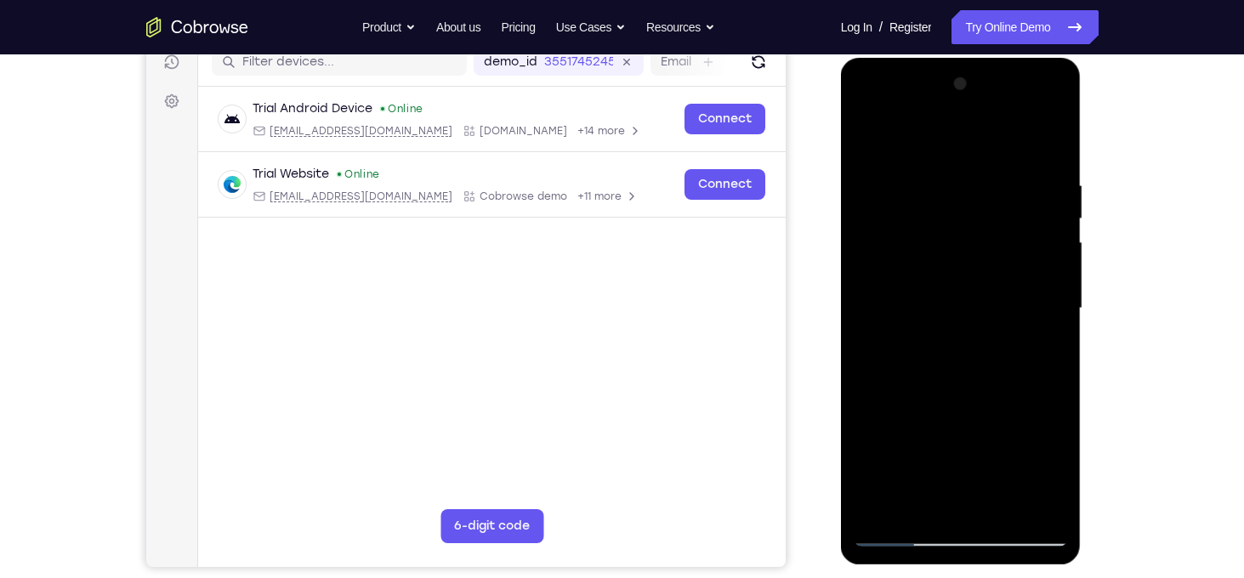
drag, startPoint x: 975, startPoint y: 433, endPoint x: 986, endPoint y: 236, distance: 196.8
click at [986, 236] on div at bounding box center [961, 309] width 214 height 476
drag, startPoint x: 983, startPoint y: 464, endPoint x: 998, endPoint y: 199, distance: 264.9
click at [998, 199] on div at bounding box center [961, 309] width 214 height 476
drag, startPoint x: 994, startPoint y: 432, endPoint x: 1032, endPoint y: 170, distance: 264.7
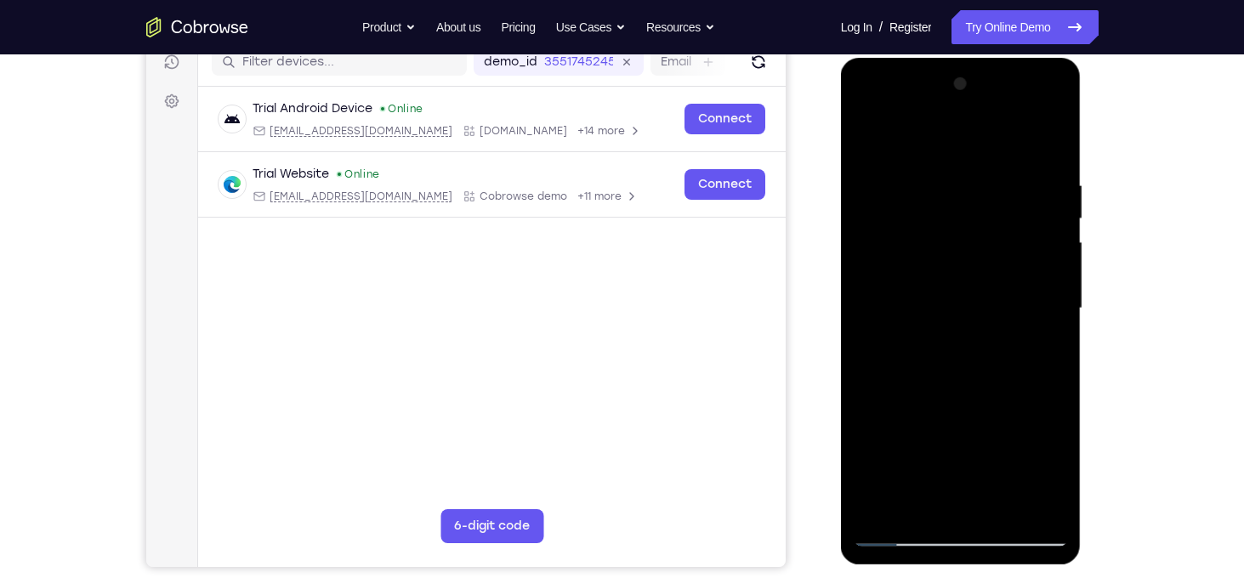
click at [1032, 170] on div at bounding box center [961, 309] width 214 height 476
drag, startPoint x: 1004, startPoint y: 398, endPoint x: 1031, endPoint y: 135, distance: 264.1
click at [1031, 135] on div at bounding box center [961, 309] width 214 height 476
drag, startPoint x: 999, startPoint y: 415, endPoint x: 1021, endPoint y: 153, distance: 262.8
click at [1021, 153] on div at bounding box center [961, 309] width 214 height 476
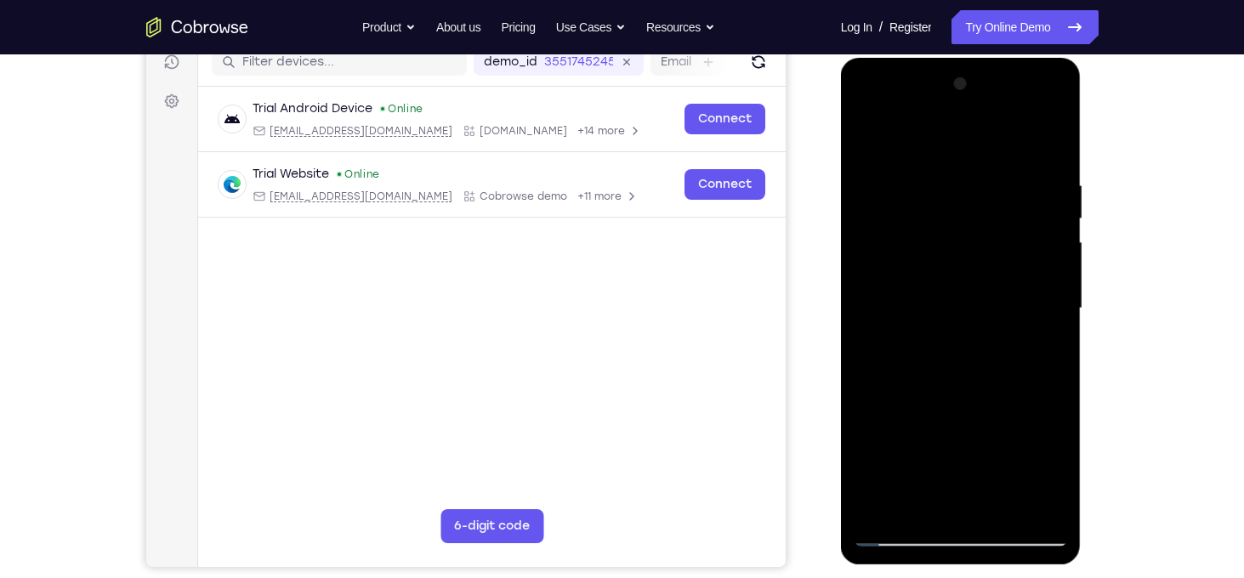
drag, startPoint x: 1010, startPoint y: 398, endPoint x: 1003, endPoint y: 380, distance: 19.1
click at [1003, 380] on div at bounding box center [961, 309] width 214 height 476
drag, startPoint x: 987, startPoint y: 444, endPoint x: 1018, endPoint y: 178, distance: 268.0
click at [1018, 178] on div at bounding box center [961, 309] width 214 height 476
drag, startPoint x: 991, startPoint y: 415, endPoint x: 994, endPoint y: 374, distance: 41.0
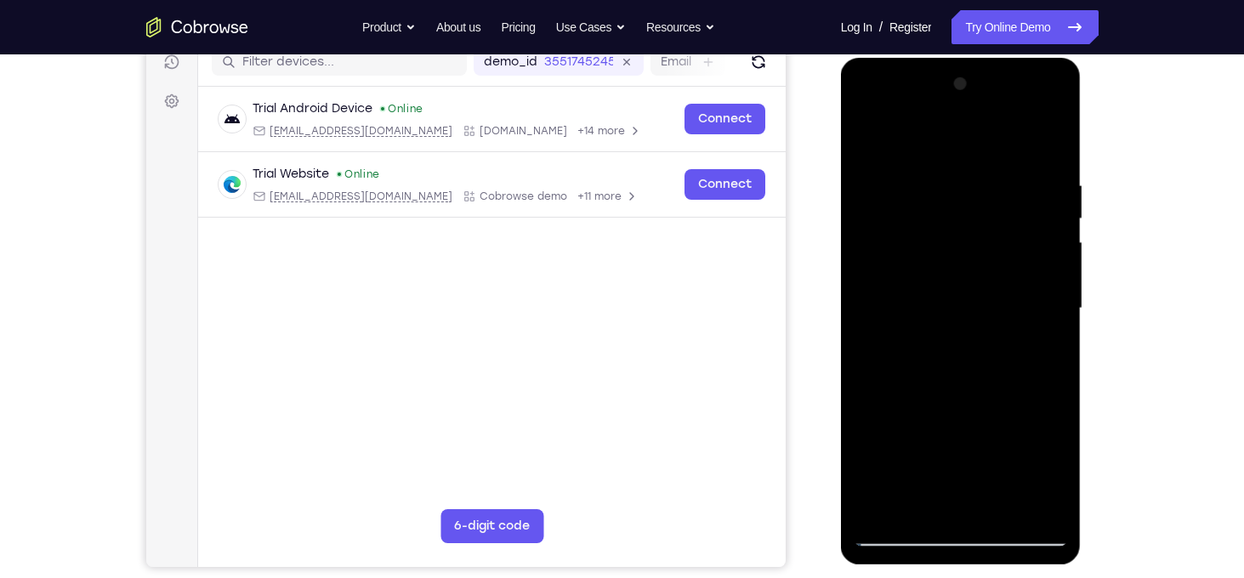
click at [994, 374] on div at bounding box center [961, 309] width 214 height 476
drag, startPoint x: 1038, startPoint y: 439, endPoint x: 1038, endPoint y: 400, distance: 39.1
click at [1038, 400] on div at bounding box center [961, 309] width 214 height 476
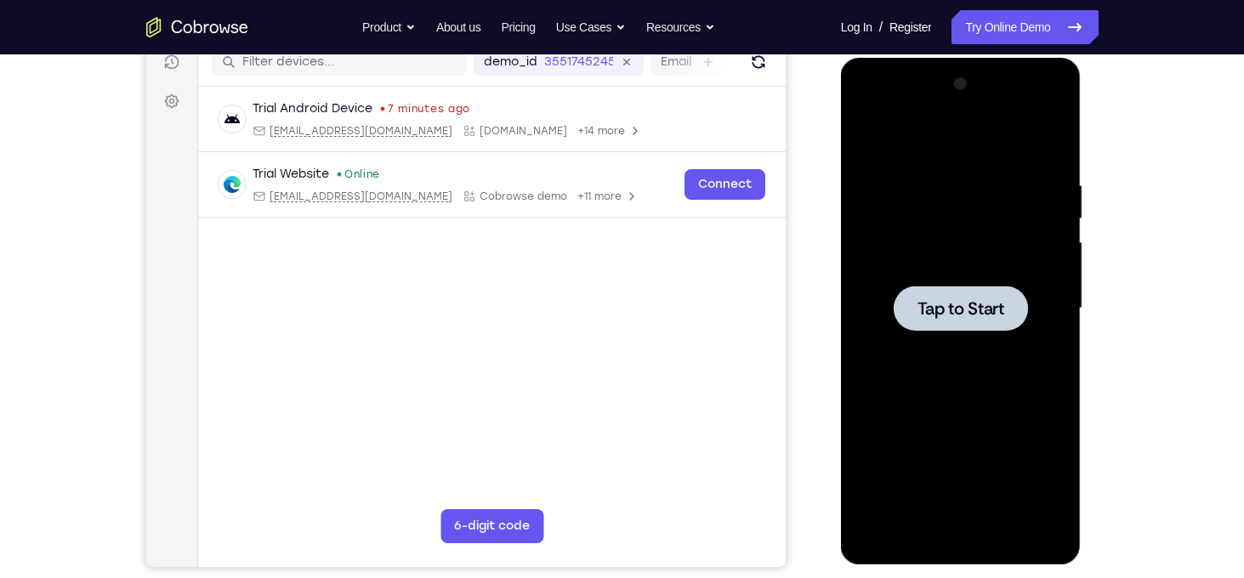
click at [999, 286] on div at bounding box center [961, 308] width 134 height 45
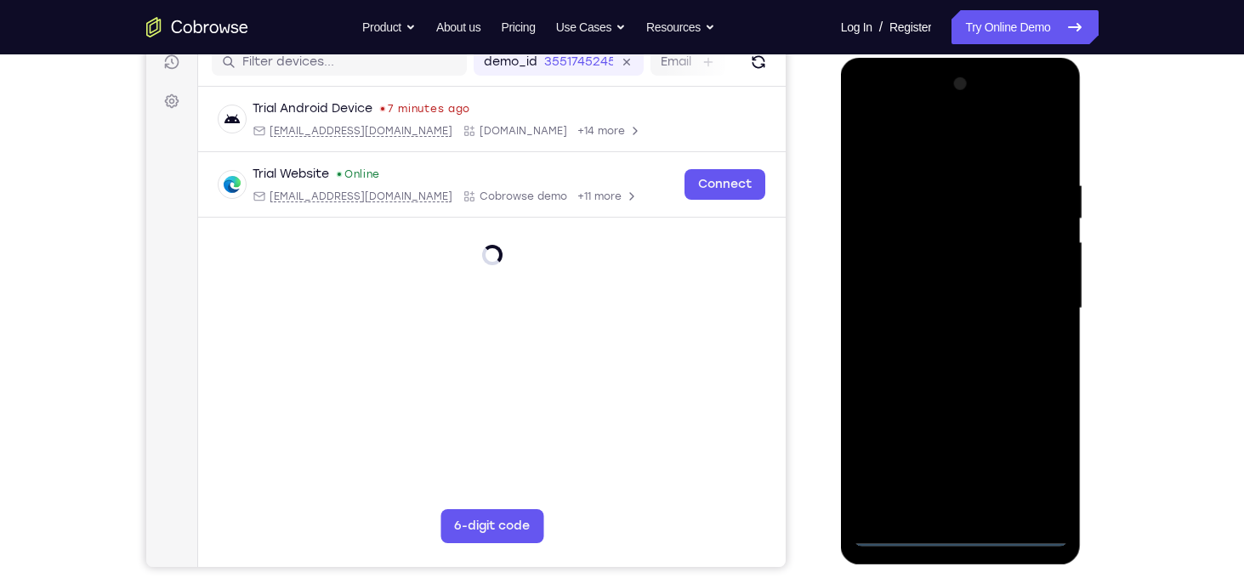
click at [965, 536] on div at bounding box center [961, 309] width 214 height 476
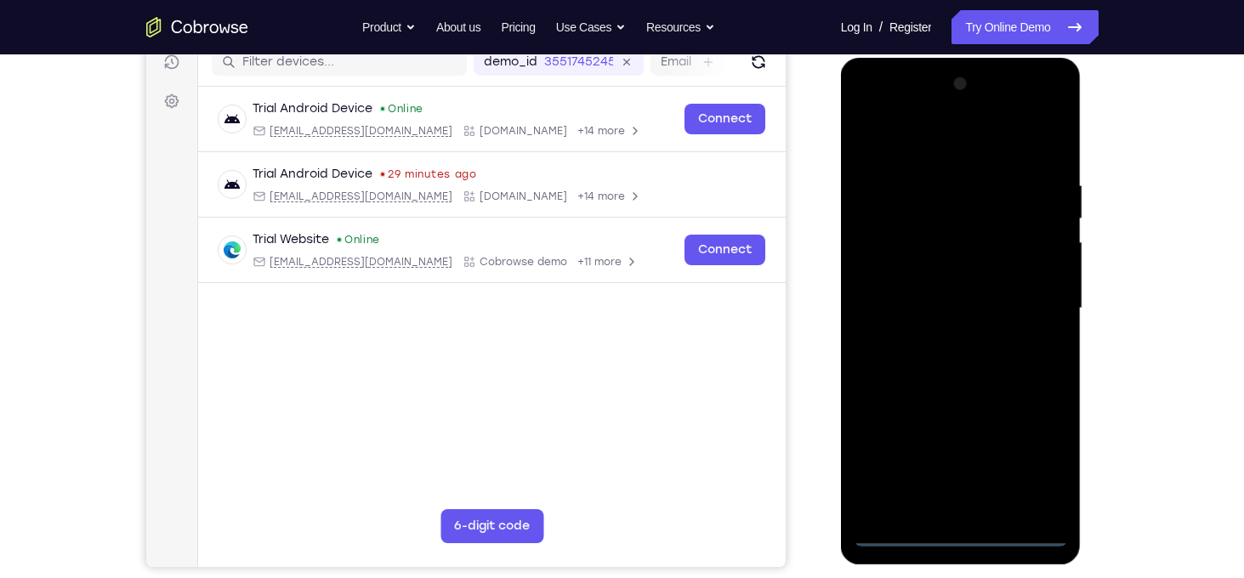
click at [1020, 445] on div at bounding box center [961, 309] width 214 height 476
click at [1044, 460] on div at bounding box center [961, 309] width 214 height 476
click at [950, 139] on div at bounding box center [961, 309] width 214 height 476
click at [1035, 303] on div at bounding box center [961, 309] width 214 height 476
click at [941, 337] on div at bounding box center [961, 309] width 214 height 476
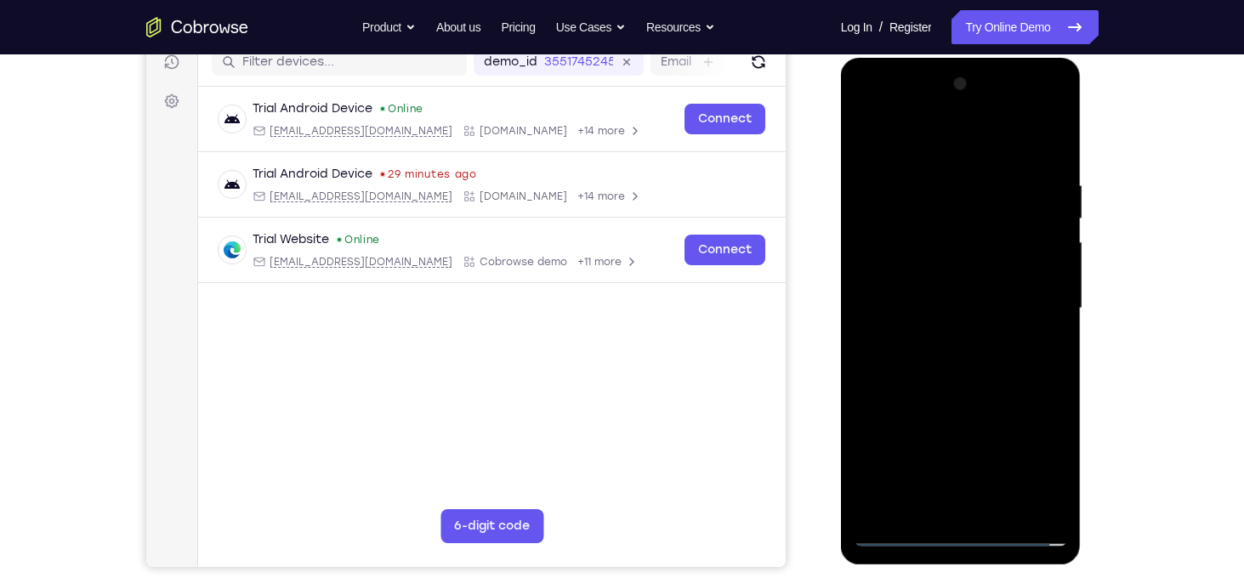
click at [948, 275] on div at bounding box center [961, 309] width 214 height 476
click at [919, 267] on div at bounding box center [961, 309] width 214 height 476
click at [970, 313] on div at bounding box center [961, 309] width 214 height 476
click at [963, 375] on div at bounding box center [961, 309] width 214 height 476
click at [974, 411] on div at bounding box center [961, 309] width 214 height 476
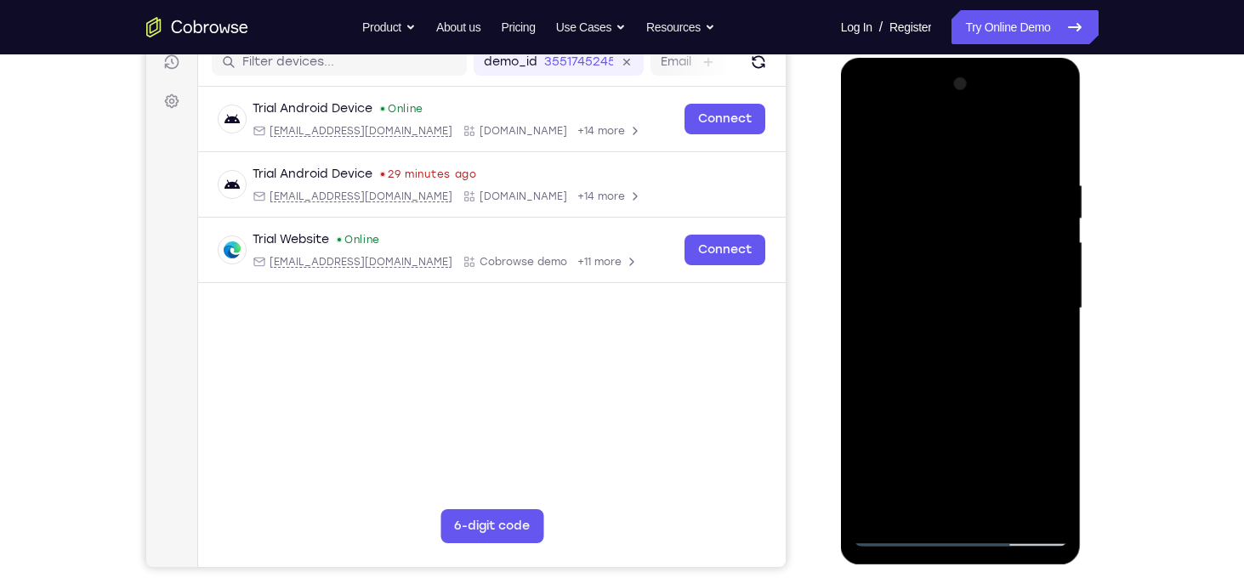
click at [932, 183] on div at bounding box center [961, 309] width 214 height 476
click at [1032, 142] on div at bounding box center [961, 309] width 214 height 476
click at [1038, 221] on div at bounding box center [961, 309] width 214 height 476
drag, startPoint x: 1039, startPoint y: 221, endPoint x: 856, endPoint y: 211, distance: 184.0
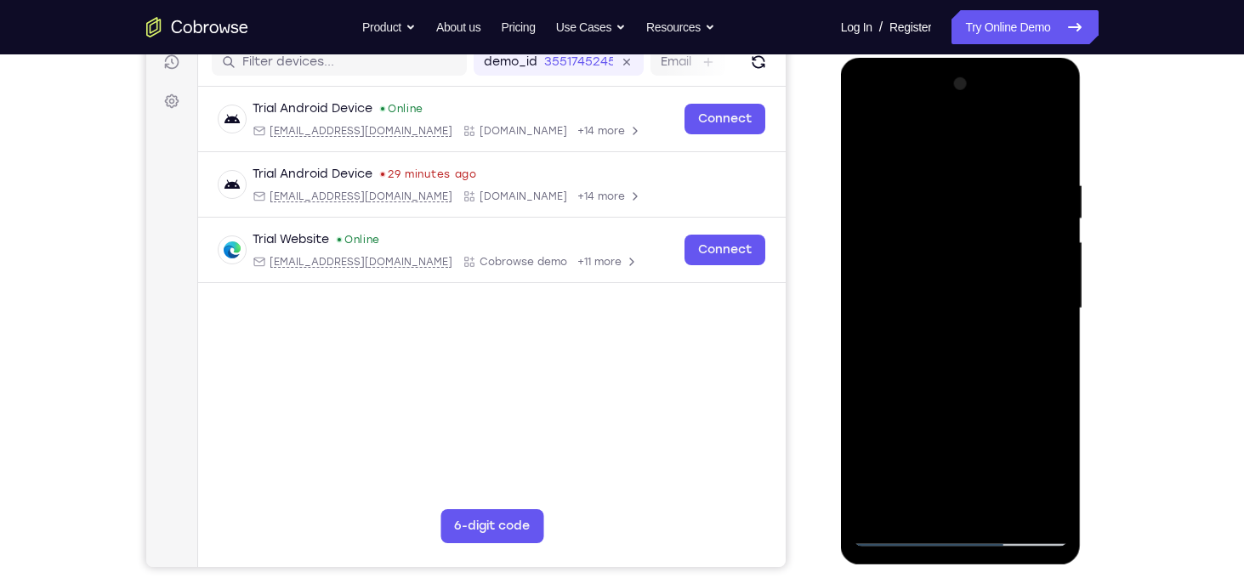
click at [856, 211] on div at bounding box center [961, 309] width 214 height 476
drag, startPoint x: 1035, startPoint y: 245, endPoint x: 836, endPoint y: 289, distance: 203.9
click at [841, 289] on html "Online web based iOS Simulators and Android Emulators. Run iPhone, iPad, Mobile…" at bounding box center [962, 313] width 242 height 510
drag, startPoint x: 1017, startPoint y: 172, endPoint x: 1066, endPoint y: 452, distance: 284.8
click at [1066, 452] on div at bounding box center [961, 309] width 214 height 476
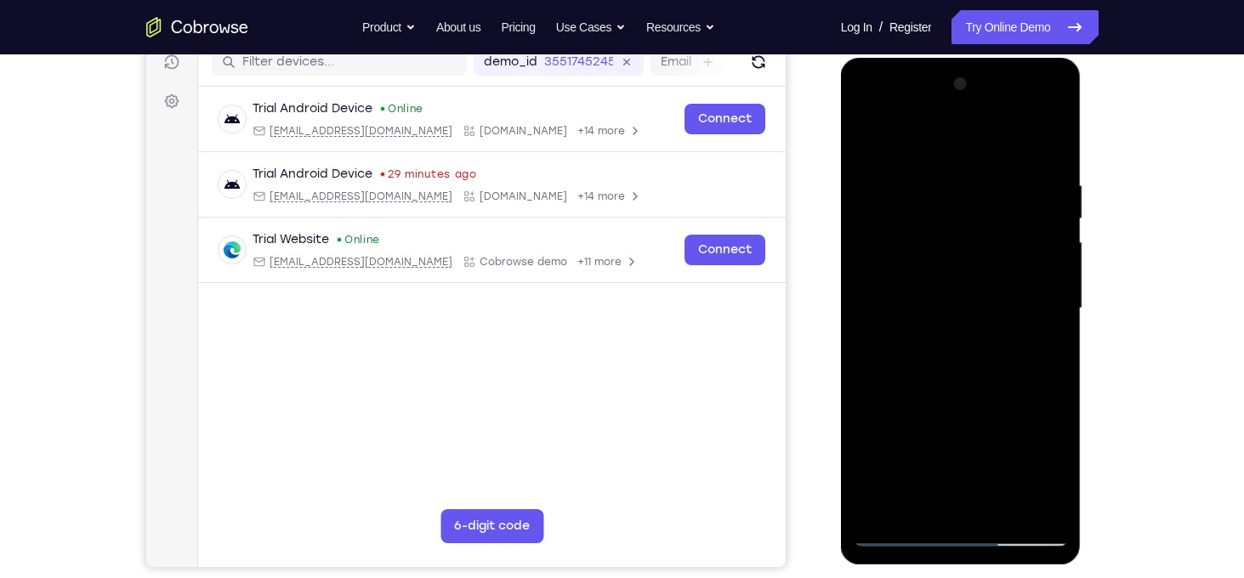
click at [999, 500] on div at bounding box center [961, 309] width 214 height 476
click at [998, 507] on div at bounding box center [961, 309] width 214 height 476
click at [957, 398] on div at bounding box center [961, 309] width 214 height 476
click at [936, 303] on div at bounding box center [961, 309] width 214 height 476
click at [866, 145] on div at bounding box center [961, 309] width 214 height 476
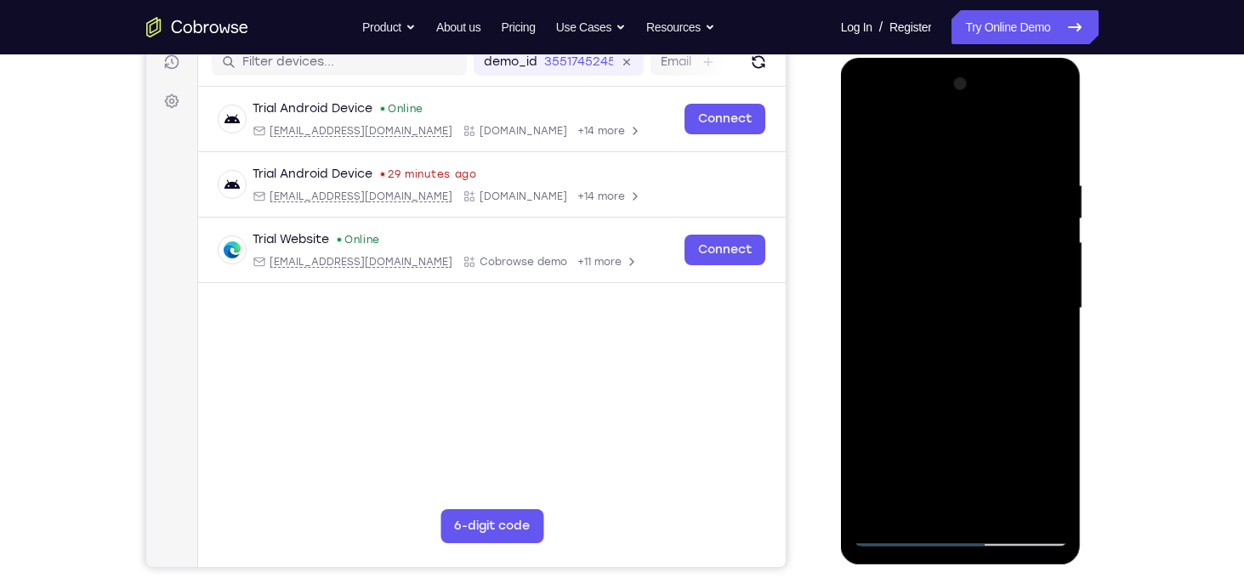
click at [954, 342] on div at bounding box center [961, 309] width 214 height 476
click at [862, 143] on div at bounding box center [961, 309] width 214 height 476
click at [875, 136] on div at bounding box center [961, 309] width 214 height 476
drag, startPoint x: 949, startPoint y: 413, endPoint x: 914, endPoint y: 568, distance: 158.7
click at [914, 568] on html "Online web based iOS Simulators and Android Emulators. Run iPhone, iPad, Mobile…" at bounding box center [962, 313] width 242 height 510
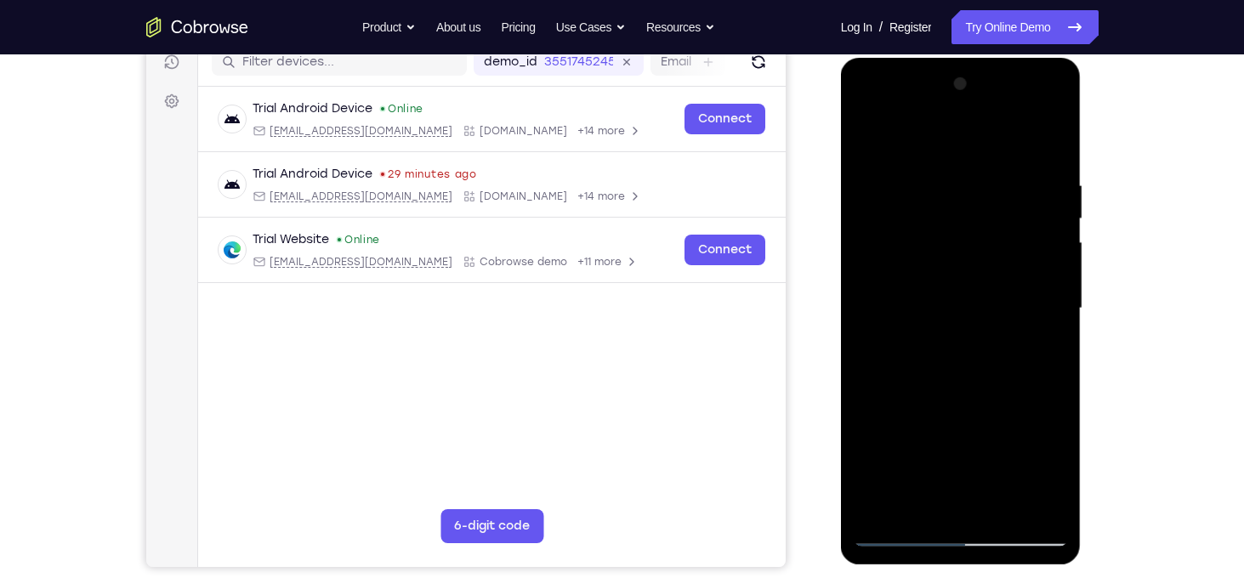
drag, startPoint x: 953, startPoint y: 204, endPoint x: 957, endPoint y: 505, distance: 301.1
click at [957, 505] on div at bounding box center [961, 309] width 214 height 476
click at [942, 187] on div at bounding box center [961, 309] width 214 height 476
click at [1051, 337] on div at bounding box center [961, 309] width 214 height 476
drag, startPoint x: 1014, startPoint y: 242, endPoint x: 1068, endPoint y: 525, distance: 287.6
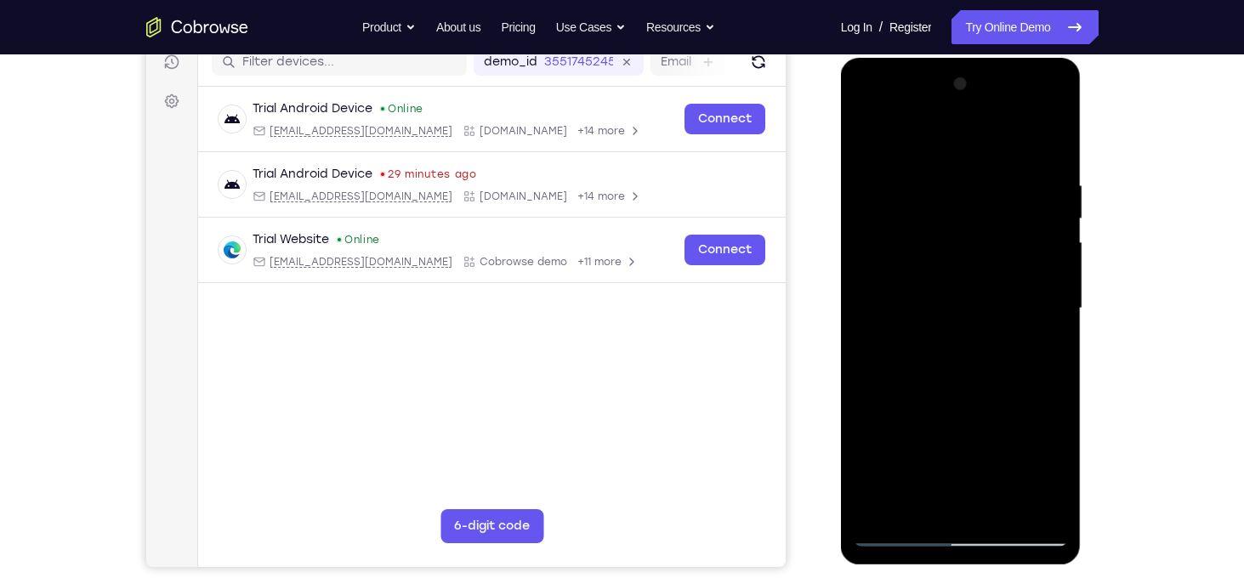
click at [1068, 525] on div at bounding box center [961, 311] width 241 height 507
drag, startPoint x: 1043, startPoint y: 255, endPoint x: 977, endPoint y: 485, distance: 238.8
click at [977, 485] on div at bounding box center [961, 309] width 214 height 476
click at [1052, 146] on div at bounding box center [961, 309] width 214 height 476
click at [888, 507] on div at bounding box center [961, 309] width 214 height 476
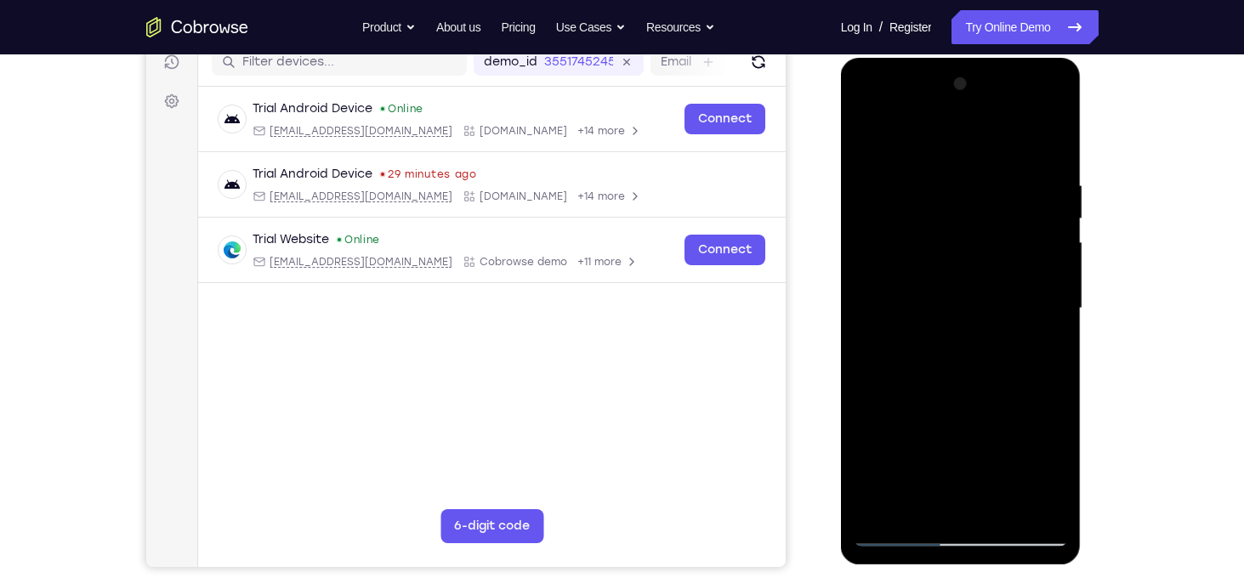
drag, startPoint x: 948, startPoint y: 147, endPoint x: 987, endPoint y: 497, distance: 351.7
click at [987, 497] on div at bounding box center [961, 309] width 214 height 476
click at [929, 177] on div at bounding box center [961, 309] width 214 height 476
click at [1055, 238] on div at bounding box center [961, 309] width 214 height 476
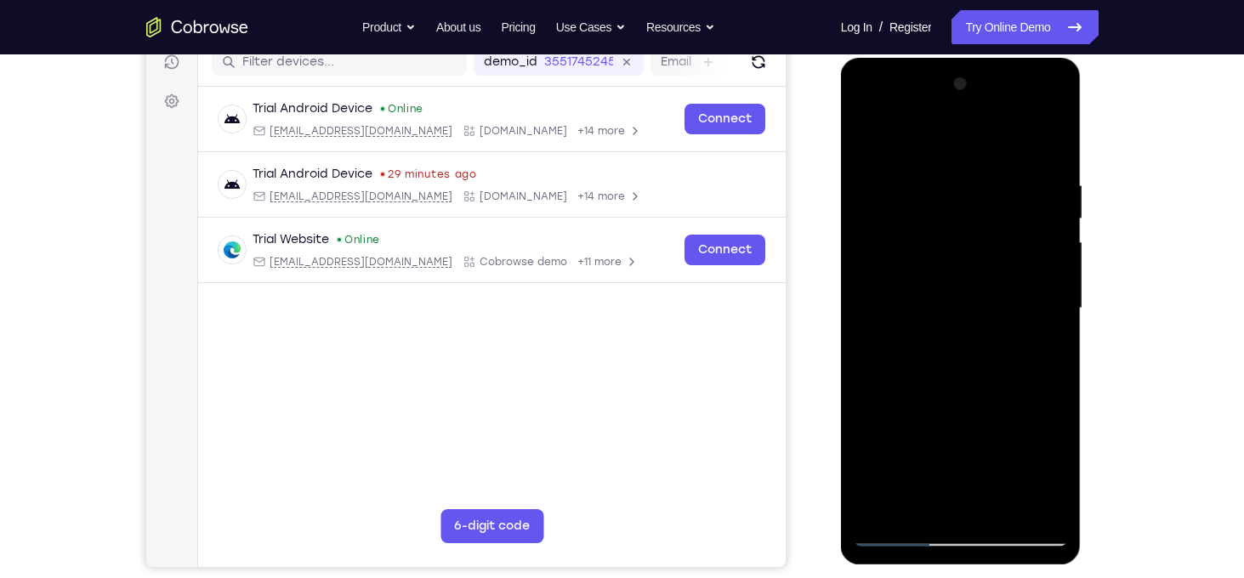
click at [1055, 238] on div at bounding box center [961, 309] width 214 height 476
click at [1049, 177] on div at bounding box center [961, 309] width 214 height 476
click at [868, 255] on div at bounding box center [961, 309] width 214 height 476
click at [974, 216] on div at bounding box center [961, 309] width 214 height 476
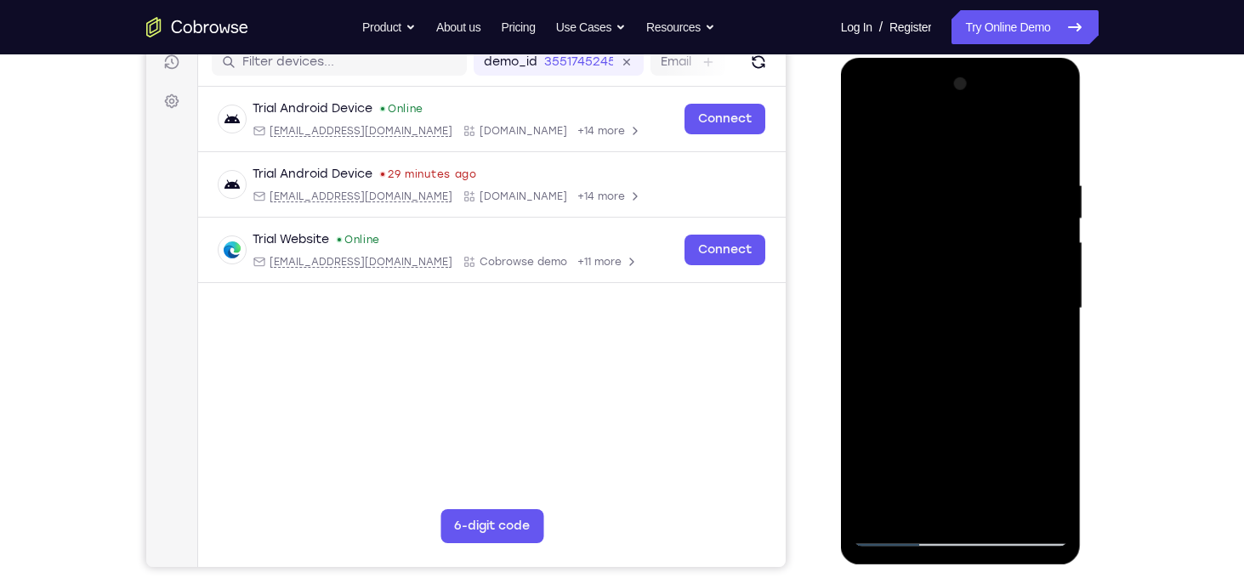
click at [974, 201] on div at bounding box center [961, 309] width 214 height 476
drag, startPoint x: 964, startPoint y: 334, endPoint x: 919, endPoint y: -97, distance: 433.5
click at [919, 58] on html "Online web based iOS Simulators and Android Emulators. Run iPhone, iPad, Mobile…" at bounding box center [962, 313] width 242 height 510
drag, startPoint x: 924, startPoint y: 377, endPoint x: 899, endPoint y: 27, distance: 350.5
click at [899, 58] on html "Online web based iOS Simulators and Android Emulators. Run iPhone, iPad, Mobile…" at bounding box center [962, 313] width 242 height 510
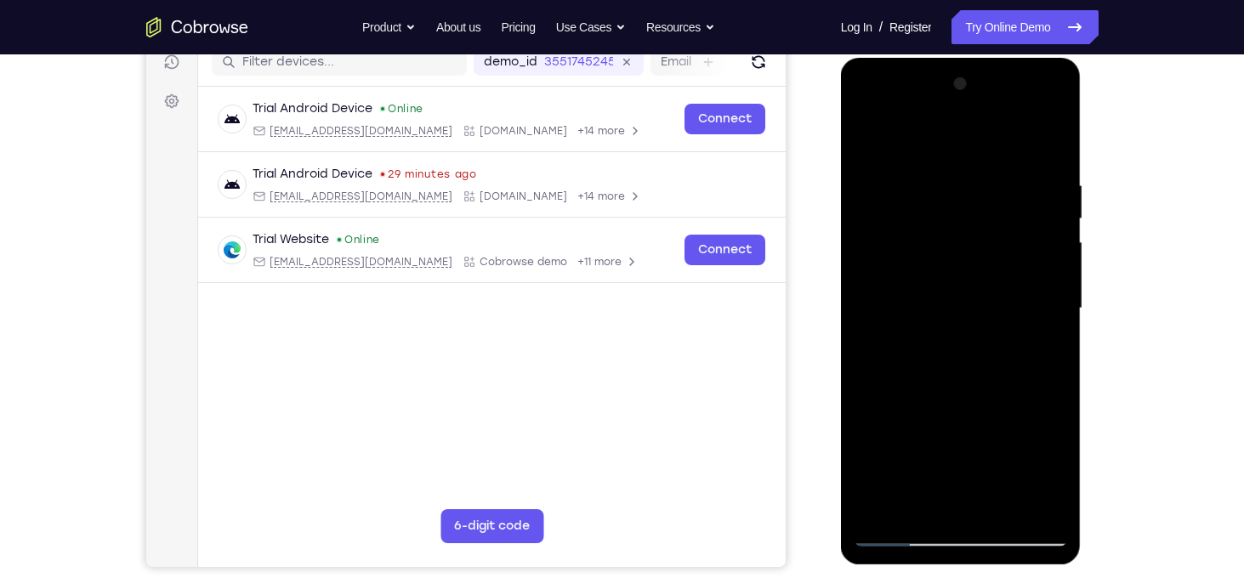
drag, startPoint x: 970, startPoint y: 425, endPoint x: 930, endPoint y: 32, distance: 395.0
click at [930, 58] on html "Online web based iOS Simulators and Android Emulators. Run iPhone, iPad, Mobile…" at bounding box center [962, 313] width 242 height 510
drag, startPoint x: 964, startPoint y: 210, endPoint x: 976, endPoint y: 352, distance: 142.5
click at [976, 352] on div at bounding box center [961, 309] width 214 height 476
click at [1042, 221] on div at bounding box center [961, 309] width 214 height 476
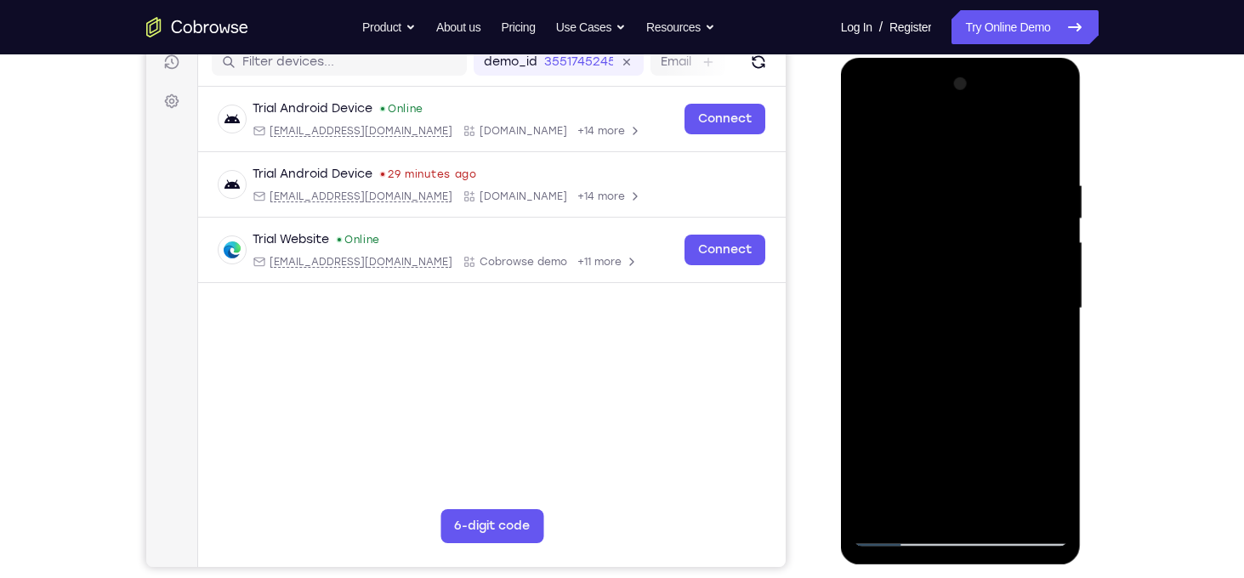
drag, startPoint x: 995, startPoint y: 239, endPoint x: 994, endPoint y: 290, distance: 51.0
click at [994, 290] on div at bounding box center [961, 309] width 214 height 476
click at [1061, 225] on div at bounding box center [961, 309] width 214 height 476
click at [1061, 236] on div at bounding box center [961, 309] width 214 height 476
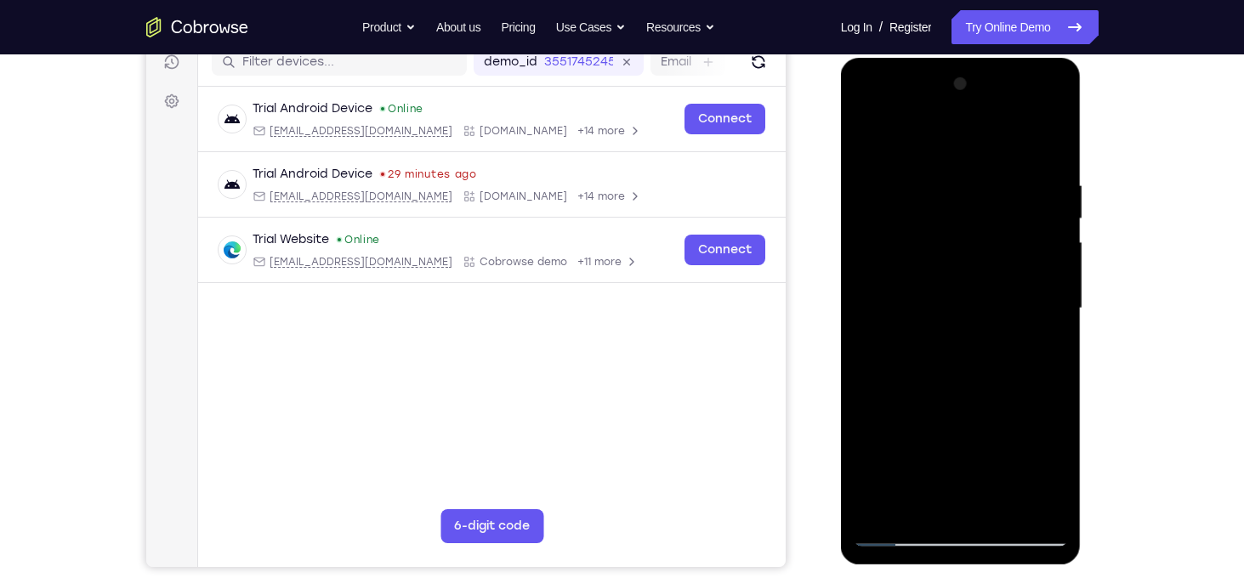
click at [874, 231] on div at bounding box center [961, 309] width 214 height 476
click at [1061, 238] on div at bounding box center [961, 309] width 214 height 476
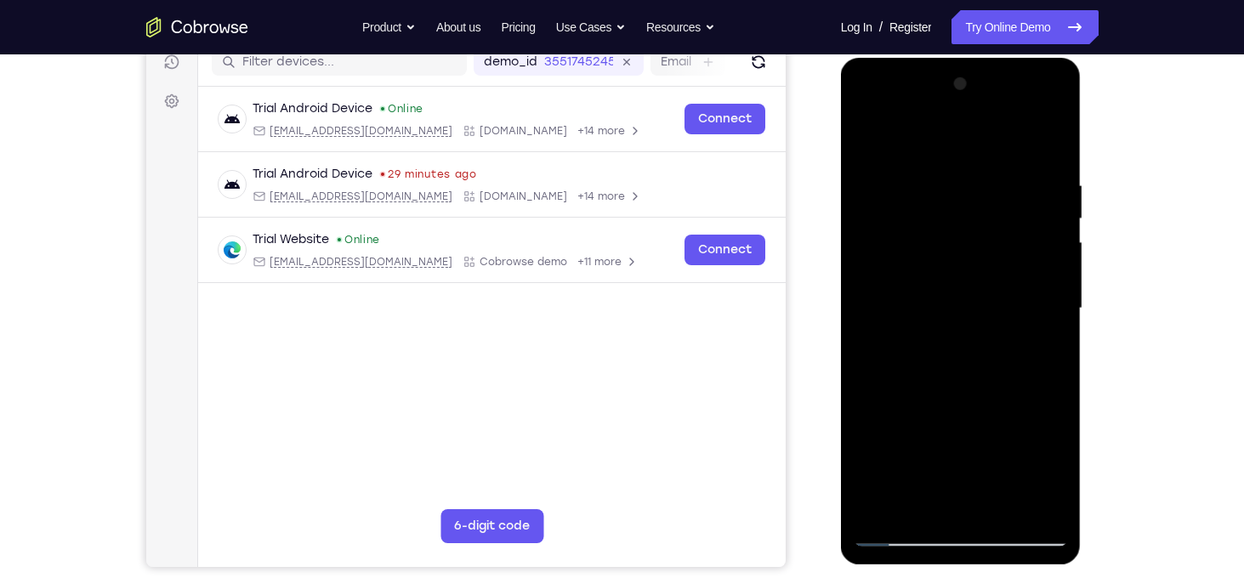
click at [1061, 238] on div at bounding box center [961, 309] width 214 height 476
click at [869, 137] on div at bounding box center [961, 309] width 214 height 476
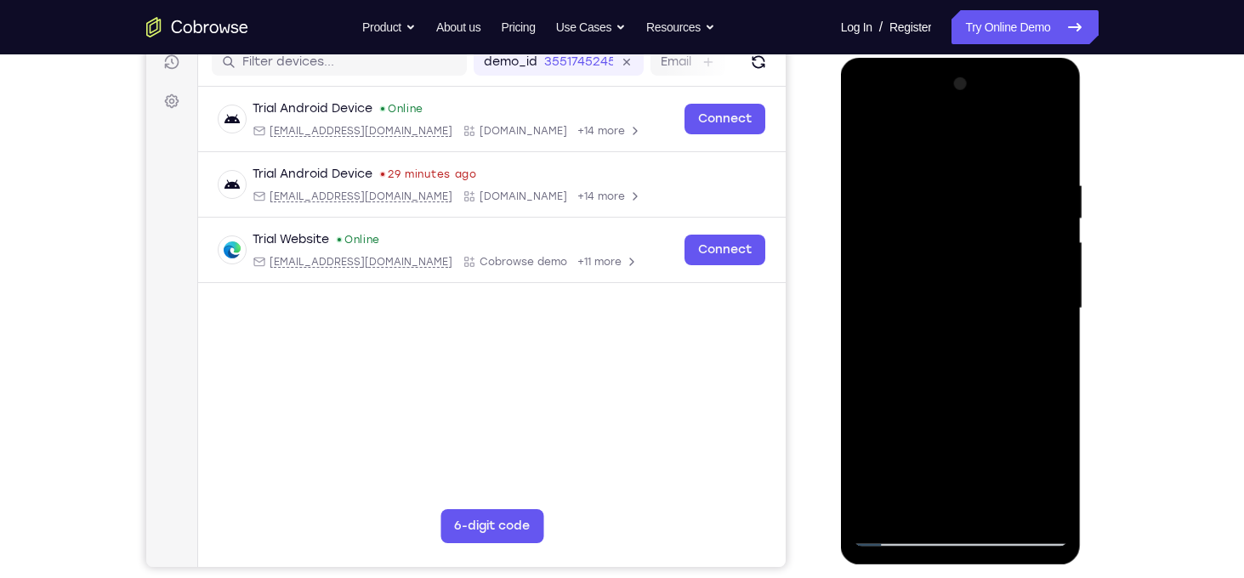
drag, startPoint x: 972, startPoint y: 259, endPoint x: 964, endPoint y: 339, distance: 81.2
click at [964, 339] on div at bounding box center [961, 309] width 214 height 476
click at [879, 174] on div at bounding box center [961, 309] width 214 height 476
click at [1046, 265] on div at bounding box center [961, 309] width 214 height 476
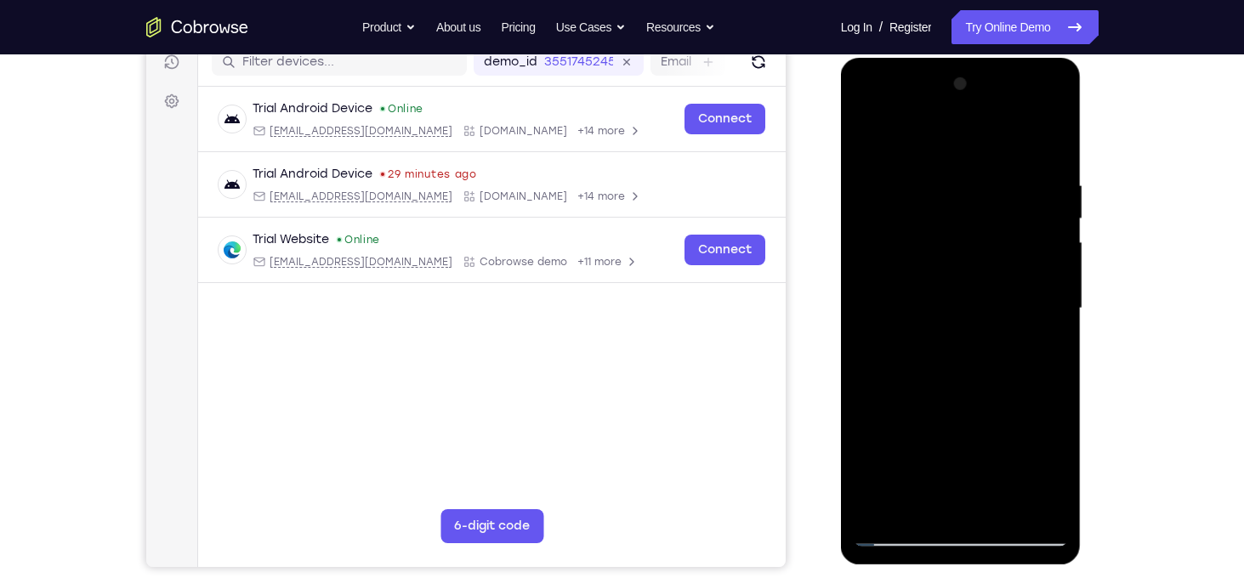
click at [1046, 265] on div at bounding box center [961, 309] width 214 height 476
click at [1054, 135] on div at bounding box center [961, 309] width 214 height 476
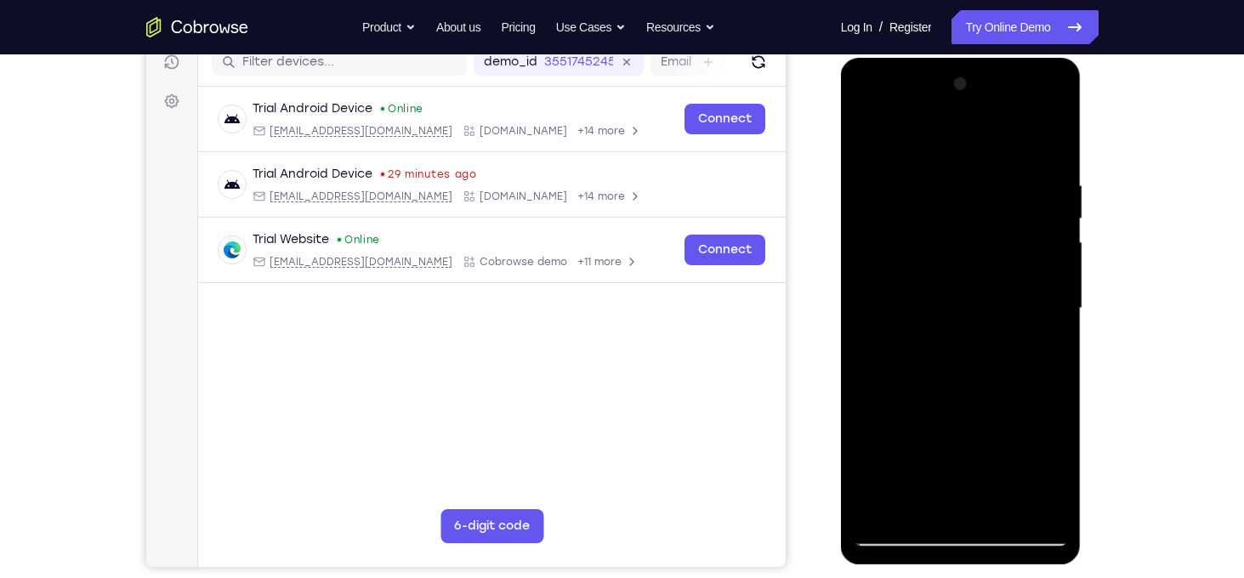
click at [1010, 506] on div at bounding box center [961, 309] width 214 height 476
click at [1011, 301] on div at bounding box center [961, 309] width 214 height 476
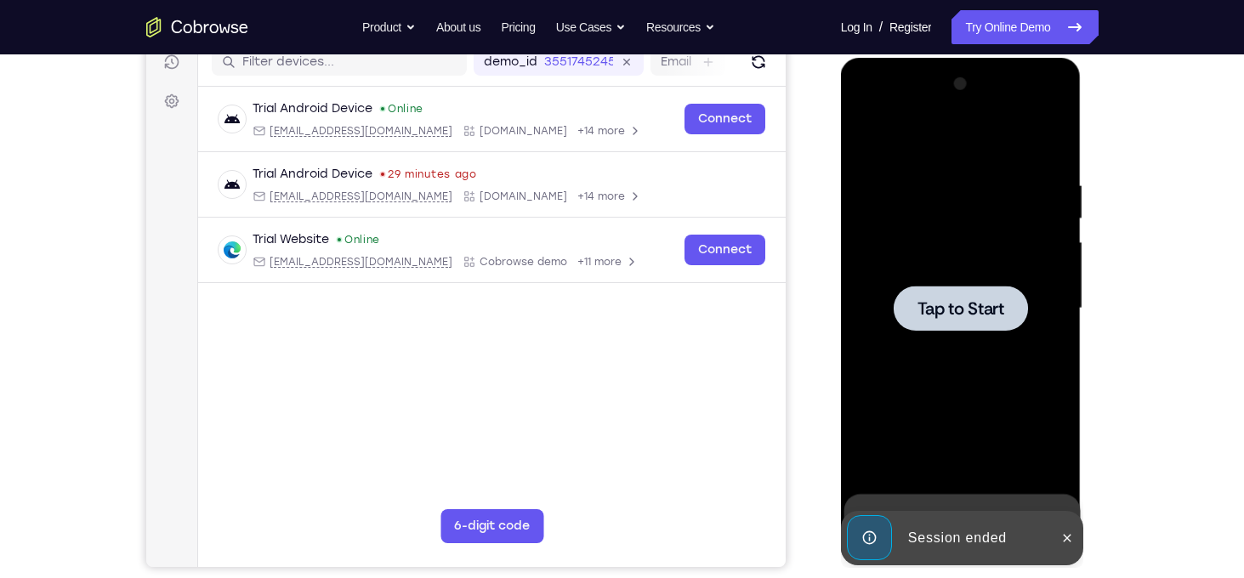
click at [946, 288] on div at bounding box center [961, 308] width 134 height 45
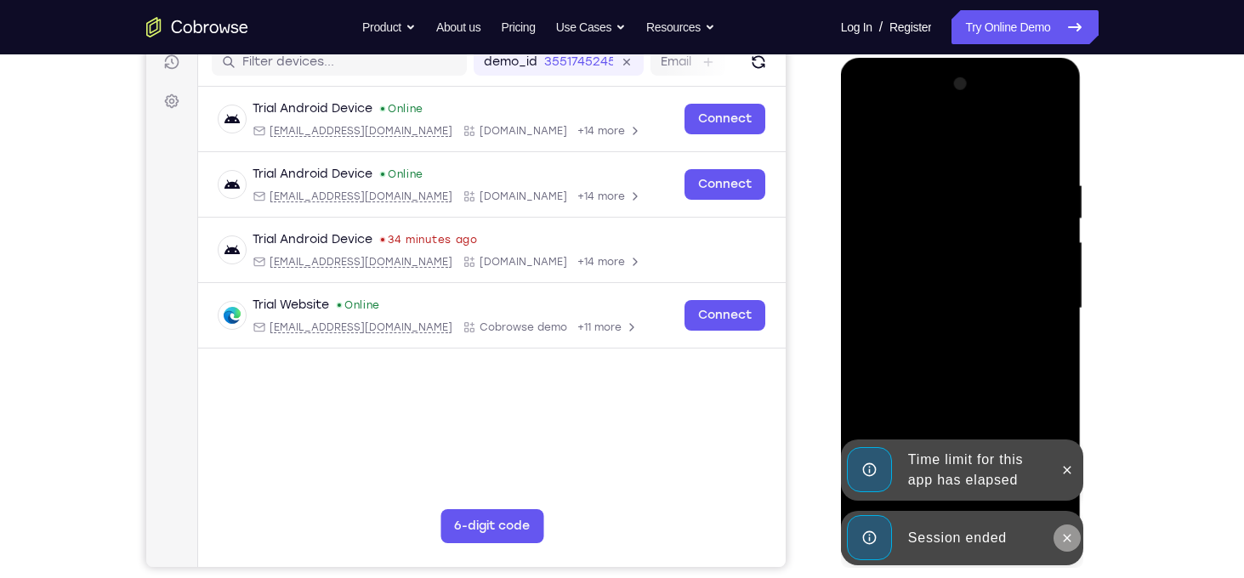
click at [1065, 532] on icon at bounding box center [1068, 539] width 14 height 14
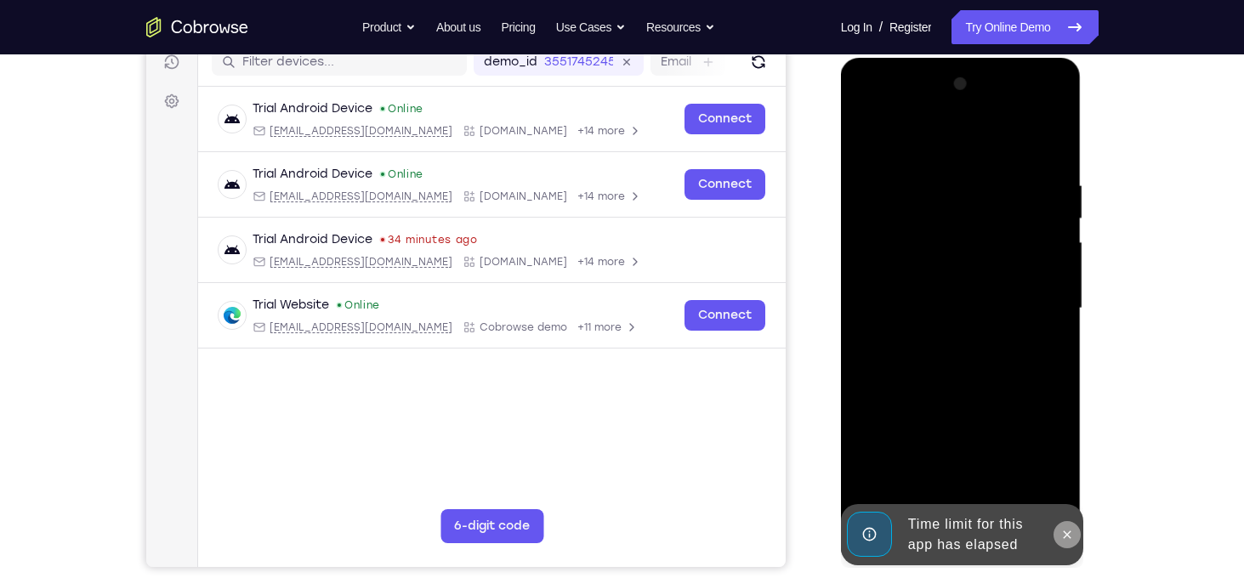
click at [1069, 526] on button at bounding box center [1067, 534] width 27 height 27
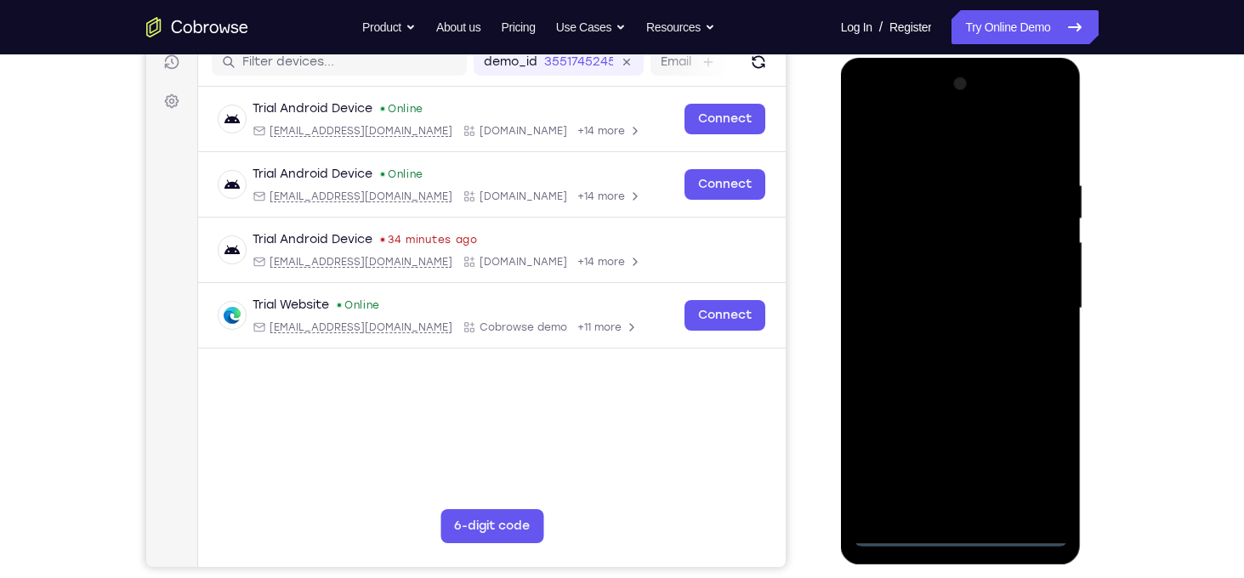
click at [959, 540] on div at bounding box center [961, 309] width 214 height 476
click at [1032, 466] on div at bounding box center [961, 309] width 214 height 476
click at [964, 155] on div at bounding box center [961, 309] width 214 height 476
click at [1038, 302] on div at bounding box center [961, 309] width 214 height 476
click at [938, 348] on div at bounding box center [961, 309] width 214 height 476
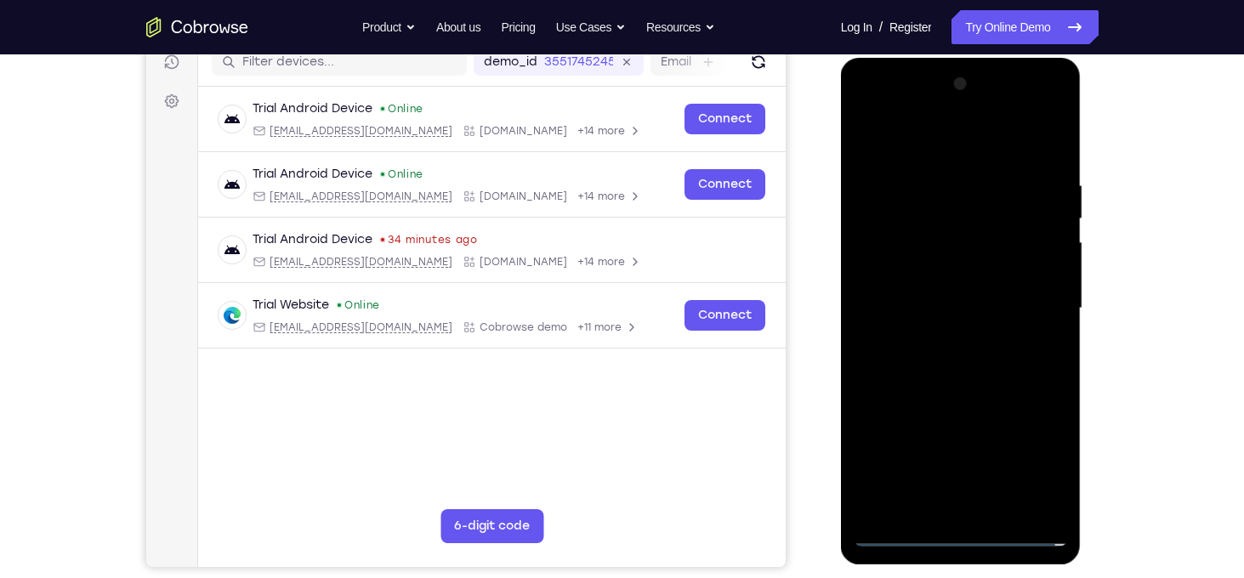
click at [944, 296] on div at bounding box center [961, 309] width 214 height 476
click at [956, 276] on div at bounding box center [961, 309] width 214 height 476
click at [993, 310] on div at bounding box center [961, 309] width 214 height 476
click at [1002, 503] on div at bounding box center [961, 309] width 214 height 476
click at [1034, 147] on div at bounding box center [961, 309] width 214 height 476
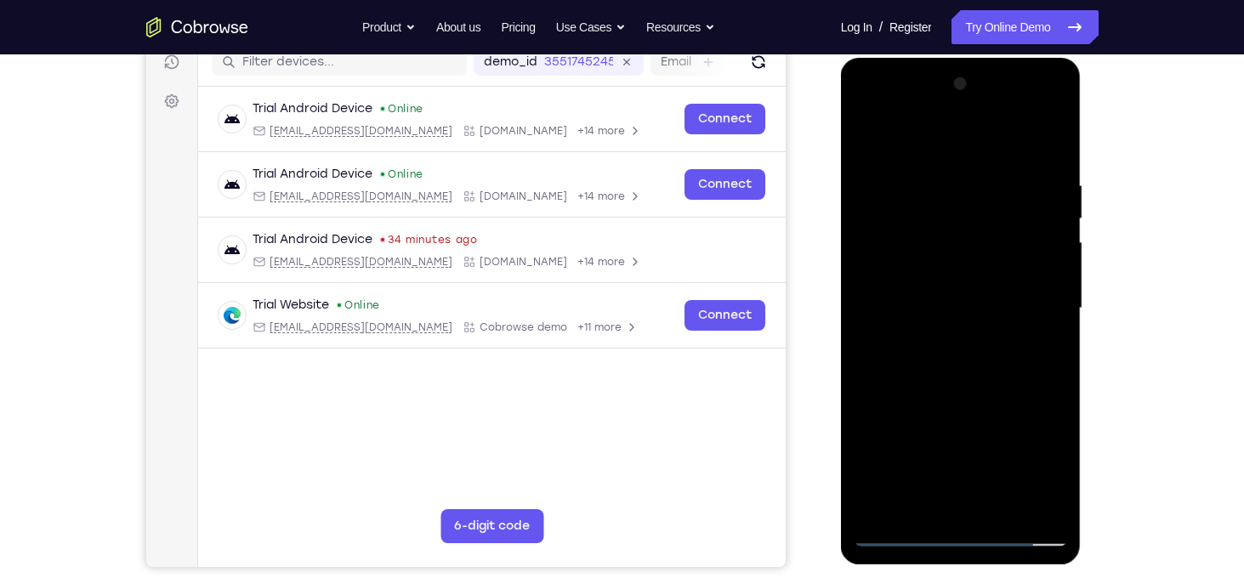
click at [981, 399] on div at bounding box center [961, 309] width 214 height 476
click at [978, 293] on div at bounding box center [961, 309] width 214 height 476
click at [957, 354] on div at bounding box center [961, 309] width 214 height 476
click at [1055, 477] on div at bounding box center [961, 309] width 214 height 476
click at [995, 350] on div at bounding box center [961, 309] width 214 height 476
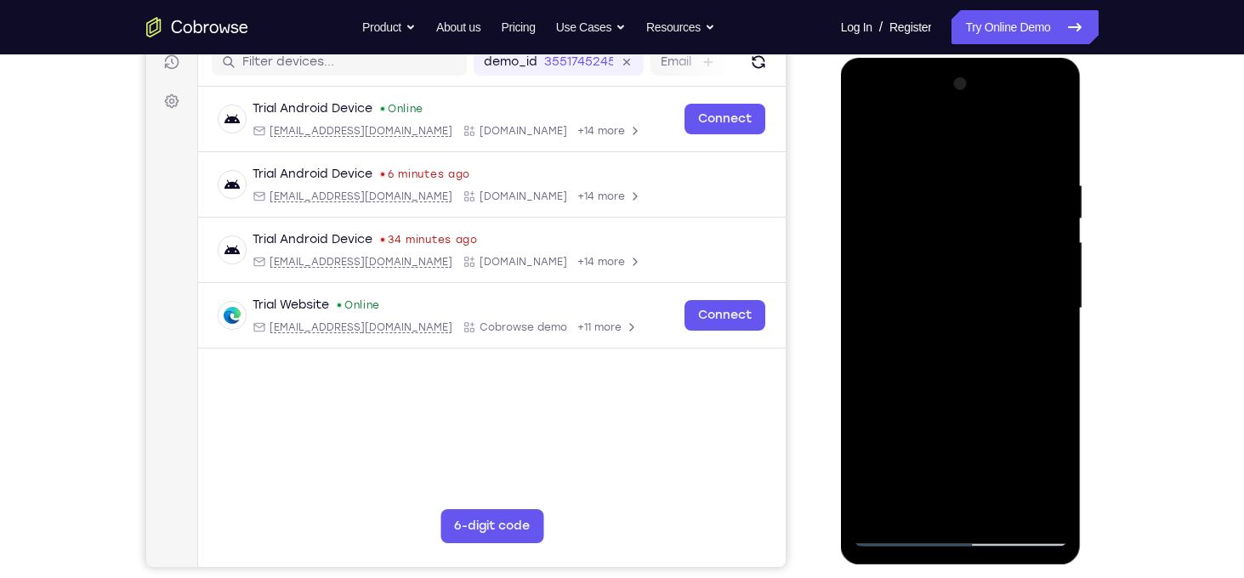
click at [1048, 353] on div at bounding box center [961, 309] width 214 height 476
click at [953, 496] on div at bounding box center [961, 309] width 214 height 476
click at [877, 503] on div at bounding box center [961, 309] width 214 height 476
click at [936, 296] on div at bounding box center [961, 309] width 214 height 476
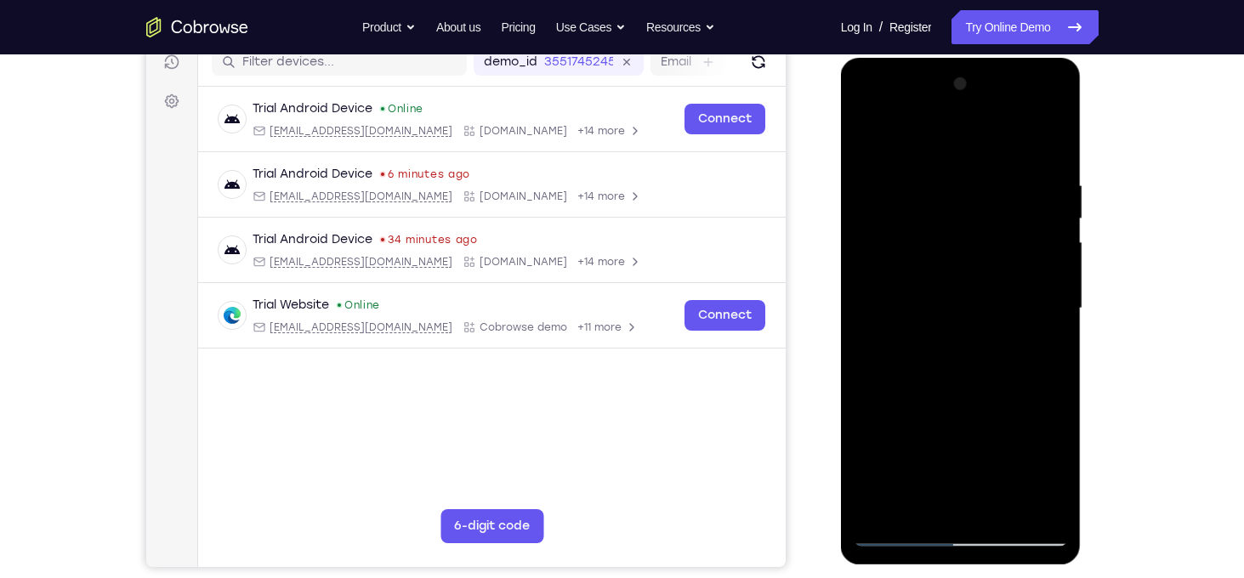
click at [947, 491] on div at bounding box center [961, 309] width 214 height 476
click at [1059, 475] on div at bounding box center [961, 309] width 214 height 476
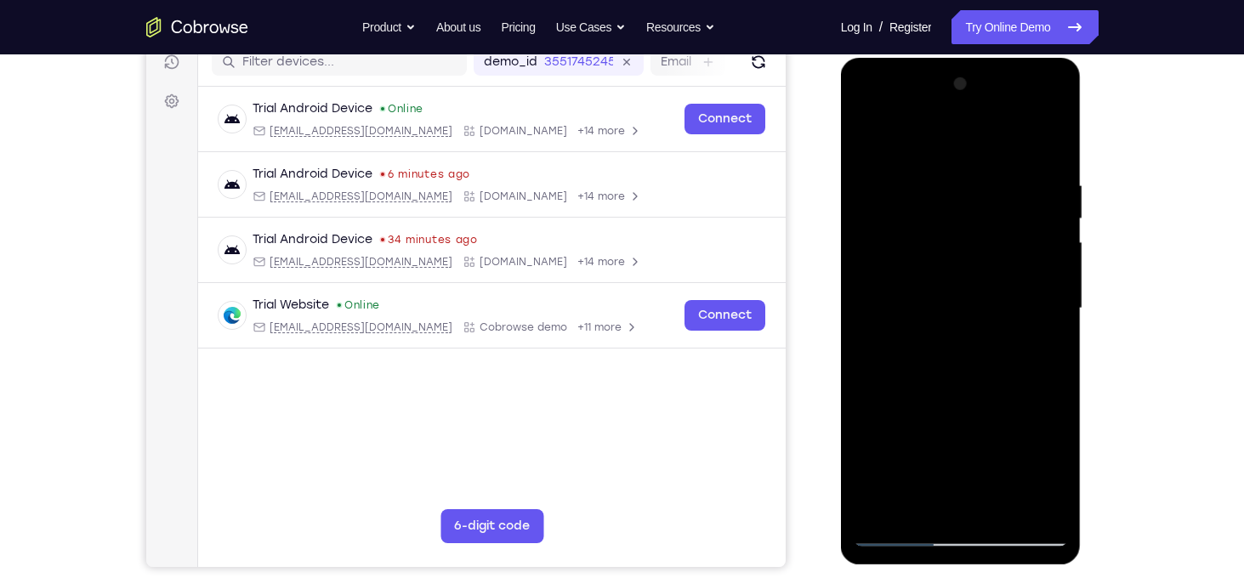
click at [1059, 475] on div at bounding box center [961, 309] width 214 height 476
click at [1049, 357] on div at bounding box center [961, 309] width 214 height 476
click at [864, 142] on div at bounding box center [961, 309] width 214 height 476
click at [915, 341] on div at bounding box center [961, 309] width 214 height 476
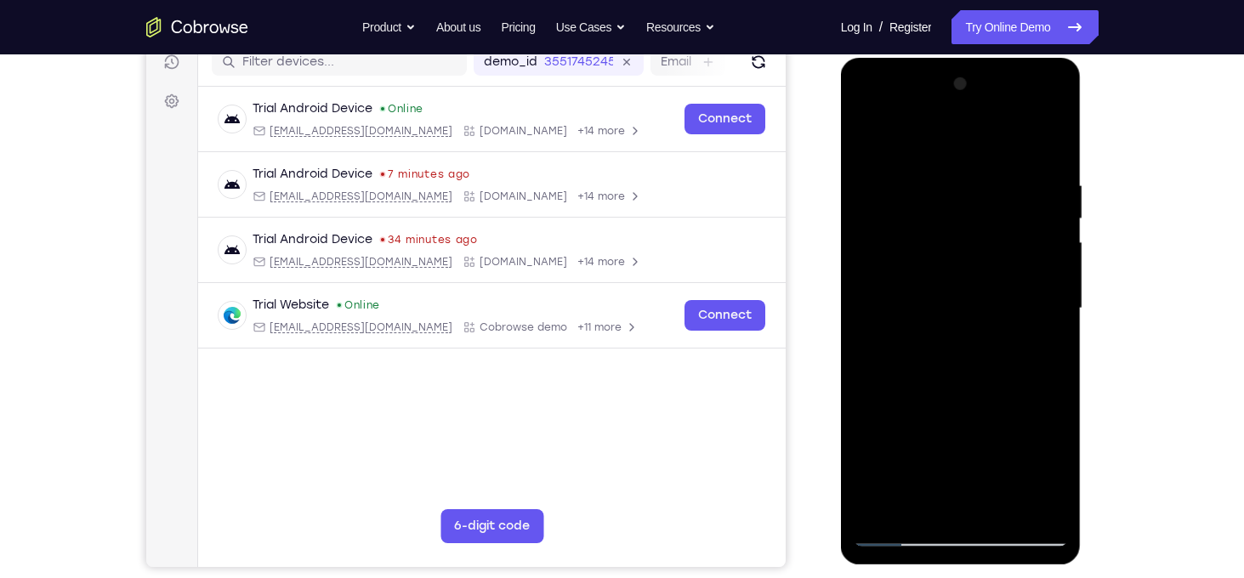
click at [868, 141] on div at bounding box center [961, 309] width 214 height 476
click at [873, 228] on div at bounding box center [961, 309] width 214 height 476
click at [875, 134] on div at bounding box center [961, 309] width 214 height 476
click at [1052, 156] on div at bounding box center [961, 309] width 214 height 476
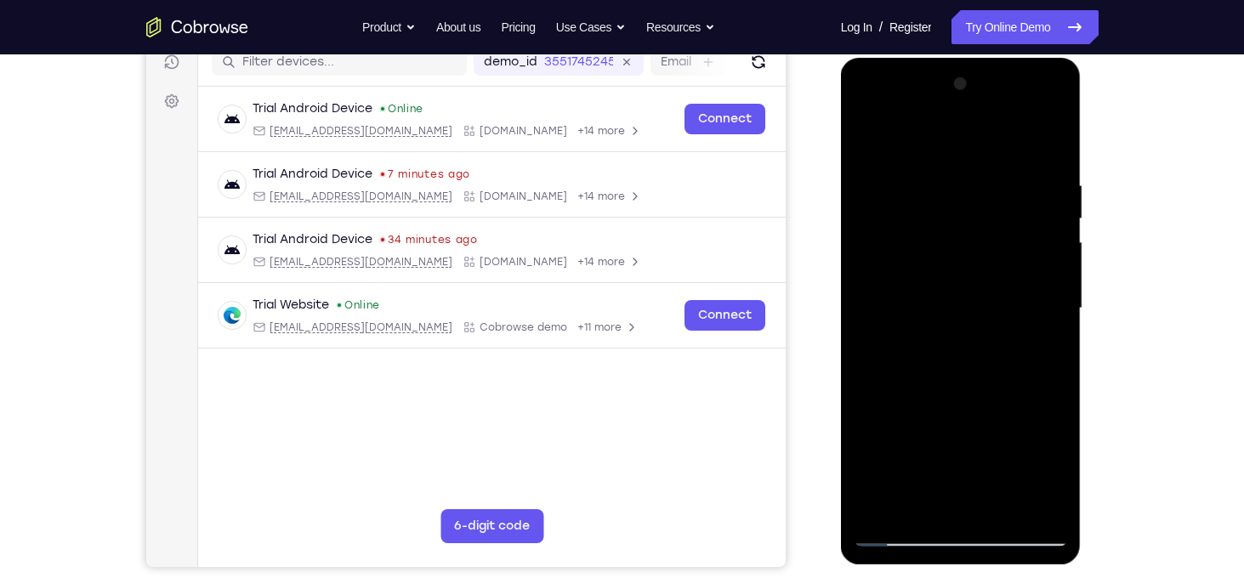
click at [1052, 156] on div at bounding box center [961, 309] width 214 height 476
click at [890, 532] on div at bounding box center [961, 309] width 214 height 476
click at [980, 174] on div at bounding box center [961, 309] width 214 height 476
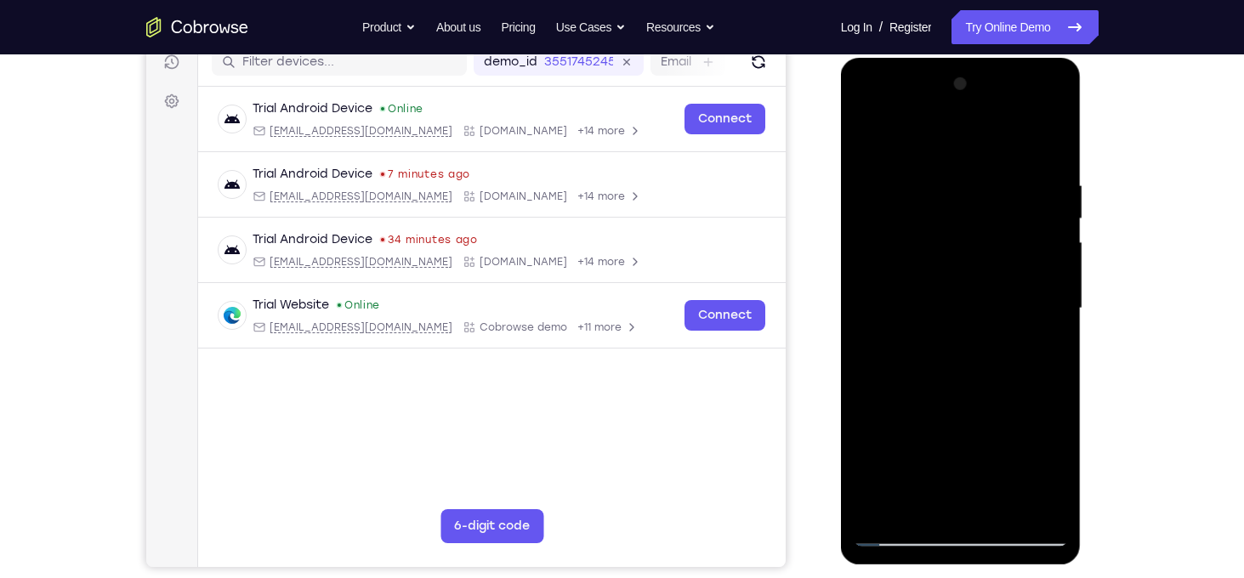
click at [1007, 176] on div at bounding box center [961, 309] width 214 height 476
click at [1046, 145] on div at bounding box center [961, 309] width 214 height 476
drag, startPoint x: 970, startPoint y: 200, endPoint x: 994, endPoint y: 390, distance: 192.0
click at [994, 390] on div at bounding box center [961, 309] width 214 height 476
click at [1045, 512] on div at bounding box center [961, 309] width 214 height 476
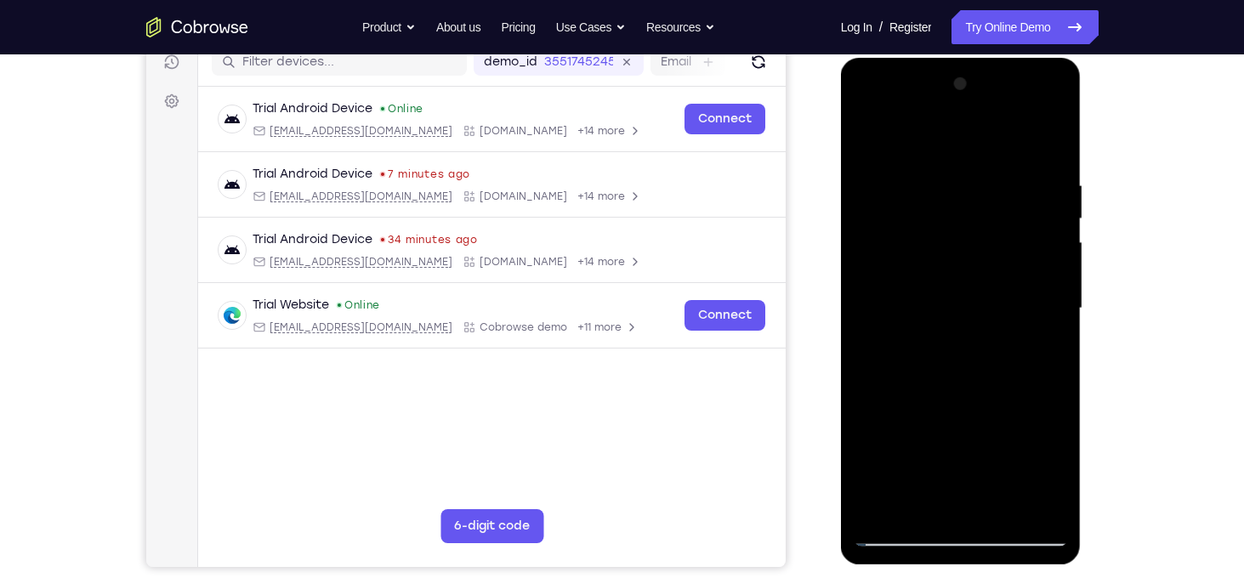
drag, startPoint x: 977, startPoint y: 363, endPoint x: 943, endPoint y: 134, distance: 232.1
click at [943, 134] on div at bounding box center [961, 309] width 214 height 476
click at [1033, 422] on div at bounding box center [961, 309] width 214 height 476
drag, startPoint x: 958, startPoint y: 261, endPoint x: 947, endPoint y: 373, distance: 112.0
click at [947, 373] on div at bounding box center [961, 309] width 214 height 476
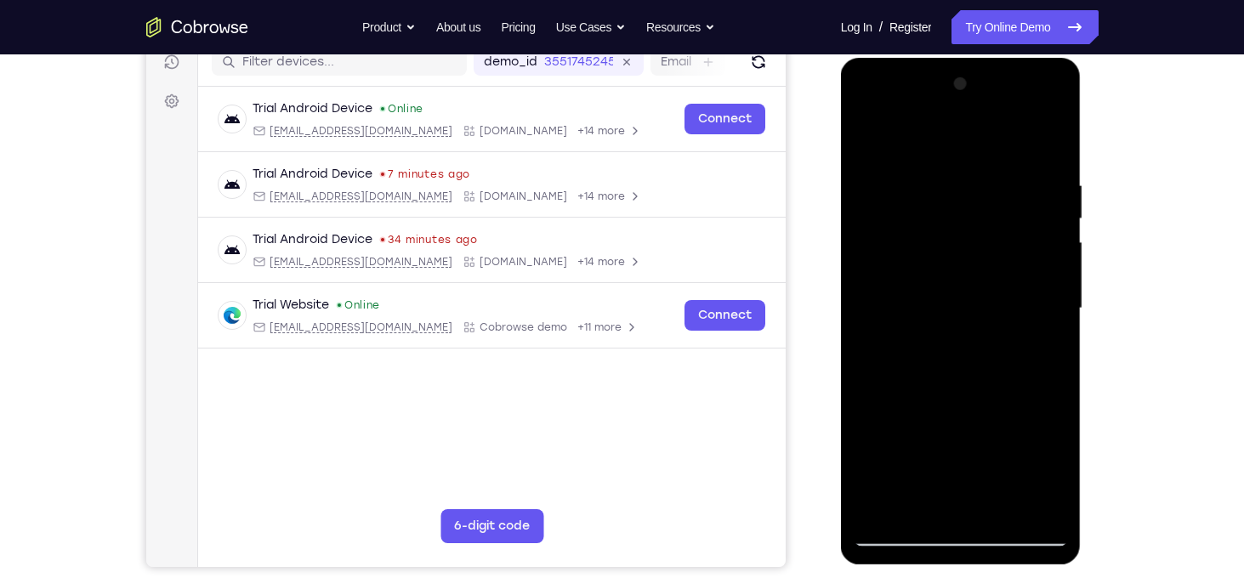
click at [1052, 277] on div at bounding box center [961, 309] width 214 height 476
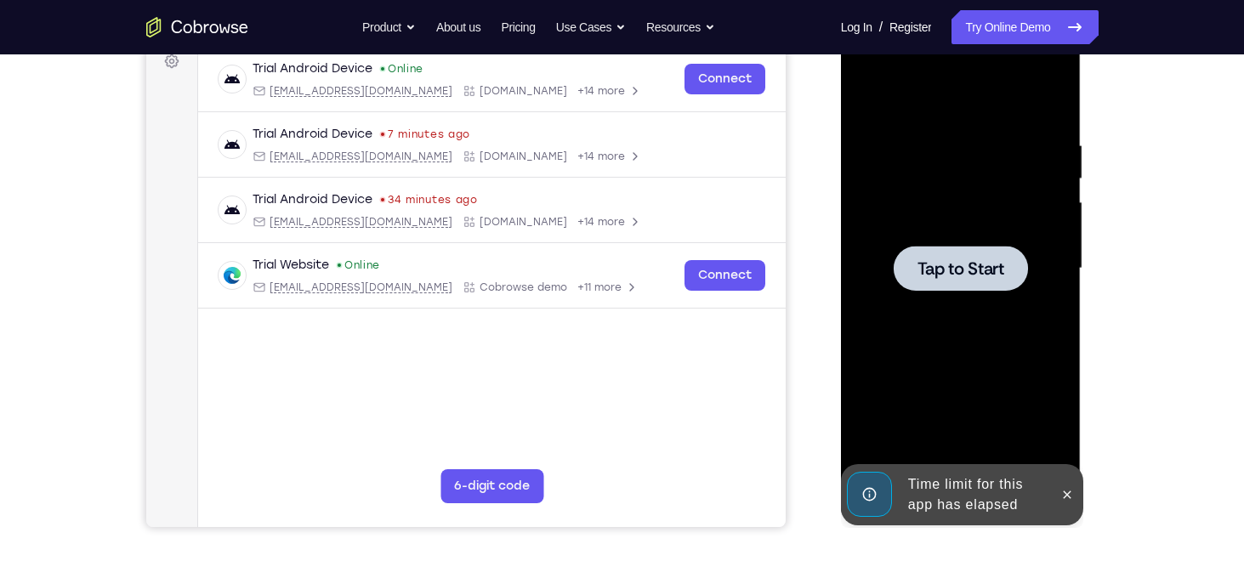
scroll to position [265, 0]
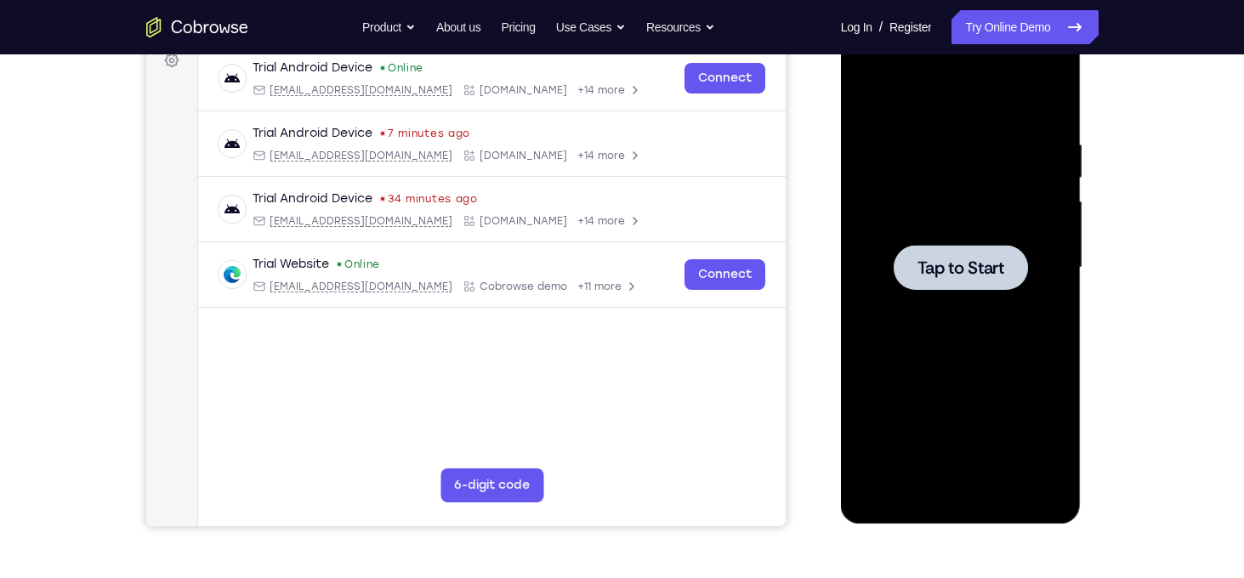
click at [954, 280] on div at bounding box center [961, 267] width 134 height 45
